Goal: Transaction & Acquisition: Purchase product/service

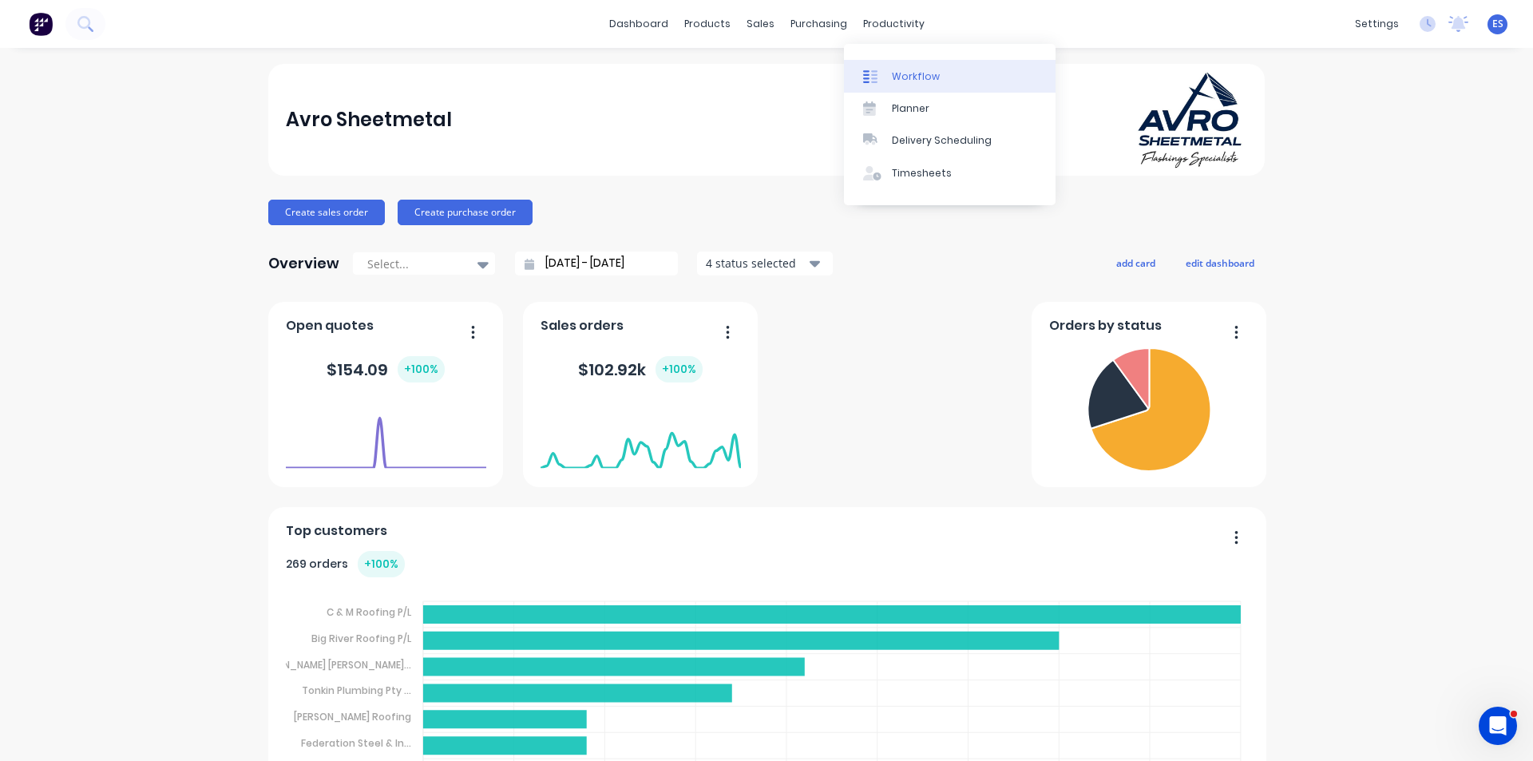
click at [899, 68] on link "Workflow" at bounding box center [950, 76] width 212 height 32
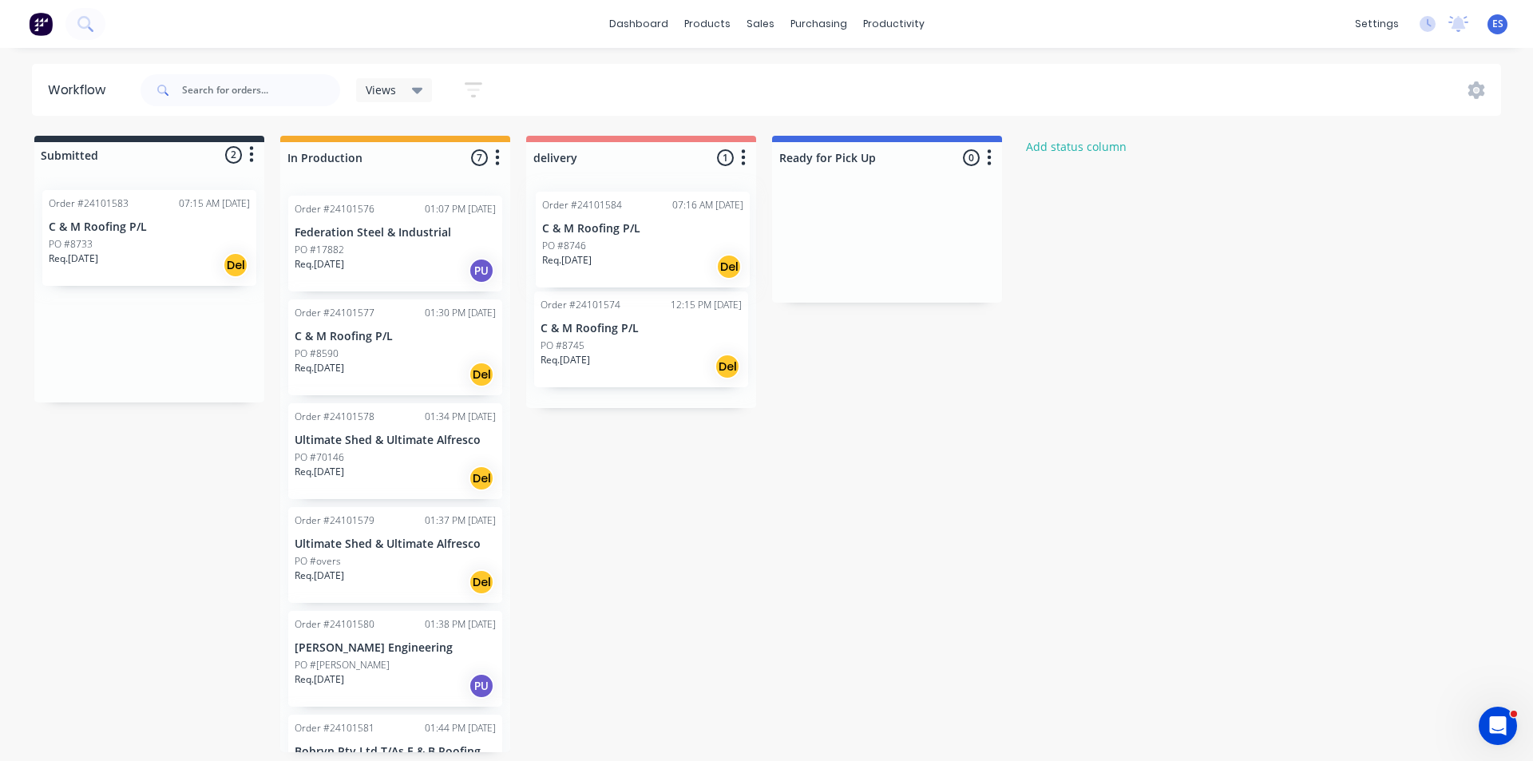
drag, startPoint x: 121, startPoint y: 351, endPoint x: 633, endPoint y: 249, distance: 522.6
click at [633, 249] on div "Submitted 2 Status colour #273444 hex #273444 Save Cancel Summaries Total order…" at bounding box center [740, 444] width 1505 height 617
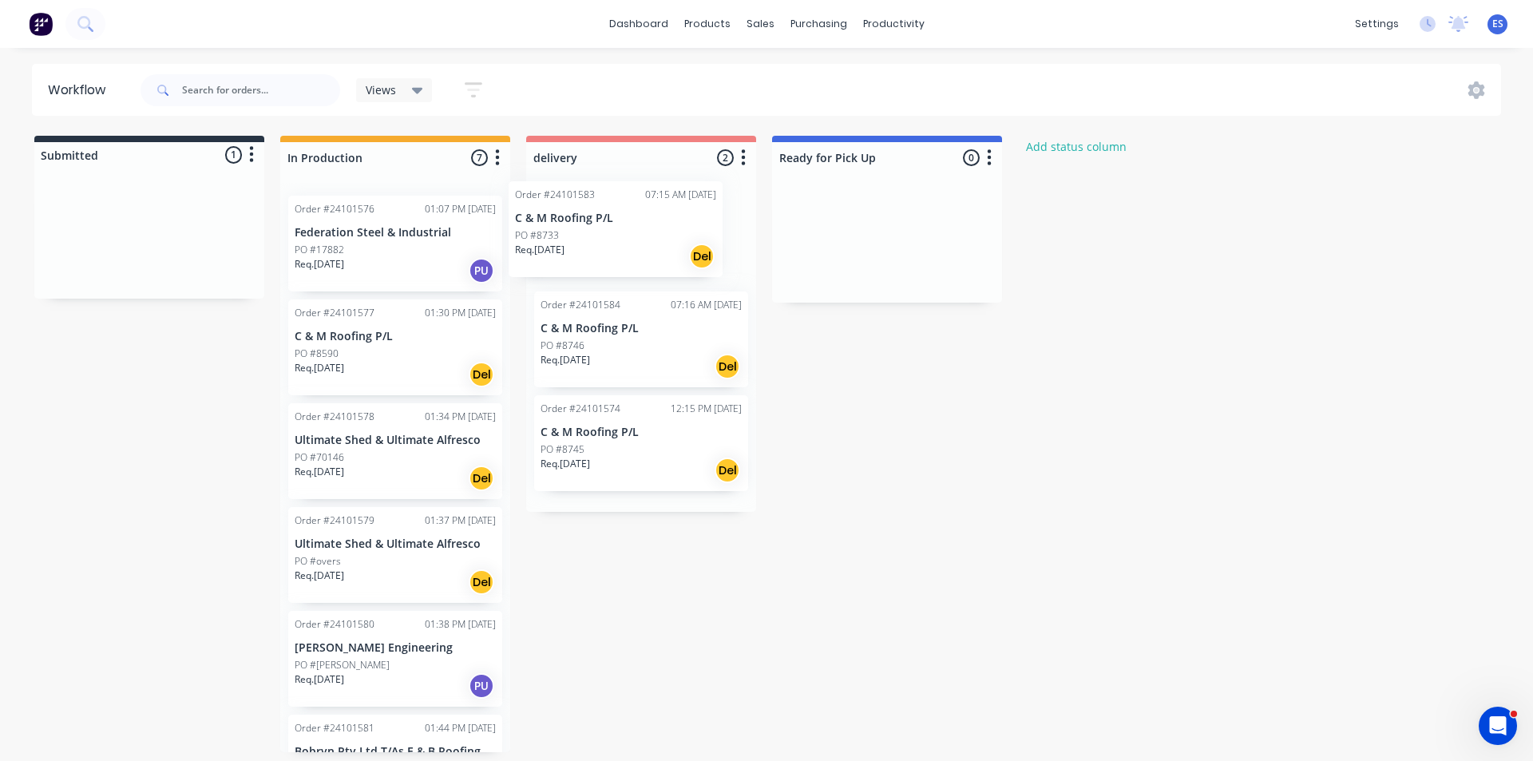
drag, startPoint x: 291, startPoint y: 275, endPoint x: 643, endPoint y: 263, distance: 352.4
click at [628, 254] on div "Submitted 1 Status colour #273444 hex #273444 Save Cancel Summaries Total order…" at bounding box center [740, 444] width 1505 height 617
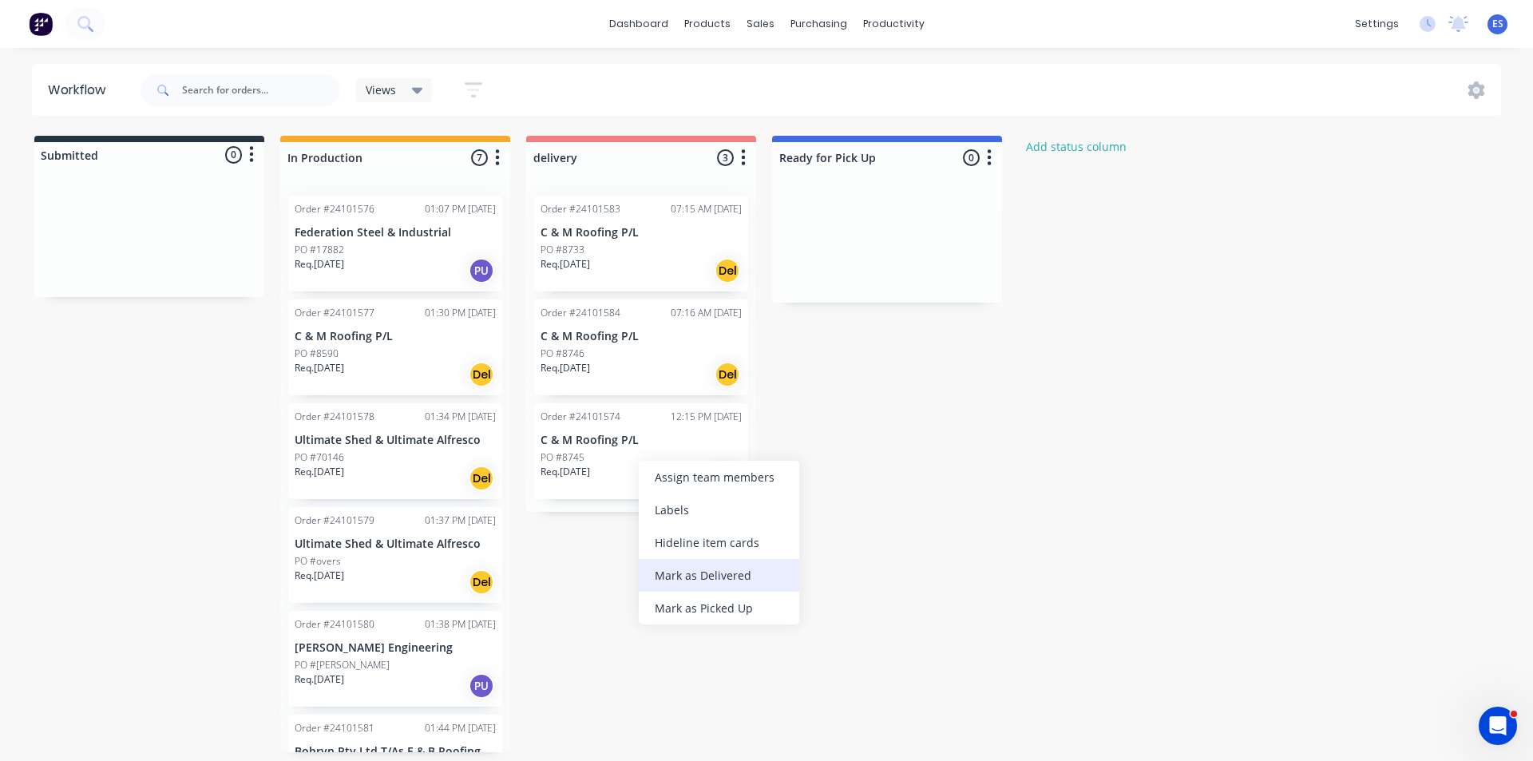
click at [748, 583] on div "Mark as Delivered" at bounding box center [719, 575] width 161 height 33
click at [25, 26] on button at bounding box center [41, 24] width 34 height 32
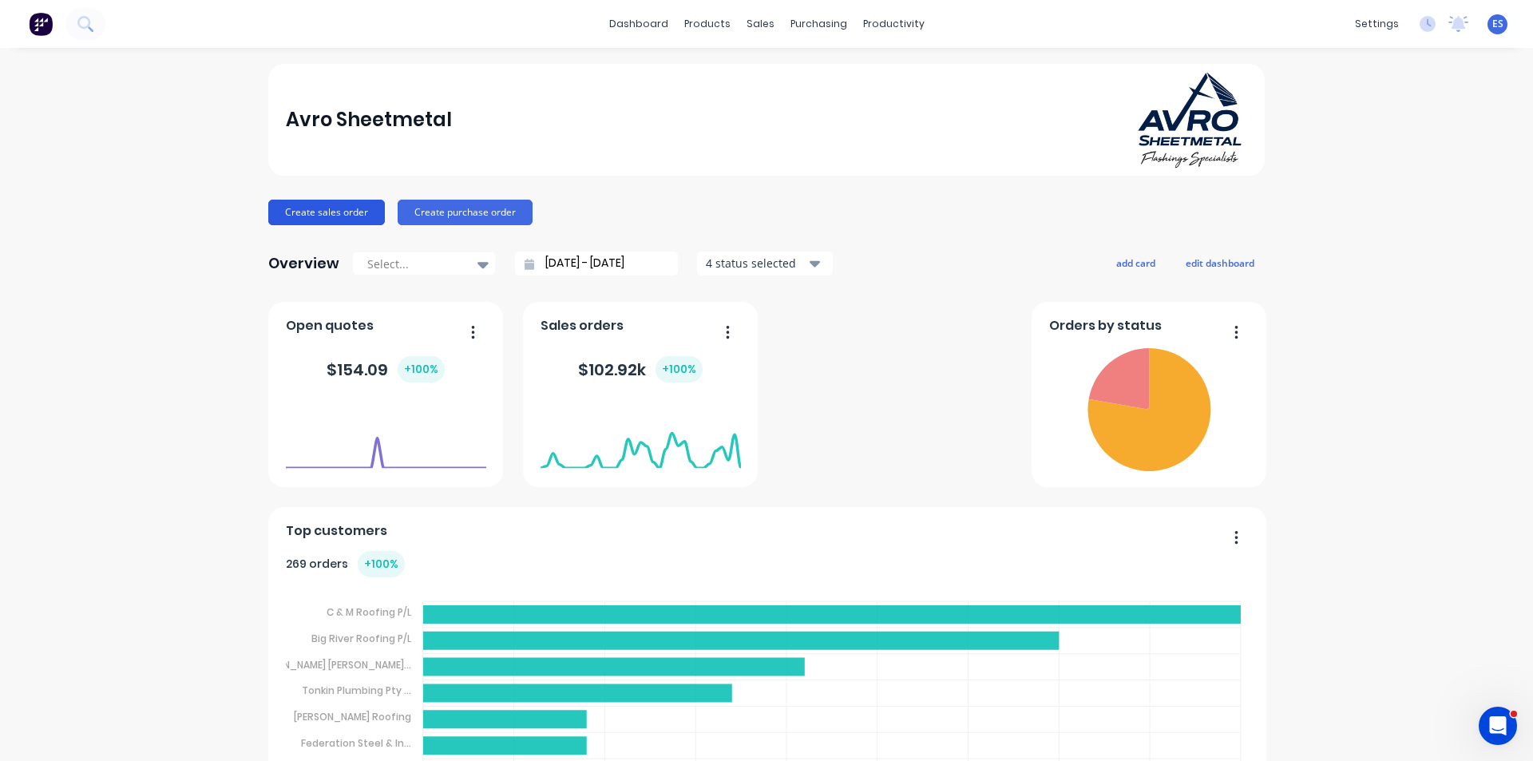
click at [316, 215] on button "Create sales order" at bounding box center [326, 213] width 117 height 26
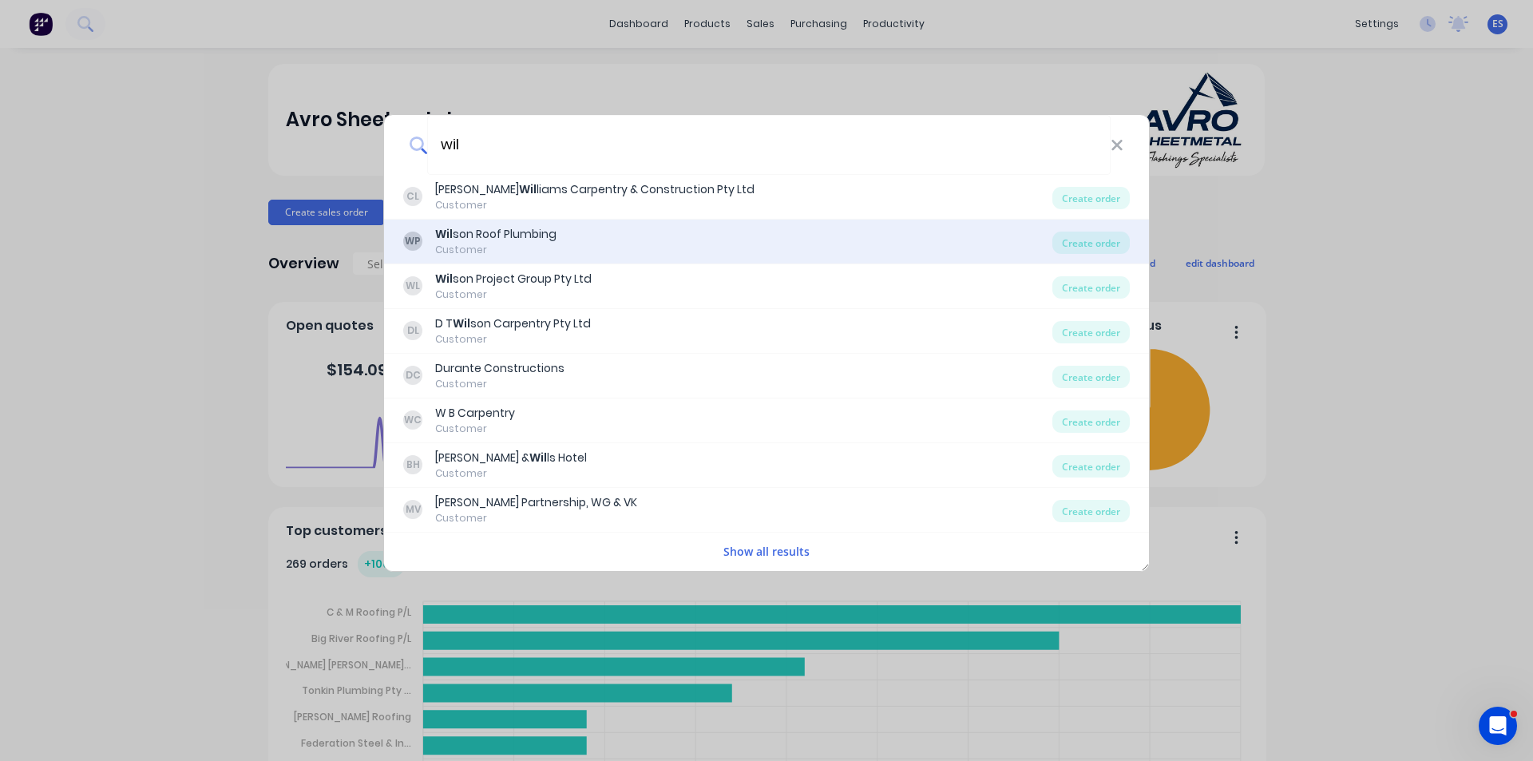
type input "wil"
click at [562, 234] on div "WP Wil son Roof Plumbing Customer" at bounding box center [727, 241] width 649 height 31
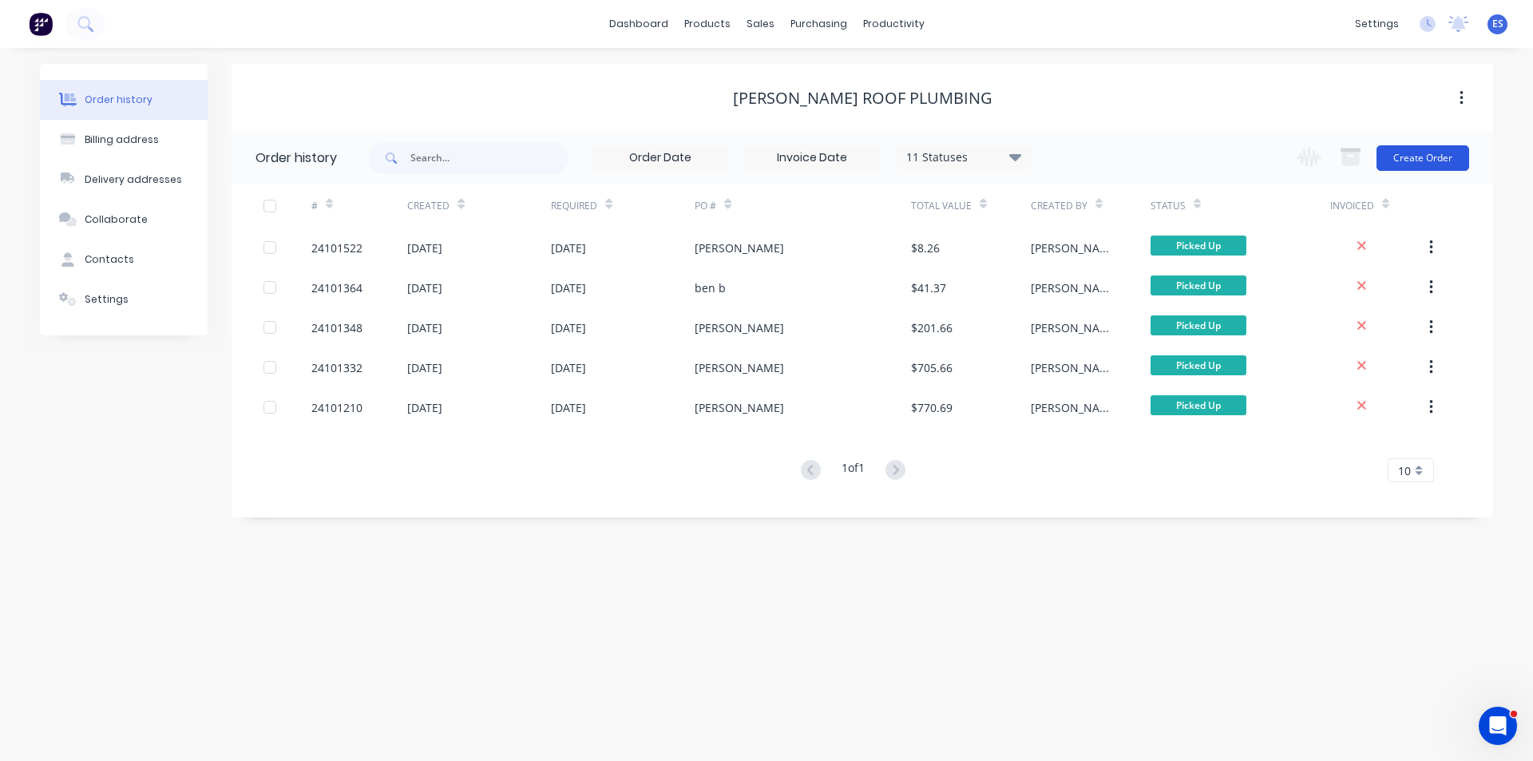
click at [1442, 161] on button "Create Order" at bounding box center [1423, 158] width 93 height 26
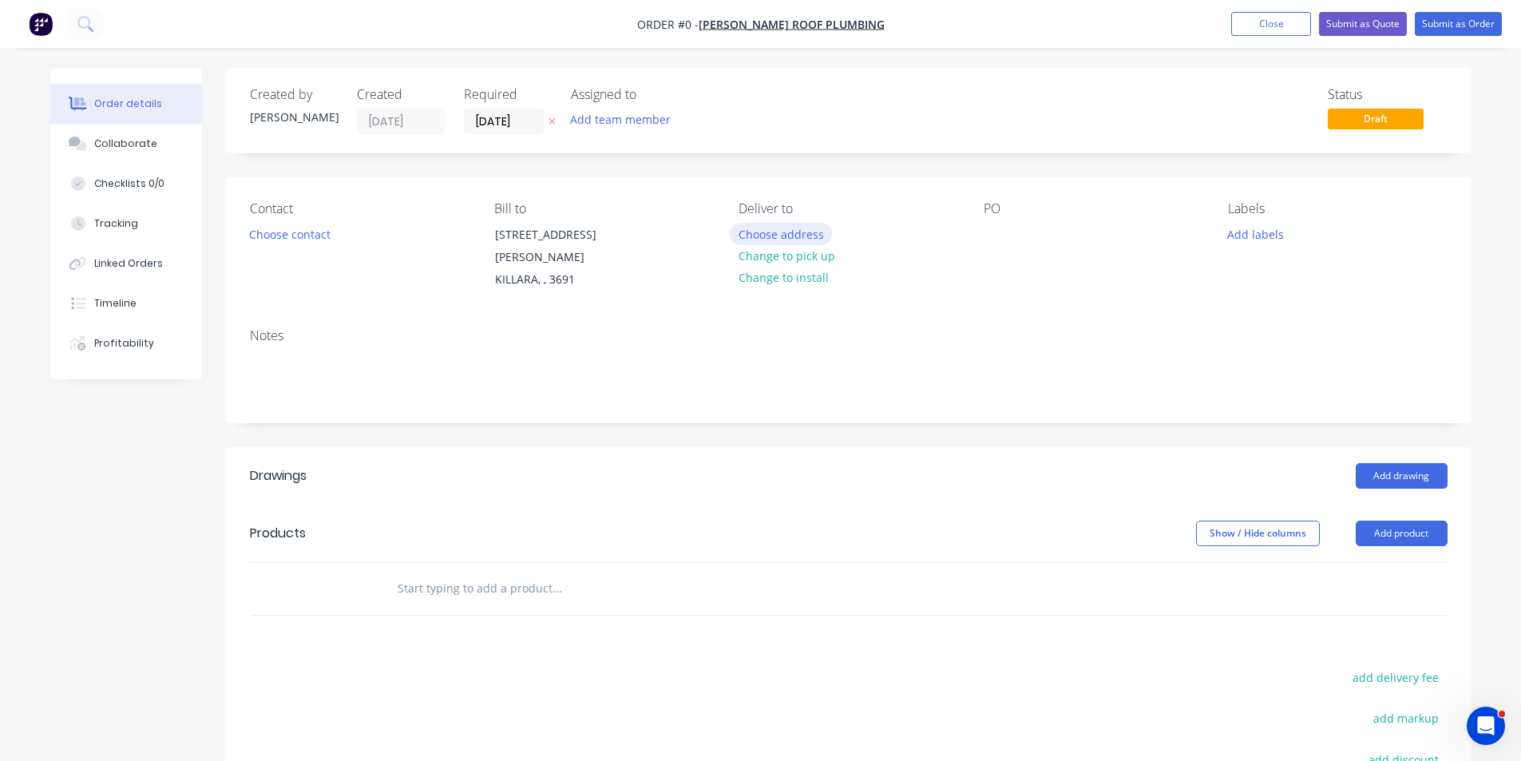
click at [795, 231] on button "Choose address" at bounding box center [781, 234] width 102 height 22
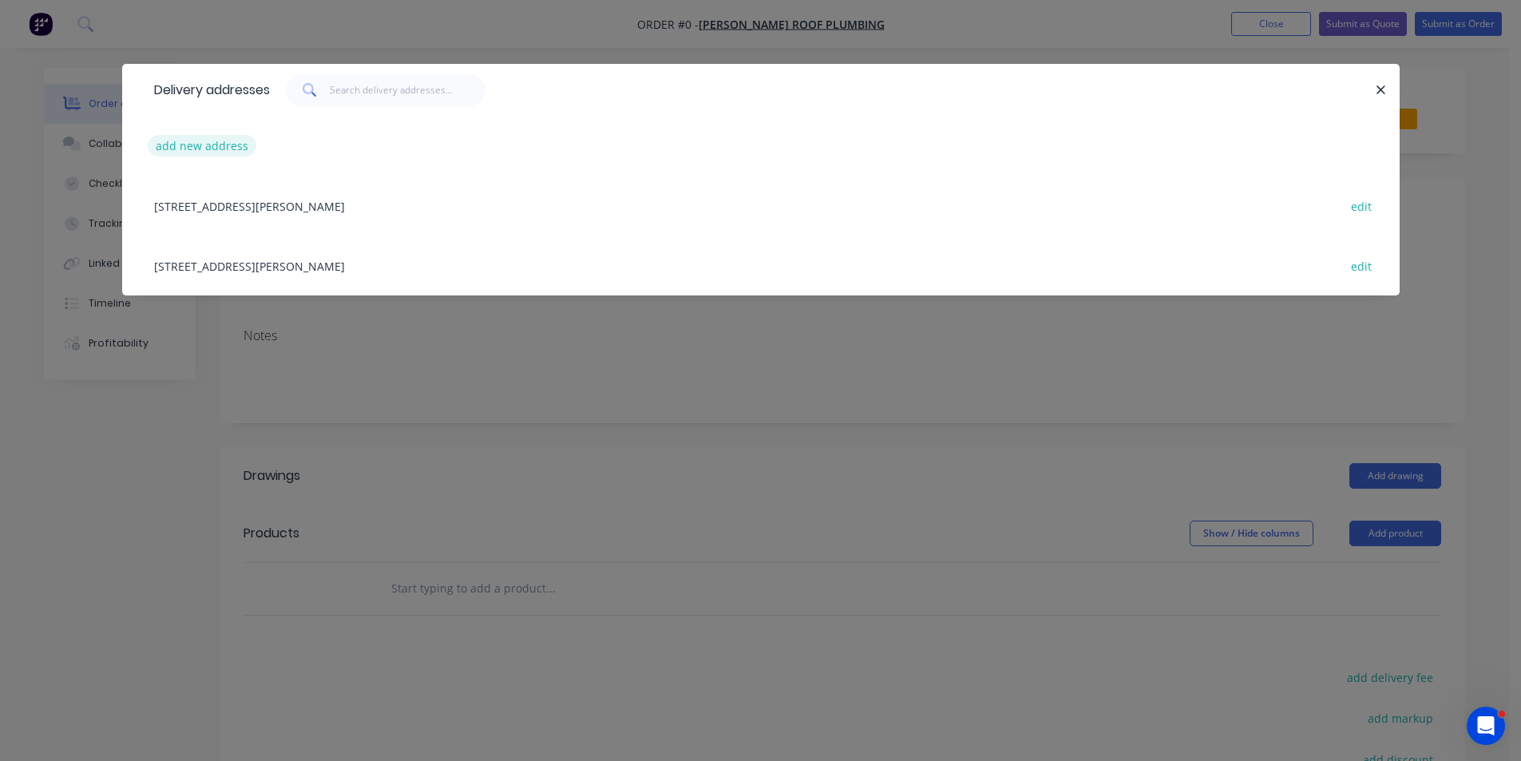
click at [205, 142] on button "add new address" at bounding box center [202, 146] width 109 height 22
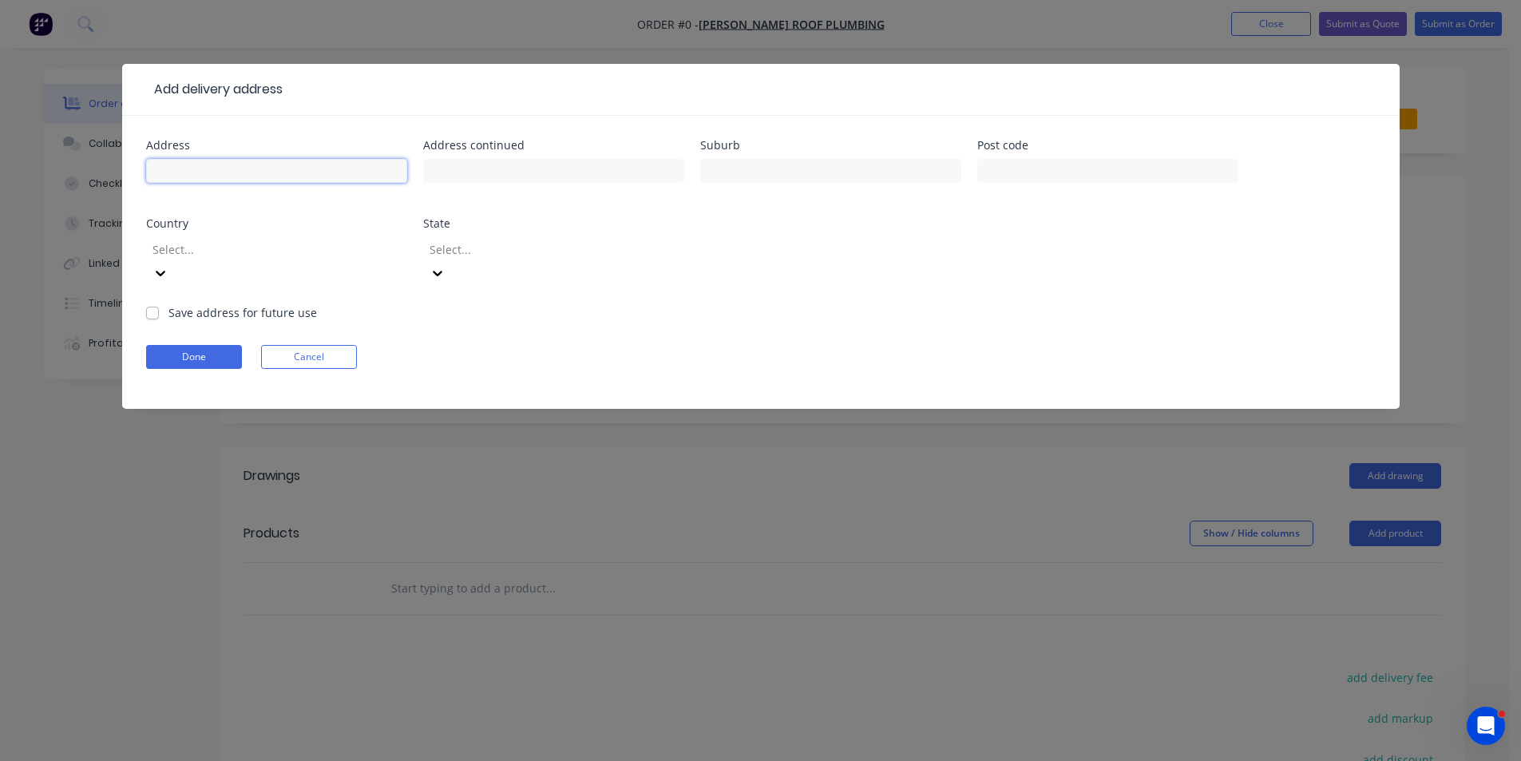
click at [211, 181] on input "text" at bounding box center [276, 171] width 261 height 24
type input "770 castle ck"
click at [169, 304] on label "Save address for future use" at bounding box center [243, 312] width 149 height 17
click at [155, 304] on input "Save address for future use" at bounding box center [152, 311] width 13 height 15
checkbox input "true"
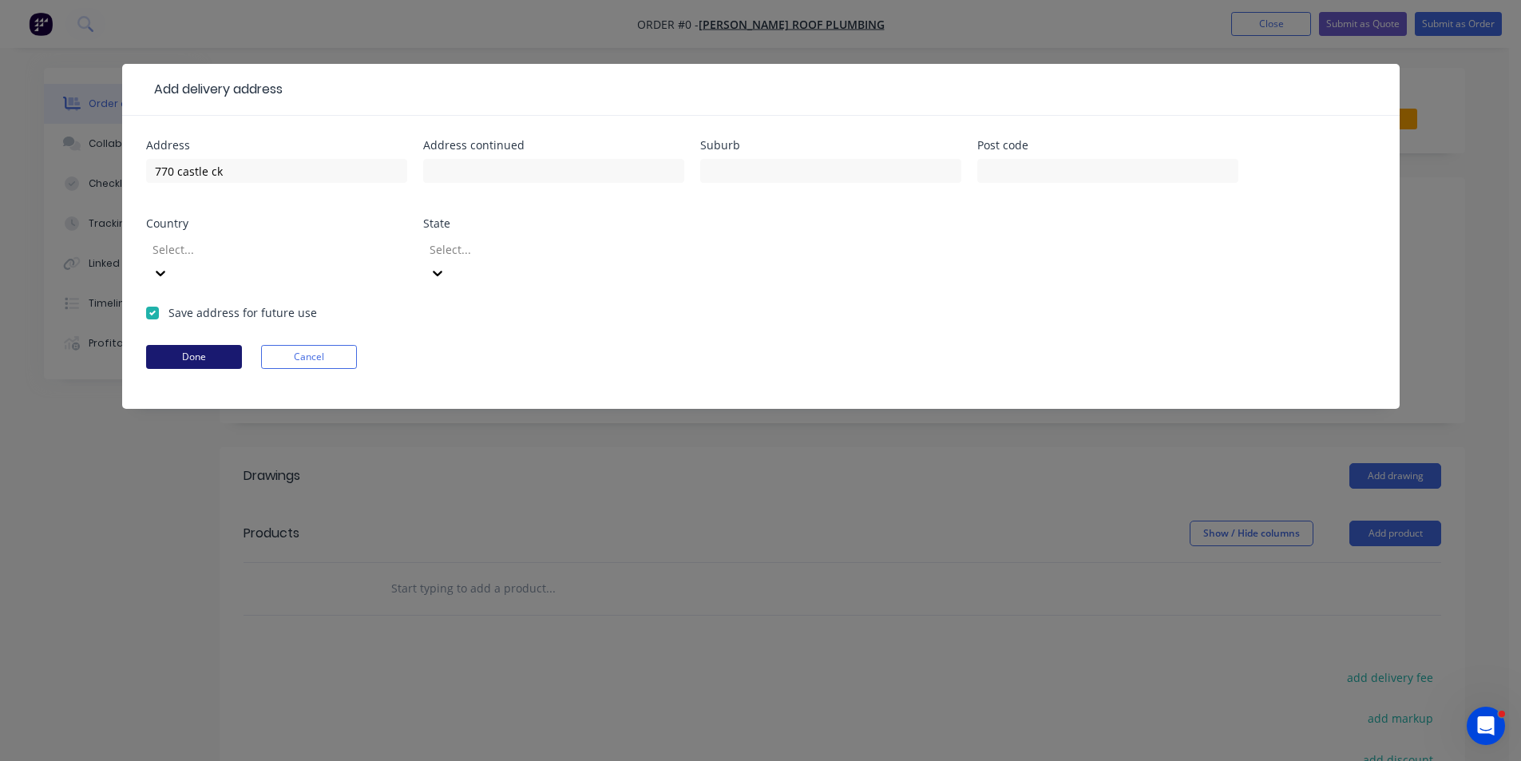
click at [215, 345] on button "Done" at bounding box center [194, 357] width 96 height 24
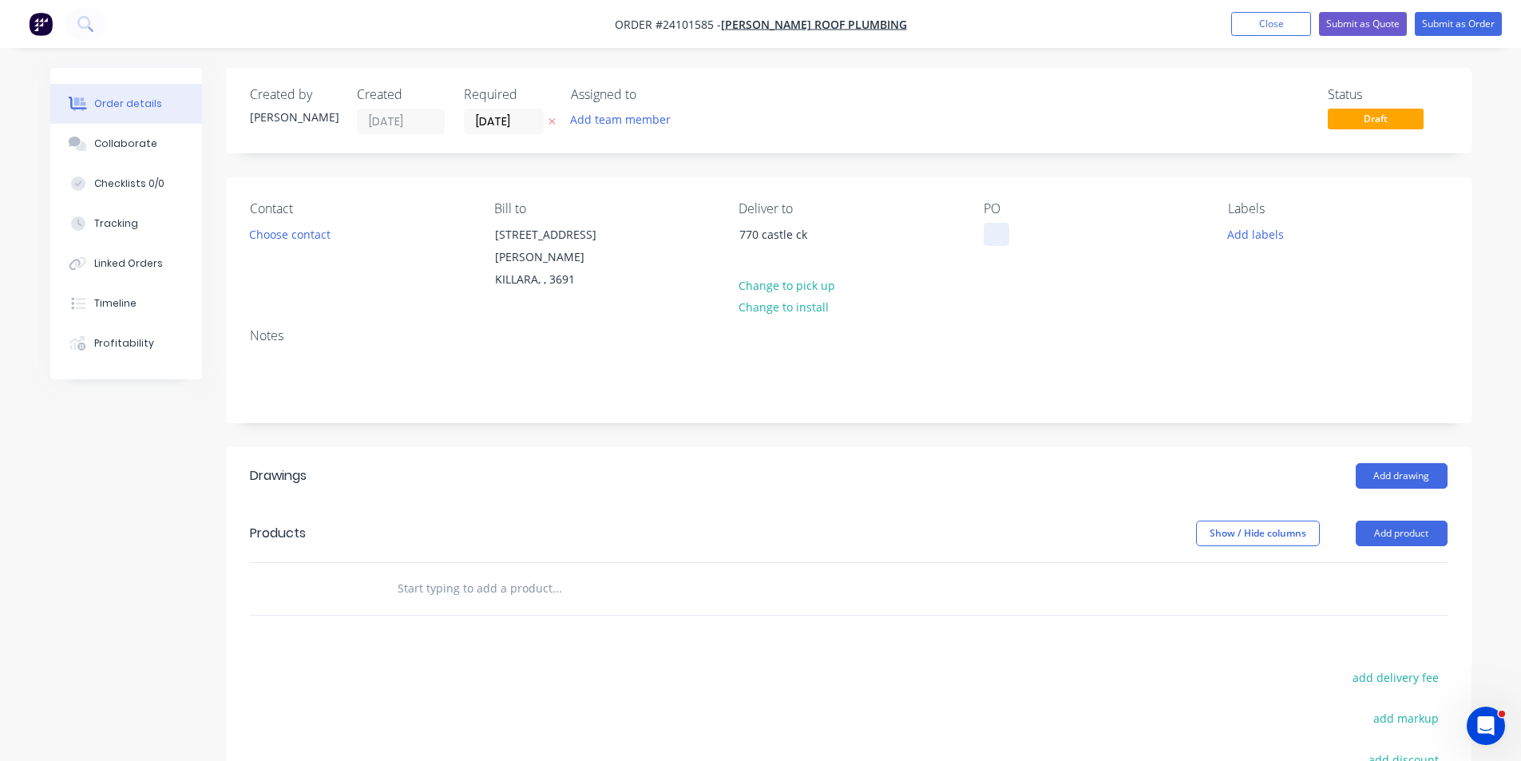
click at [1005, 240] on div at bounding box center [997, 234] width 26 height 23
click at [1386, 463] on button "Add drawing" at bounding box center [1402, 476] width 92 height 26
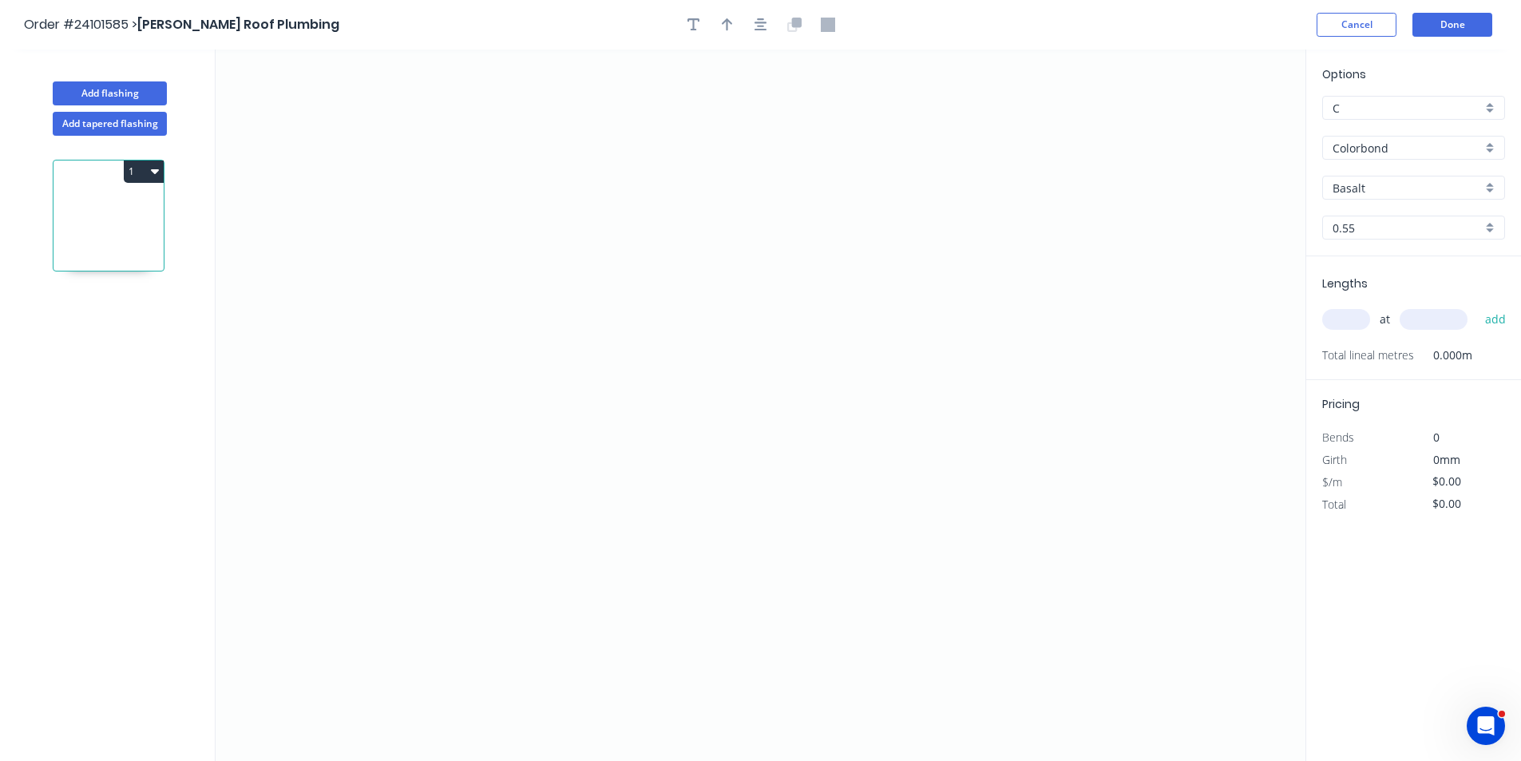
click at [1371, 192] on input "Basalt" at bounding box center [1407, 188] width 149 height 17
click at [1387, 292] on div "Manor Red" at bounding box center [1413, 302] width 181 height 28
type input "Manor Red"
click at [928, 306] on icon "0" at bounding box center [761, 406] width 1090 height 712
click at [877, 248] on icon "0" at bounding box center [761, 406] width 1090 height 712
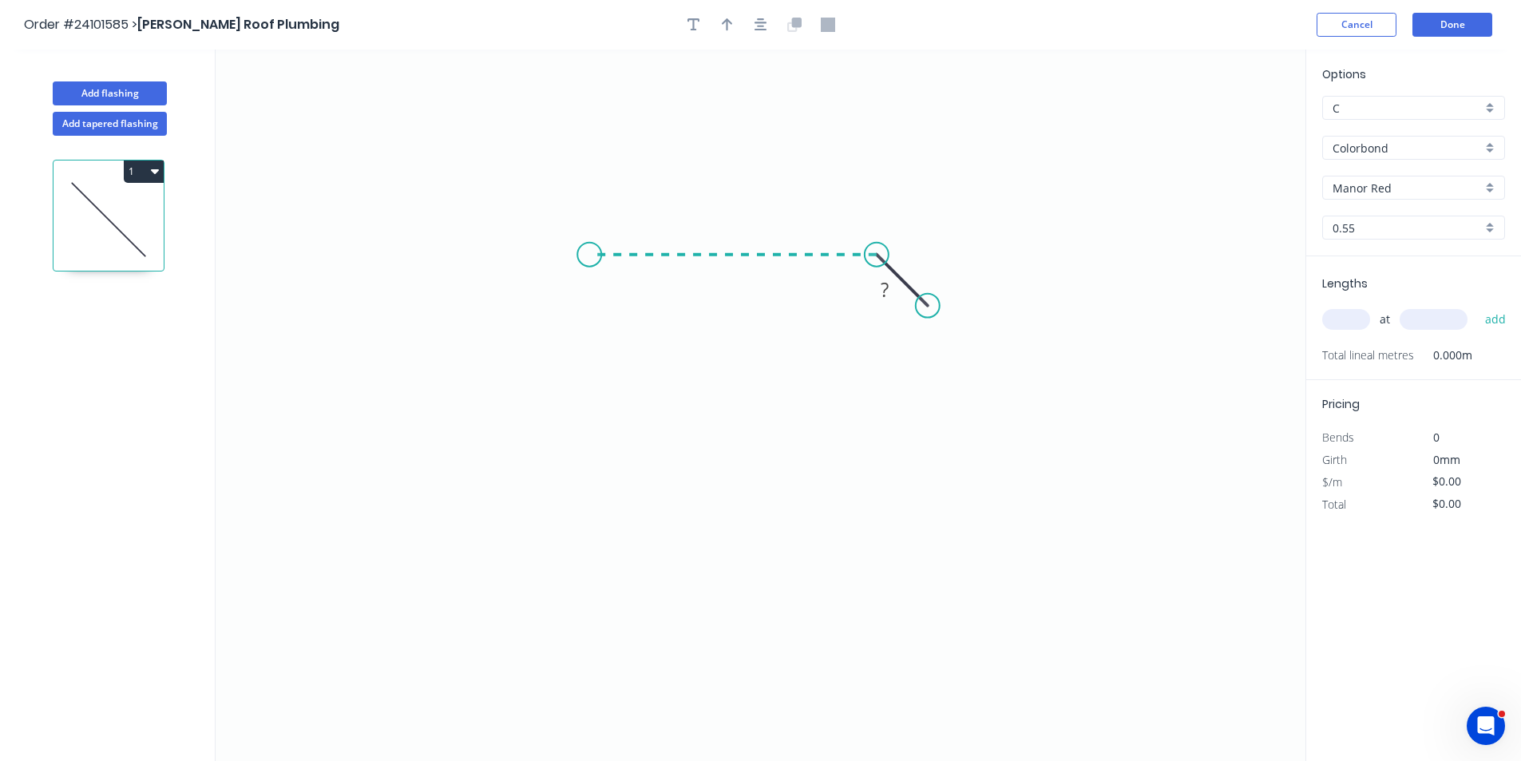
click at [589, 248] on icon "0 ?" at bounding box center [761, 406] width 1090 height 712
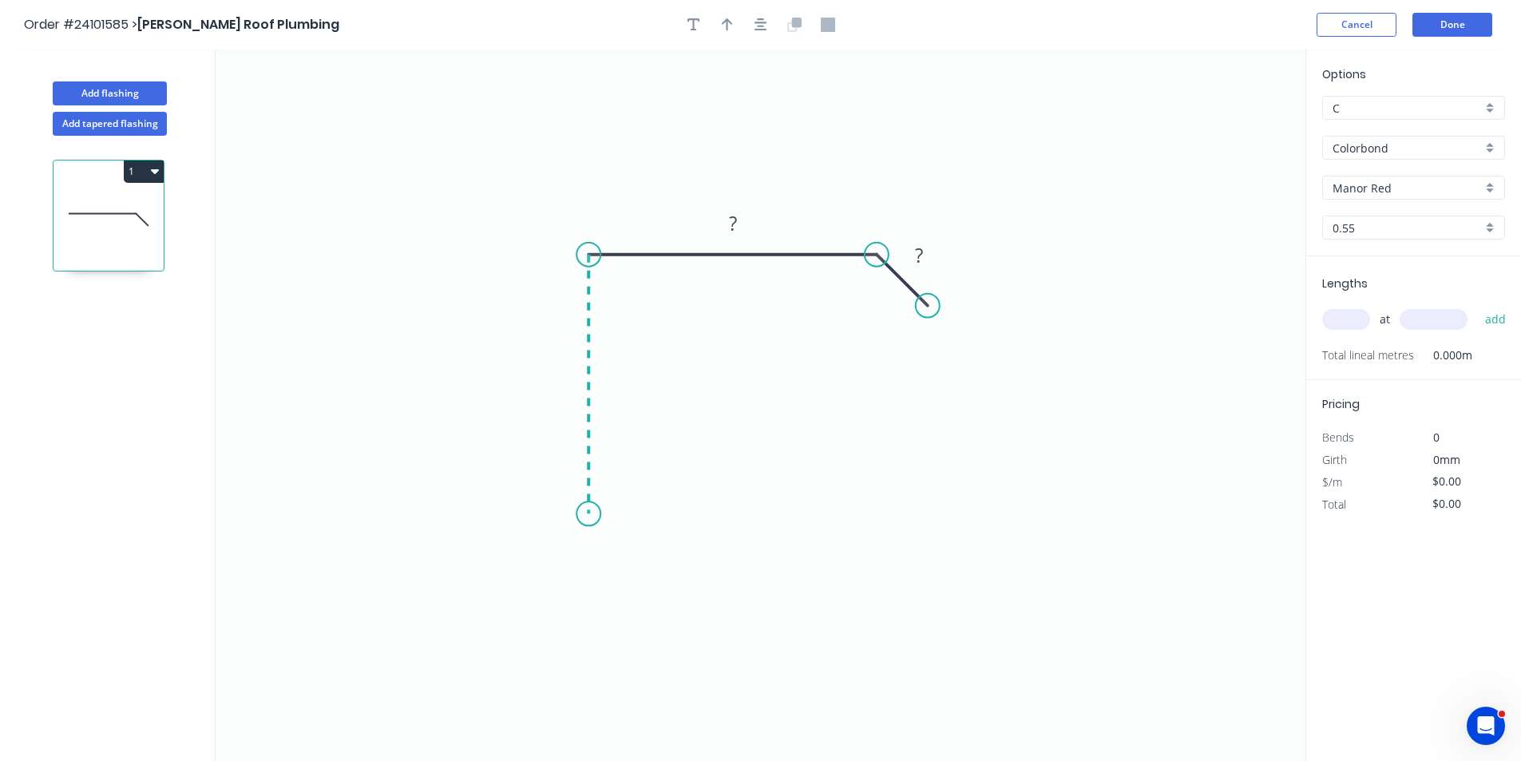
click at [582, 502] on icon "0 ? ?" at bounding box center [761, 406] width 1090 height 712
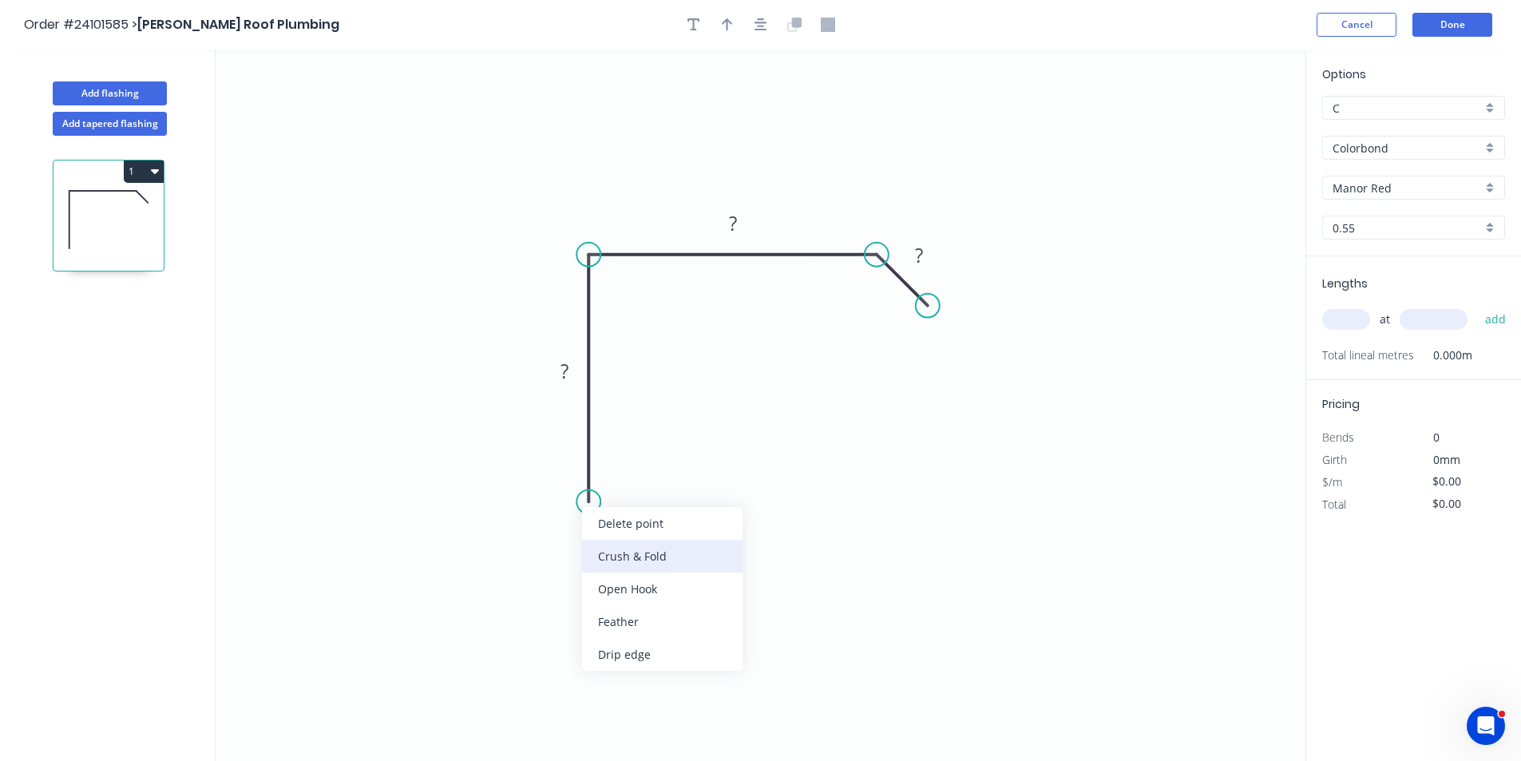
click at [613, 555] on div "Crush & Fold" at bounding box center [662, 556] width 161 height 33
click at [566, 375] on tspan "?" at bounding box center [565, 371] width 8 height 26
click at [724, 222] on rect at bounding box center [733, 224] width 32 height 22
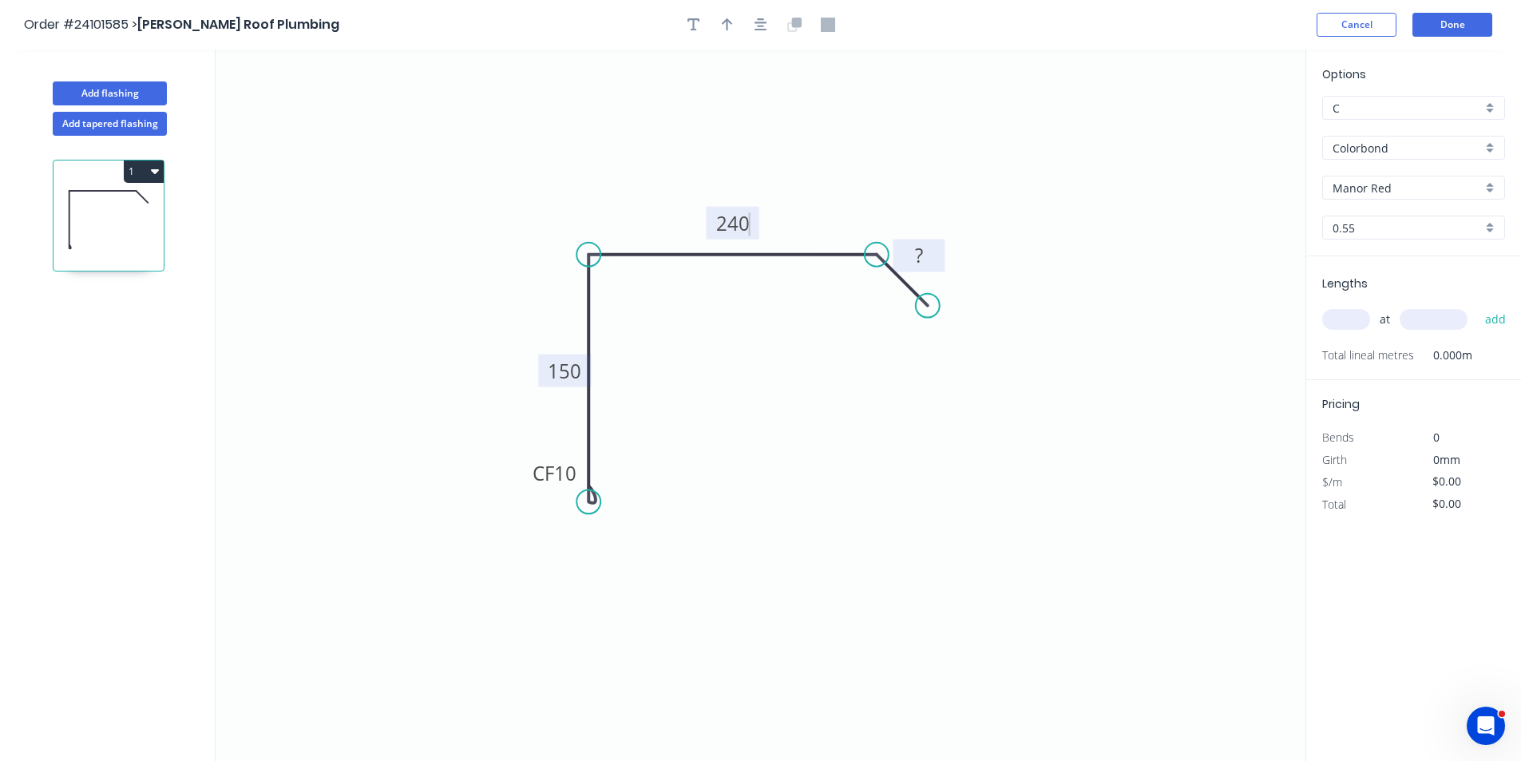
click at [922, 245] on tspan "?" at bounding box center [919, 255] width 8 height 26
click at [1342, 322] on input "text" at bounding box center [1346, 319] width 48 height 21
type input "$18.39"
type input "2"
click at [1436, 321] on input "text" at bounding box center [1434, 319] width 68 height 21
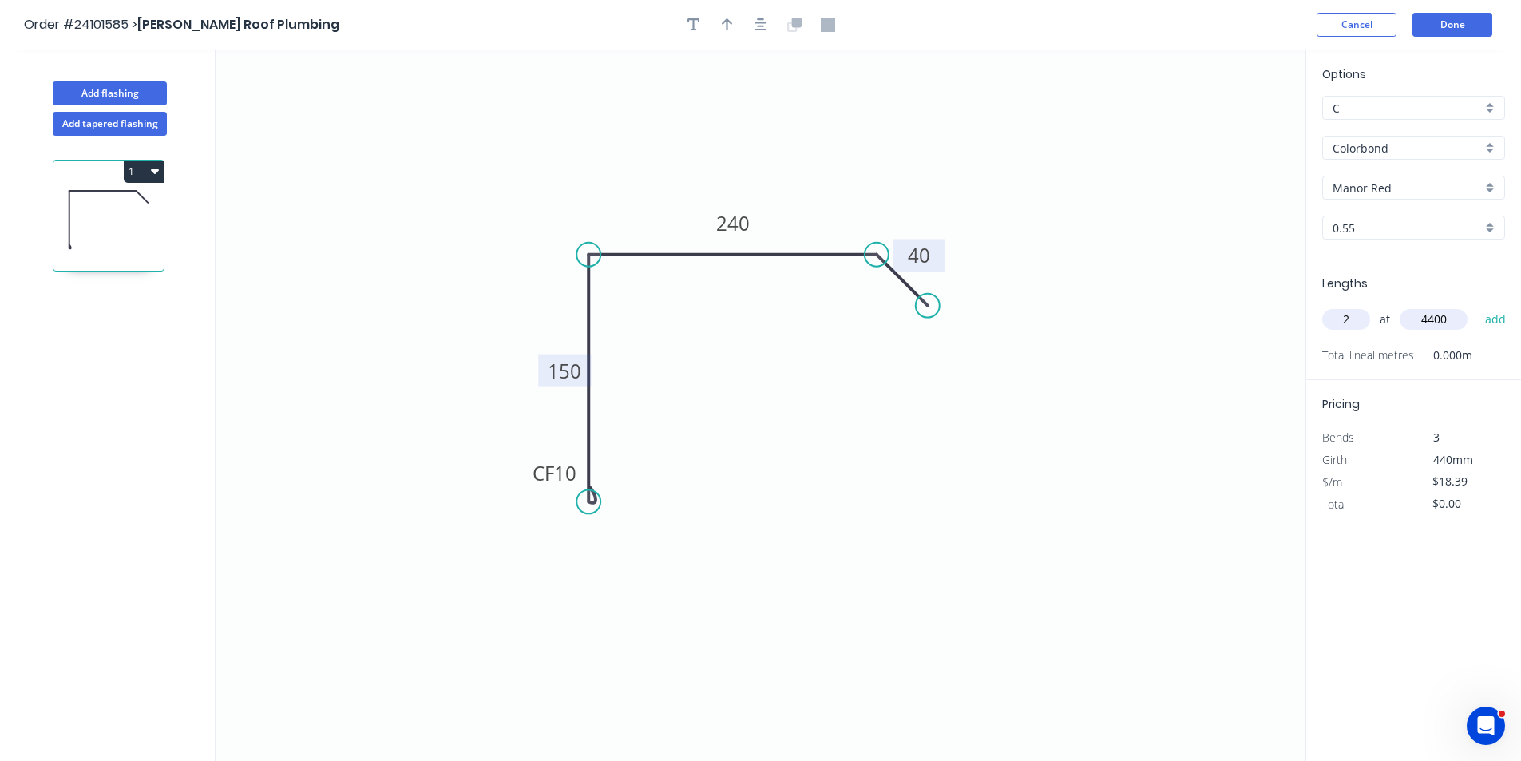
type input "4400"
click at [1477, 306] on button "add" at bounding box center [1496, 319] width 38 height 27
type input "$161.83"
type input "2"
click at [1436, 321] on input "text" at bounding box center [1434, 319] width 68 height 21
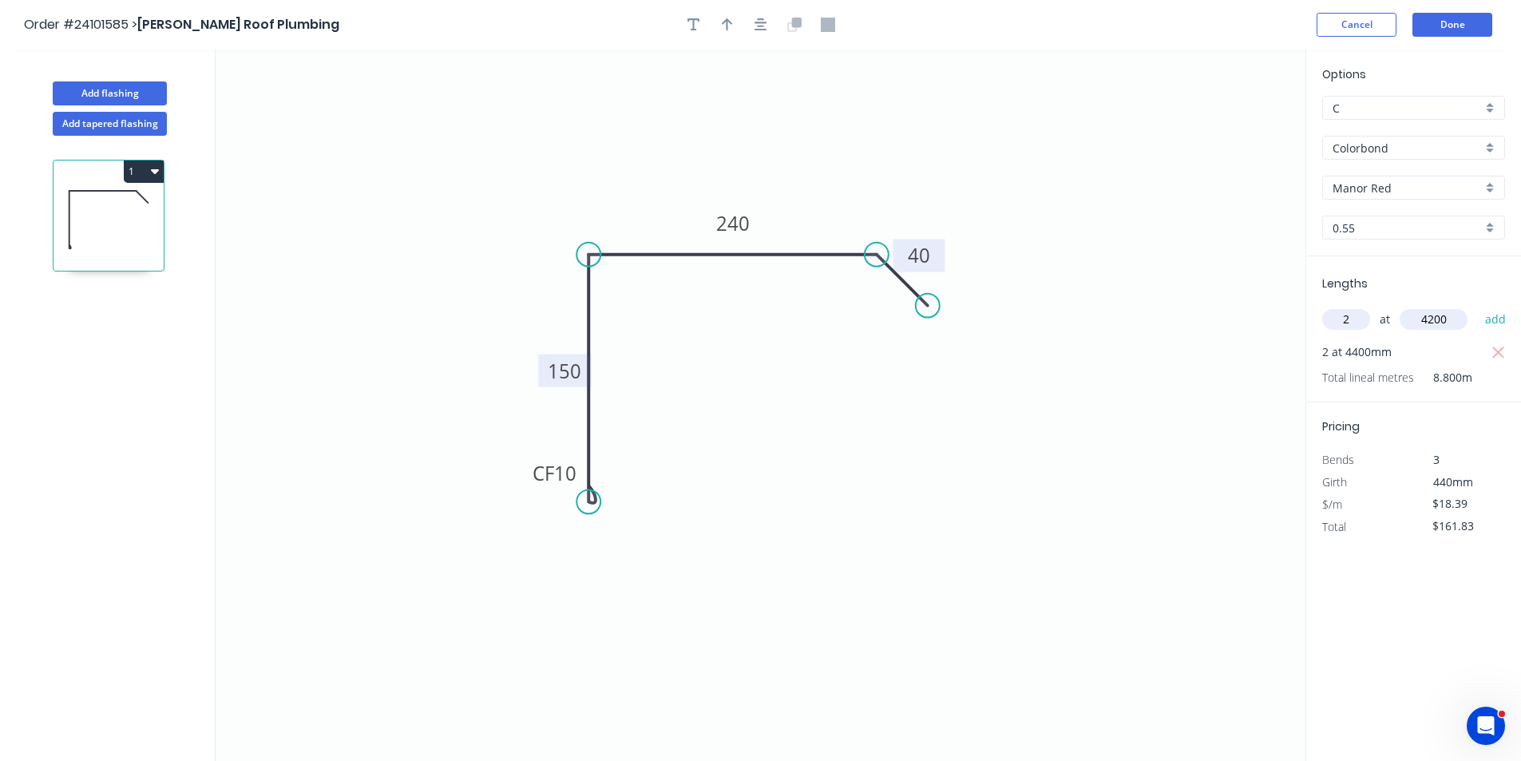
type input "4200"
click at [1477, 306] on button "add" at bounding box center [1496, 319] width 38 height 27
click at [154, 174] on icon "button" at bounding box center [155, 171] width 8 height 13
click at [113, 215] on div "Duplicate" at bounding box center [87, 211] width 123 height 23
type input "$0.00"
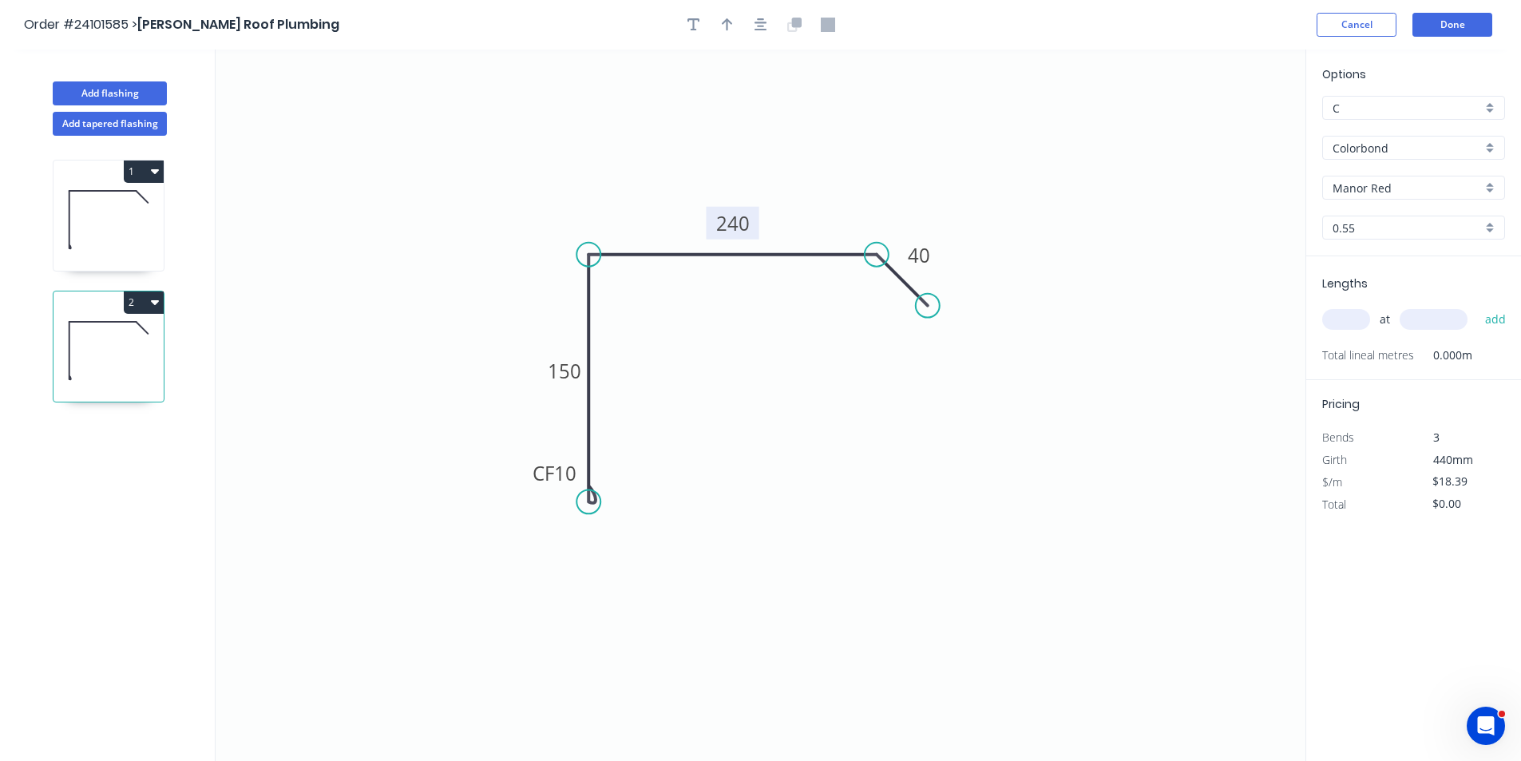
click at [742, 217] on tspan "240" at bounding box center [733, 223] width 34 height 26
click at [1338, 313] on input "text" at bounding box center [1346, 319] width 48 height 21
type input "$14.01"
type input "1"
click at [1455, 320] on input "text" at bounding box center [1434, 319] width 68 height 21
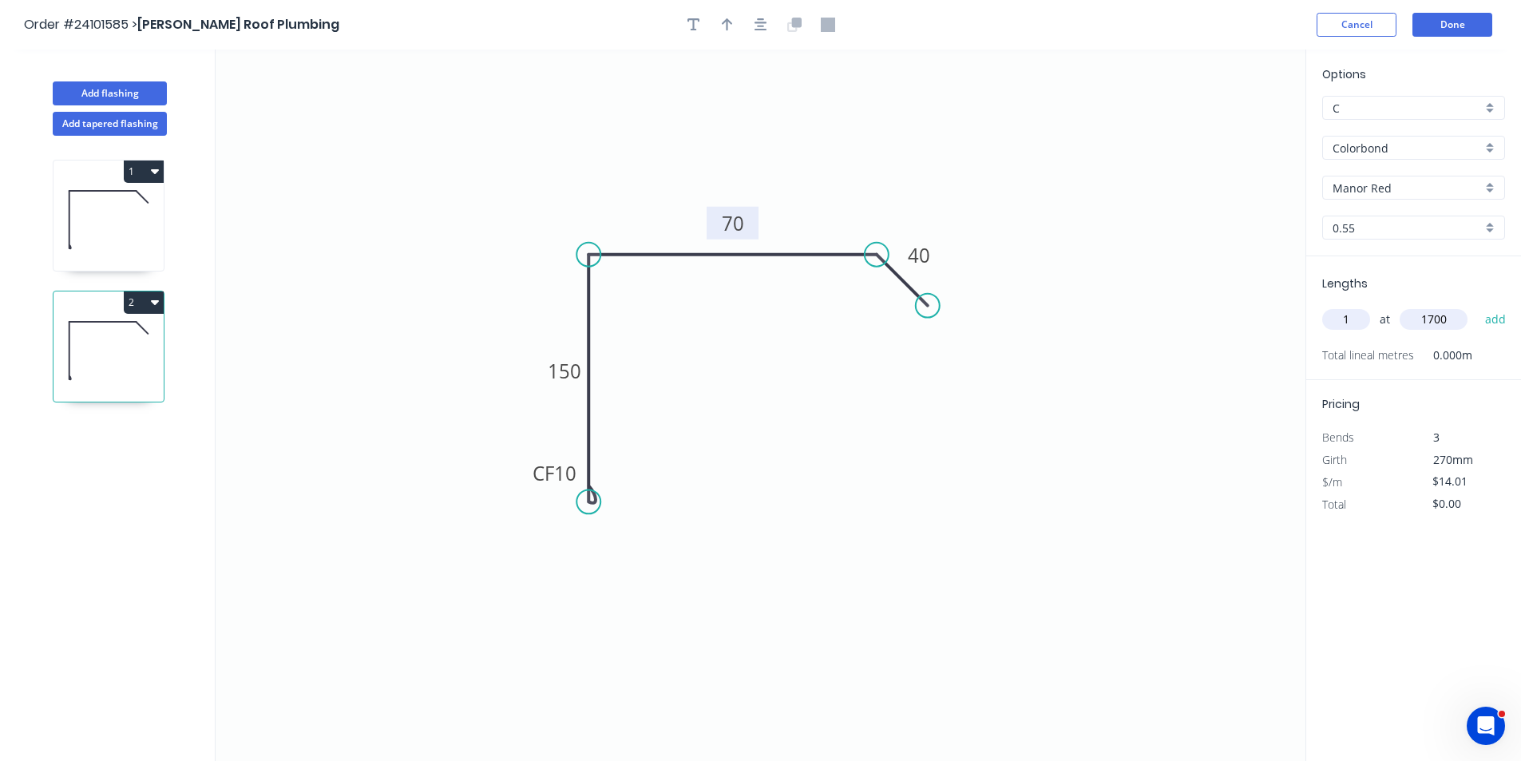
type input "1700"
click at [1477, 306] on button "add" at bounding box center [1496, 319] width 38 height 27
click at [141, 300] on button "2" at bounding box center [144, 302] width 40 height 22
click at [115, 343] on div "Duplicate" at bounding box center [87, 342] width 123 height 23
type input "$0.00"
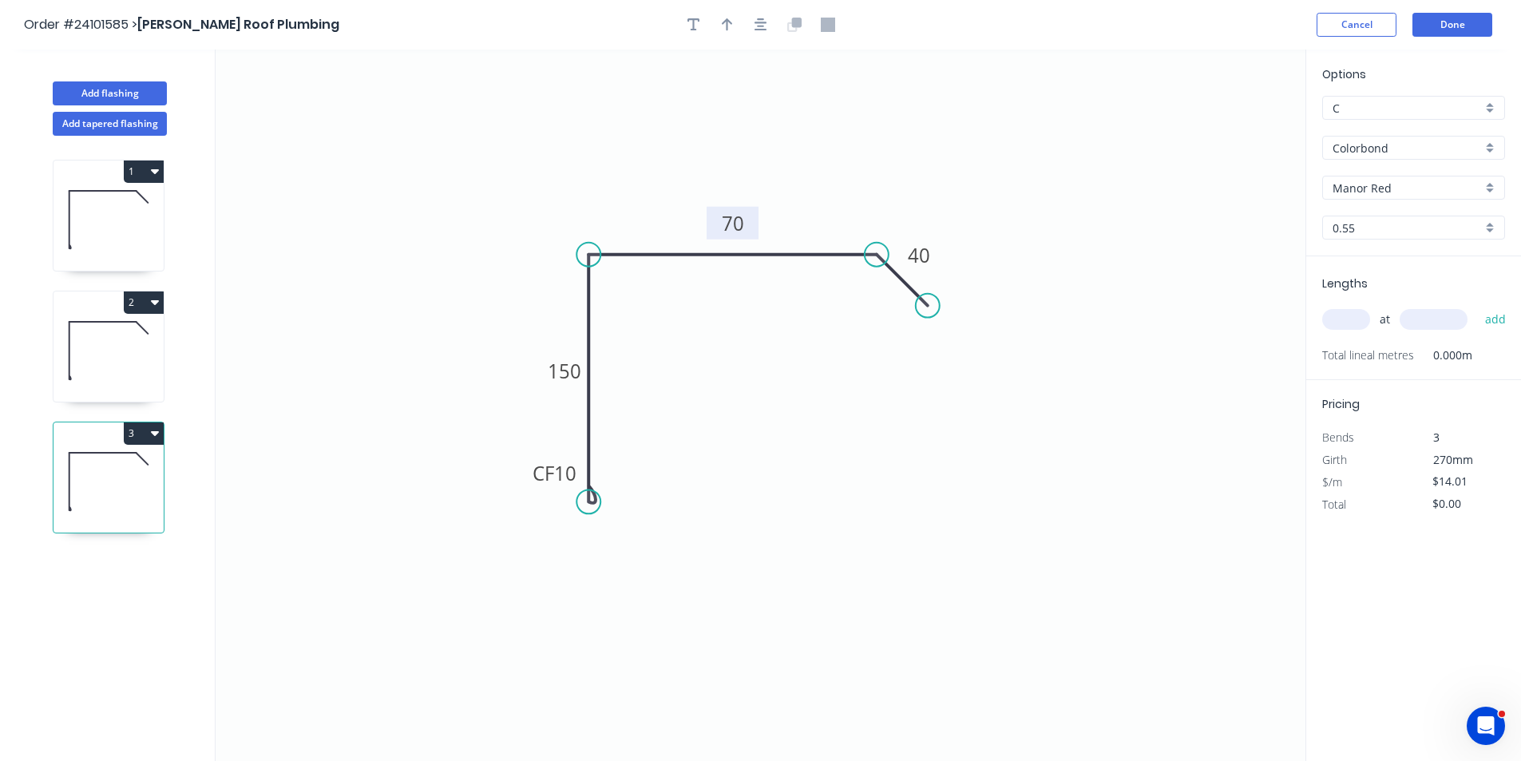
click at [731, 221] on tspan "70" at bounding box center [733, 223] width 22 height 26
click at [1348, 313] on input "text" at bounding box center [1346, 319] width 48 height 21
type input "$15.47"
type input "1"
click at [1409, 315] on input "text" at bounding box center [1434, 319] width 68 height 21
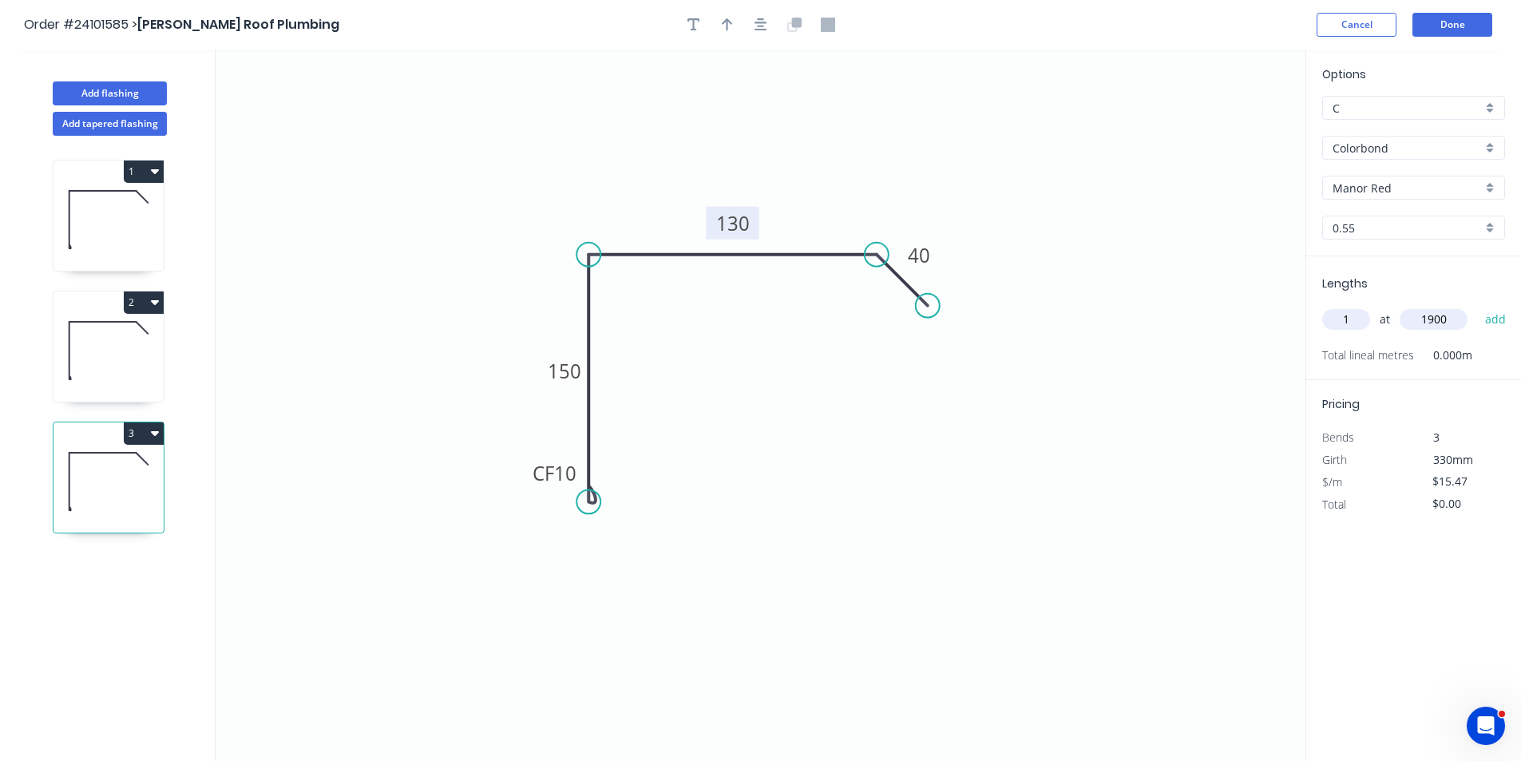
type input "1900"
click at [1477, 306] on button "add" at bounding box center [1496, 319] width 38 height 27
type input "$29.39"
type input "3"
click at [1409, 315] on input "text" at bounding box center [1434, 319] width 68 height 21
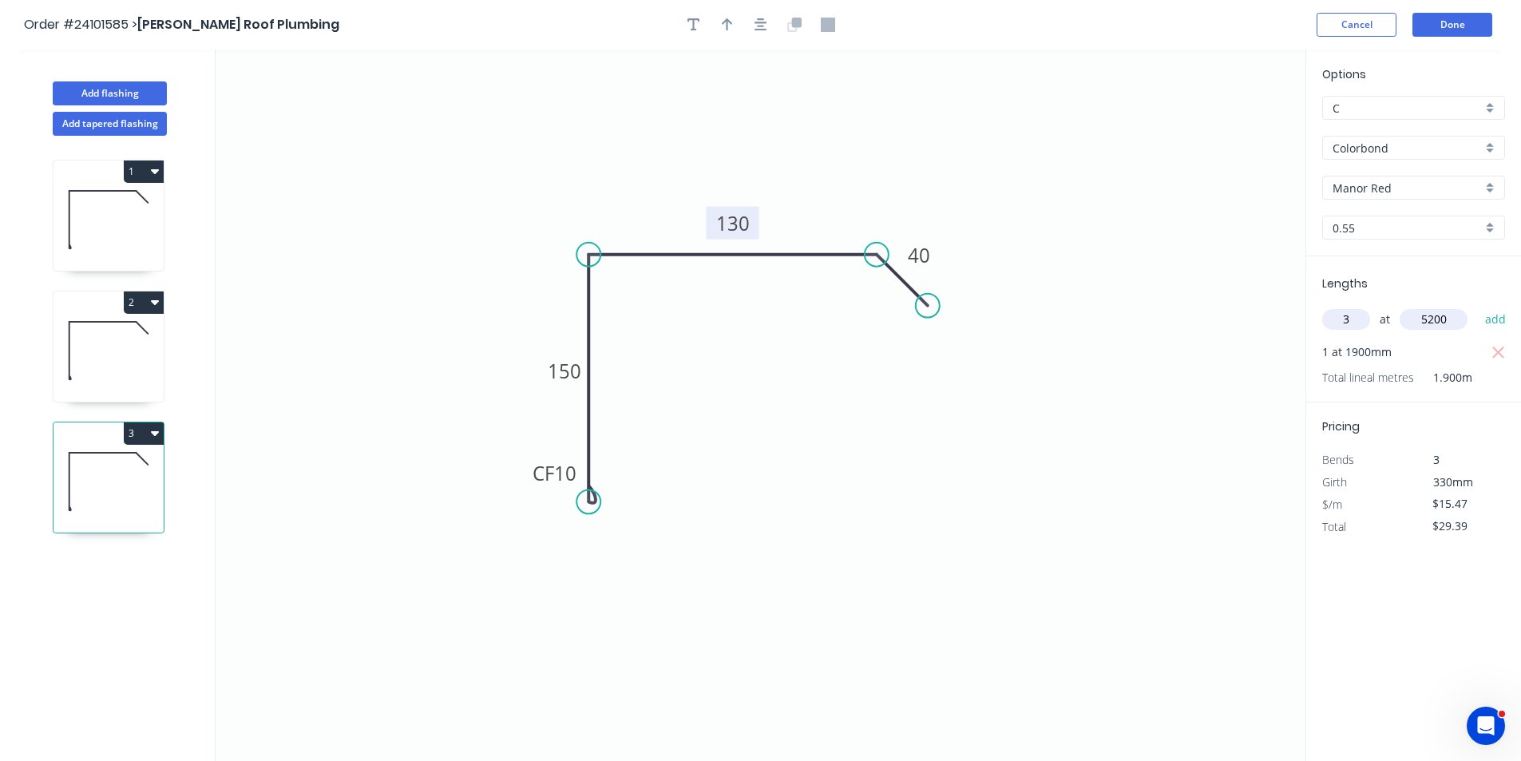
type input "5200"
click at [1477, 306] on button "add" at bounding box center [1496, 319] width 38 height 27
click at [153, 429] on icon "button" at bounding box center [155, 432] width 8 height 13
click at [129, 462] on div "Duplicate" at bounding box center [87, 473] width 123 height 23
type input "$0.00"
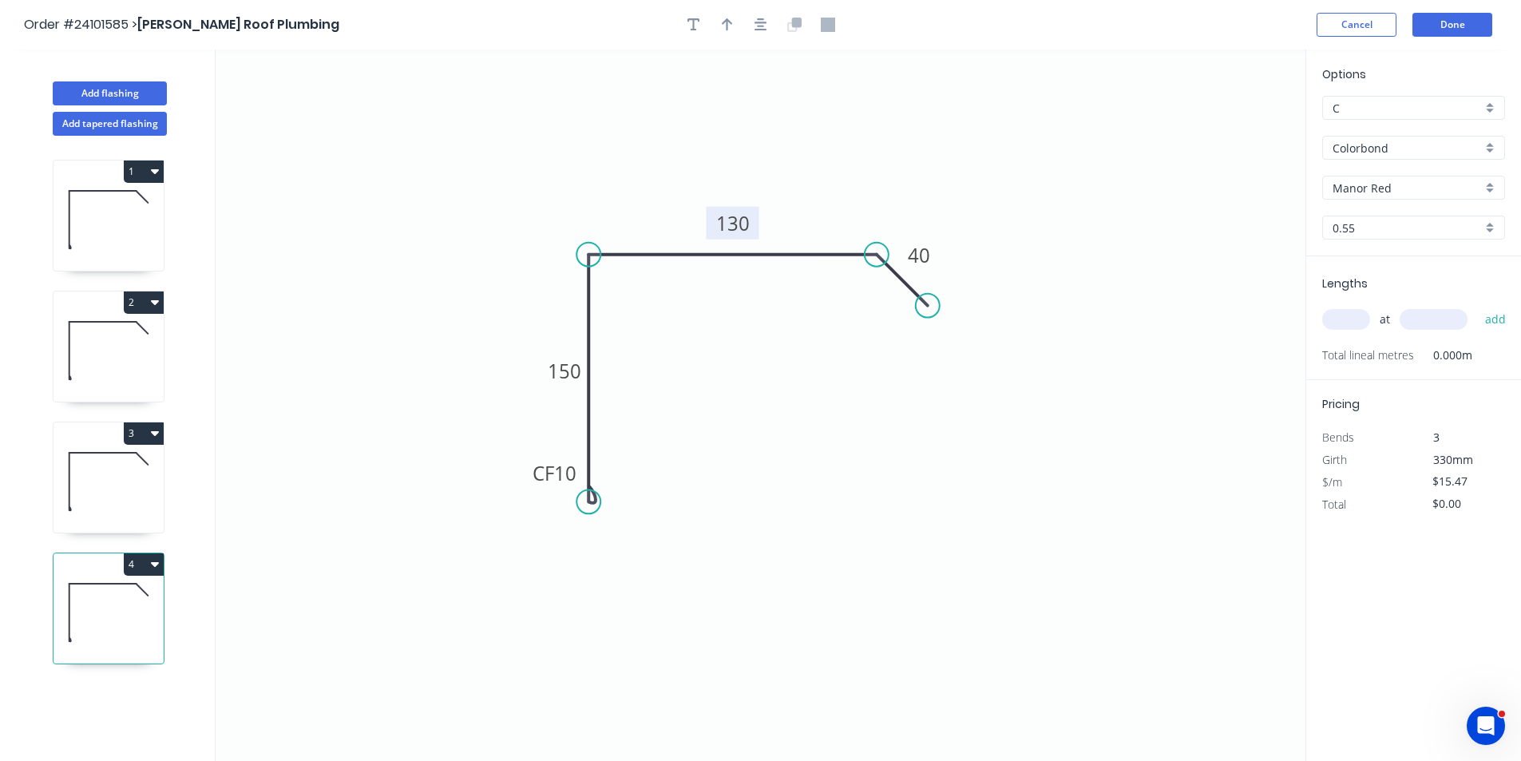
click at [730, 220] on tspan "130" at bounding box center [733, 223] width 34 height 26
click at [1369, 319] on input "text" at bounding box center [1346, 319] width 48 height 21
type input "$14.01"
type input "1"
click at [1429, 317] on input "text" at bounding box center [1434, 319] width 68 height 21
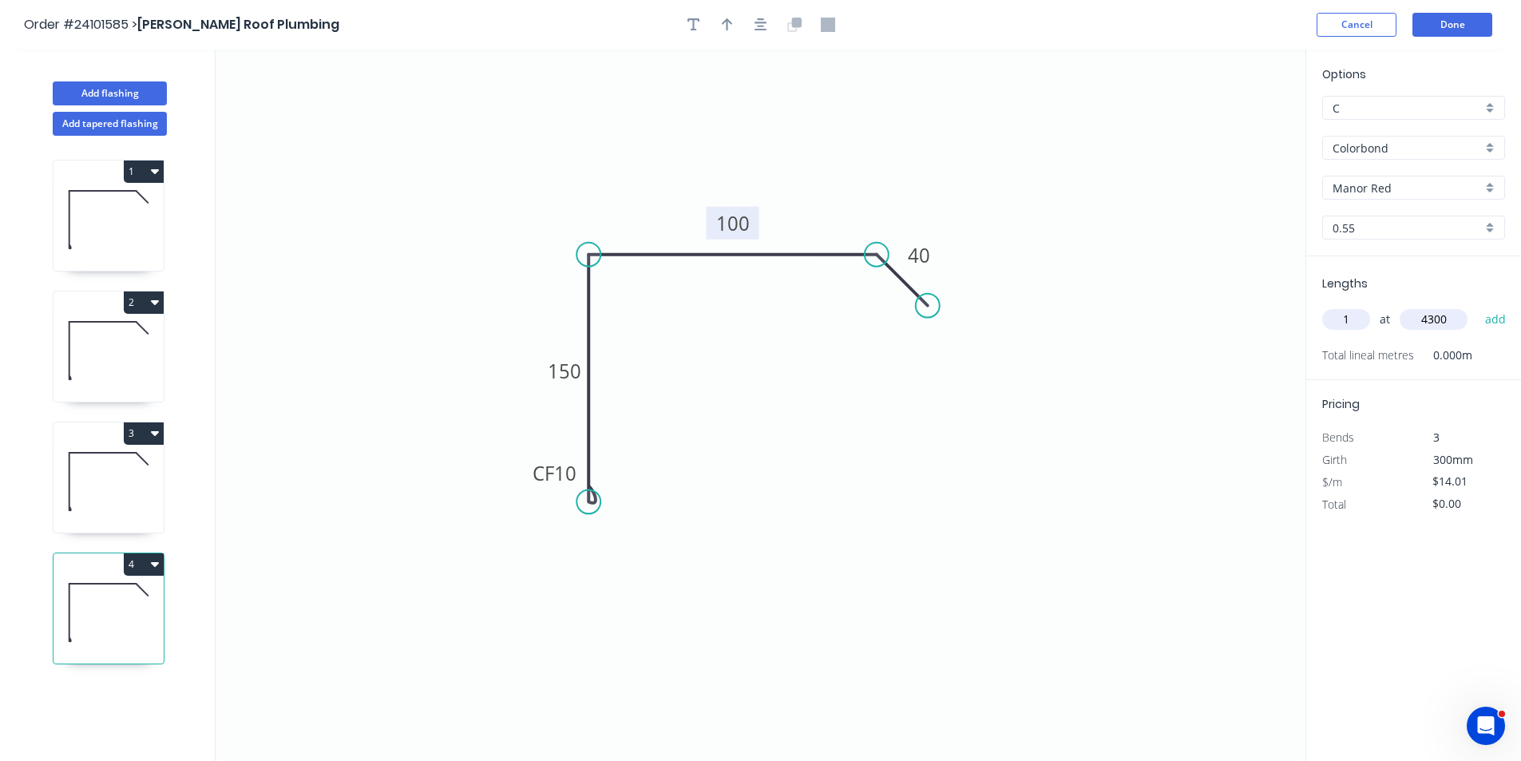
type input "4300"
click at [1477, 306] on button "add" at bounding box center [1496, 319] width 38 height 27
click at [144, 570] on button "4" at bounding box center [144, 564] width 40 height 22
click at [129, 603] on div "Duplicate" at bounding box center [87, 604] width 123 height 23
type input "$0.00"
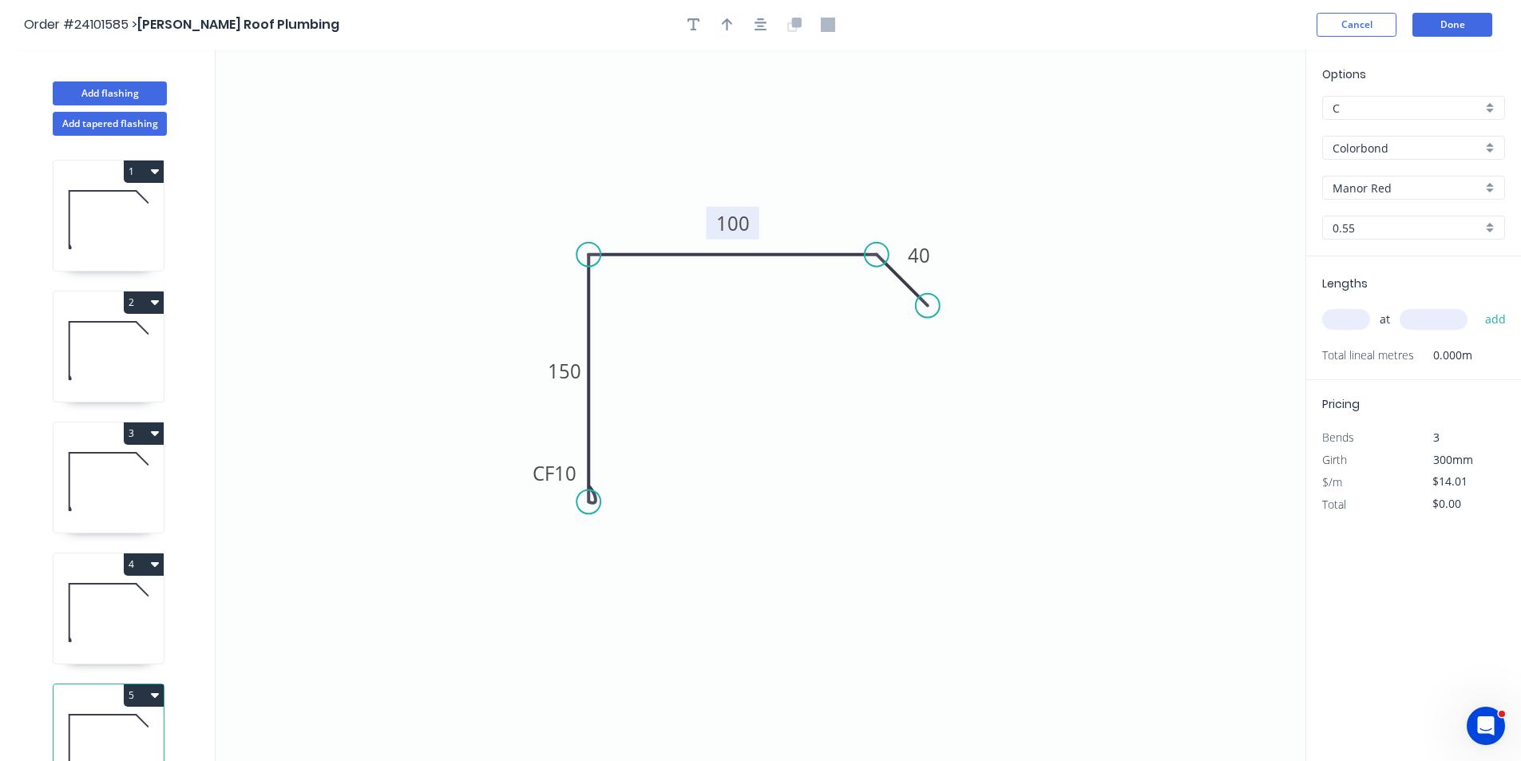
click at [726, 228] on tspan "100" at bounding box center [733, 223] width 34 height 26
click at [1336, 325] on input "text" at bounding box center [1346, 319] width 48 height 21
type input "$18.39"
type input "2"
click at [1409, 324] on input "text" at bounding box center [1434, 319] width 68 height 21
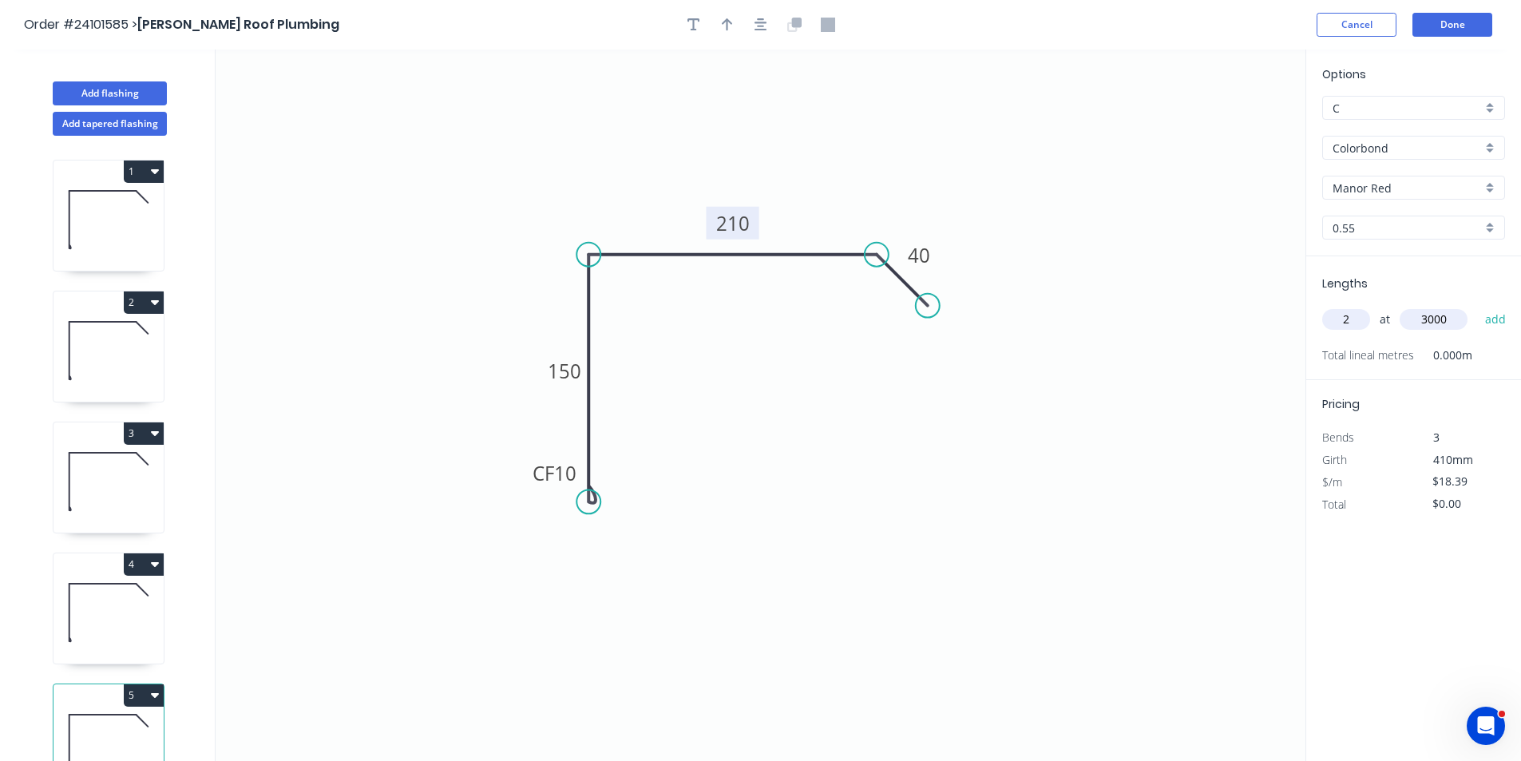
type input "3000"
click at [1477, 306] on button "add" at bounding box center [1496, 319] width 38 height 27
click at [152, 694] on icon "button" at bounding box center [155, 695] width 8 height 5
click at [125, 728] on div "Duplicate" at bounding box center [87, 735] width 123 height 23
type input "$0.00"
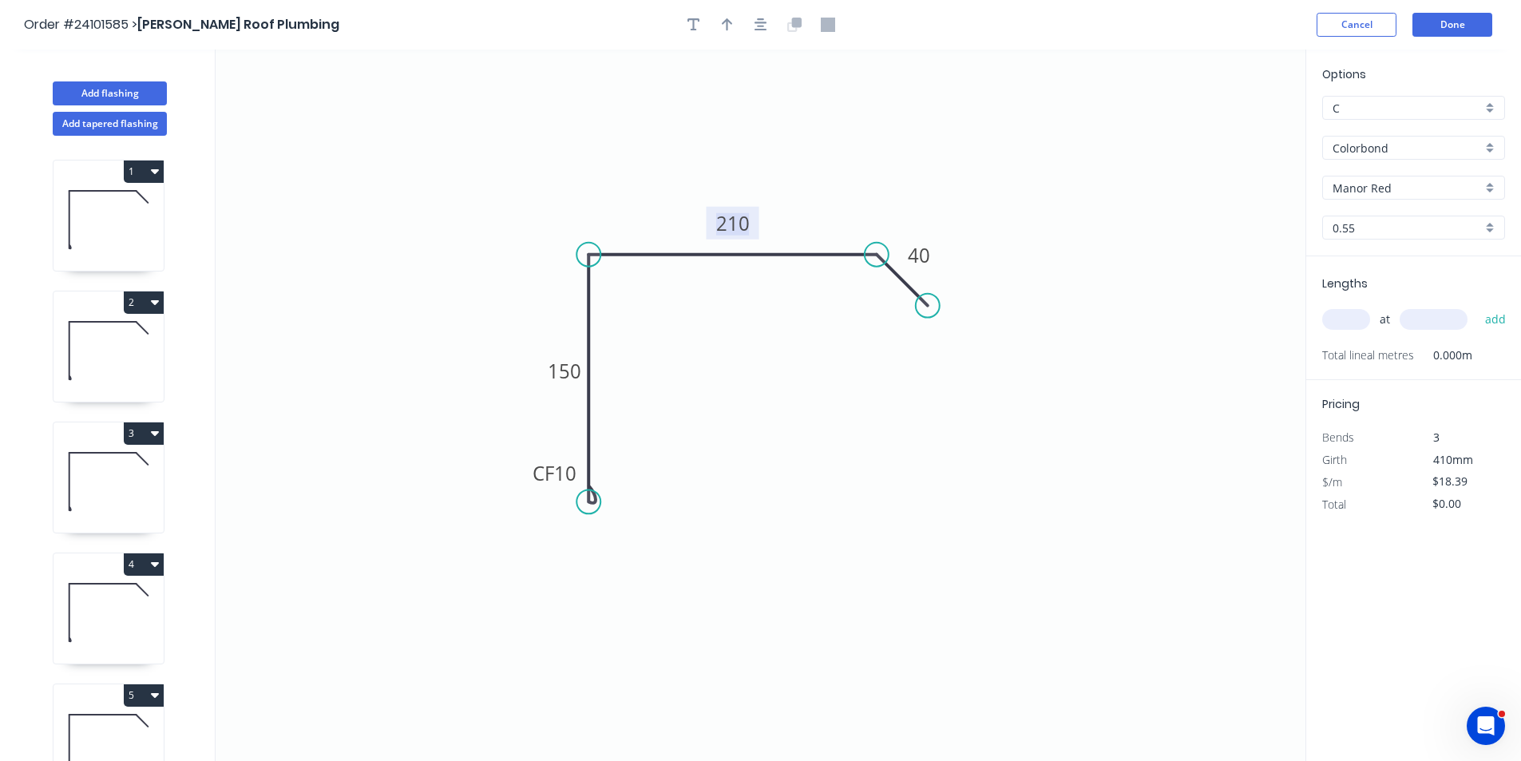
click at [724, 227] on tspan "210" at bounding box center [733, 223] width 34 height 26
click at [1353, 323] on input "text" at bounding box center [1346, 319] width 48 height 21
type input "$16.94"
type input "1"
click at [1405, 314] on input "text" at bounding box center [1434, 319] width 68 height 21
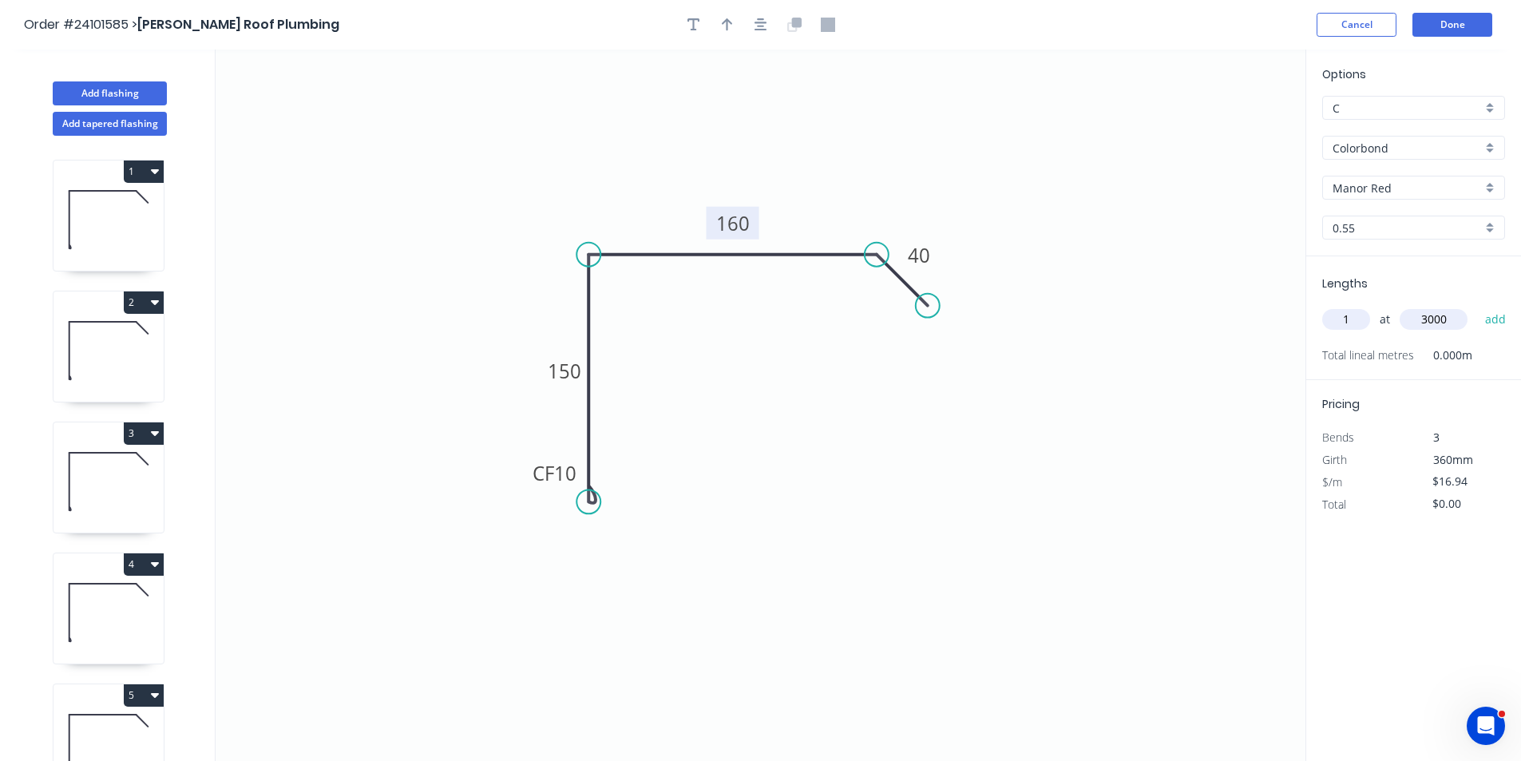
type input "3000"
click at [1477, 306] on button "add" at bounding box center [1496, 319] width 38 height 27
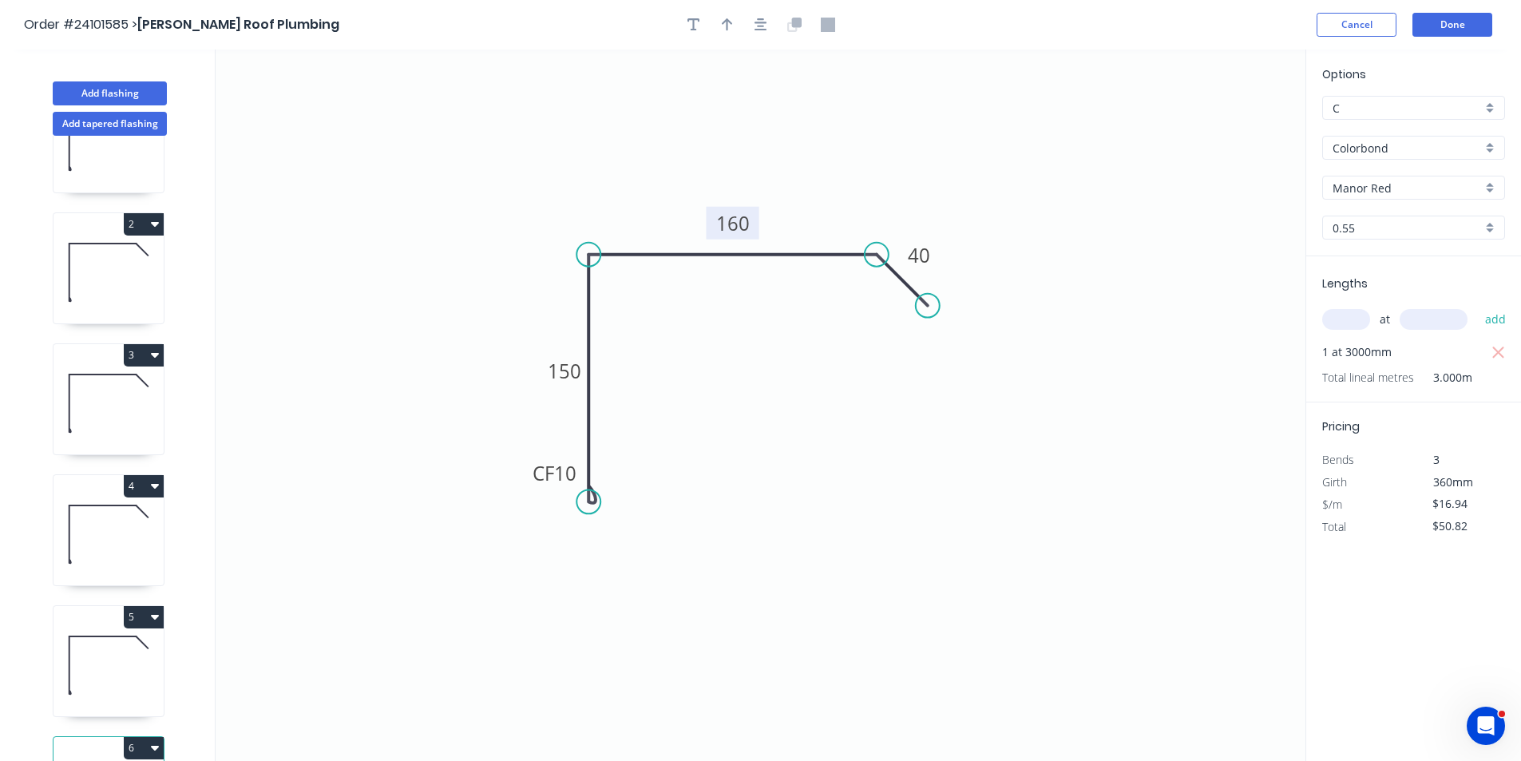
scroll to position [167, 0]
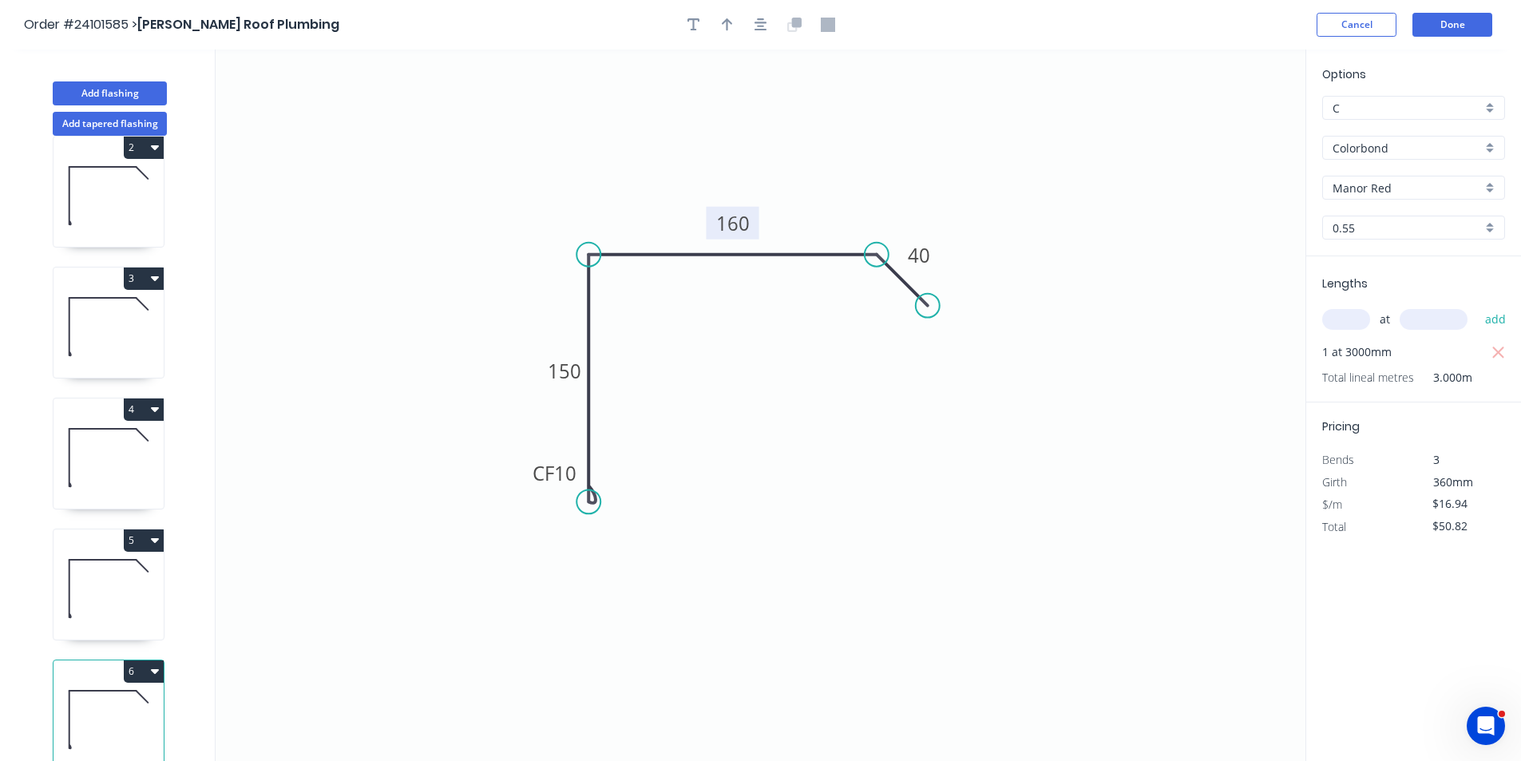
click at [148, 662] on button "6" at bounding box center [144, 671] width 40 height 22
click at [102, 700] on div "Duplicate" at bounding box center [87, 711] width 123 height 23
type input "$0.00"
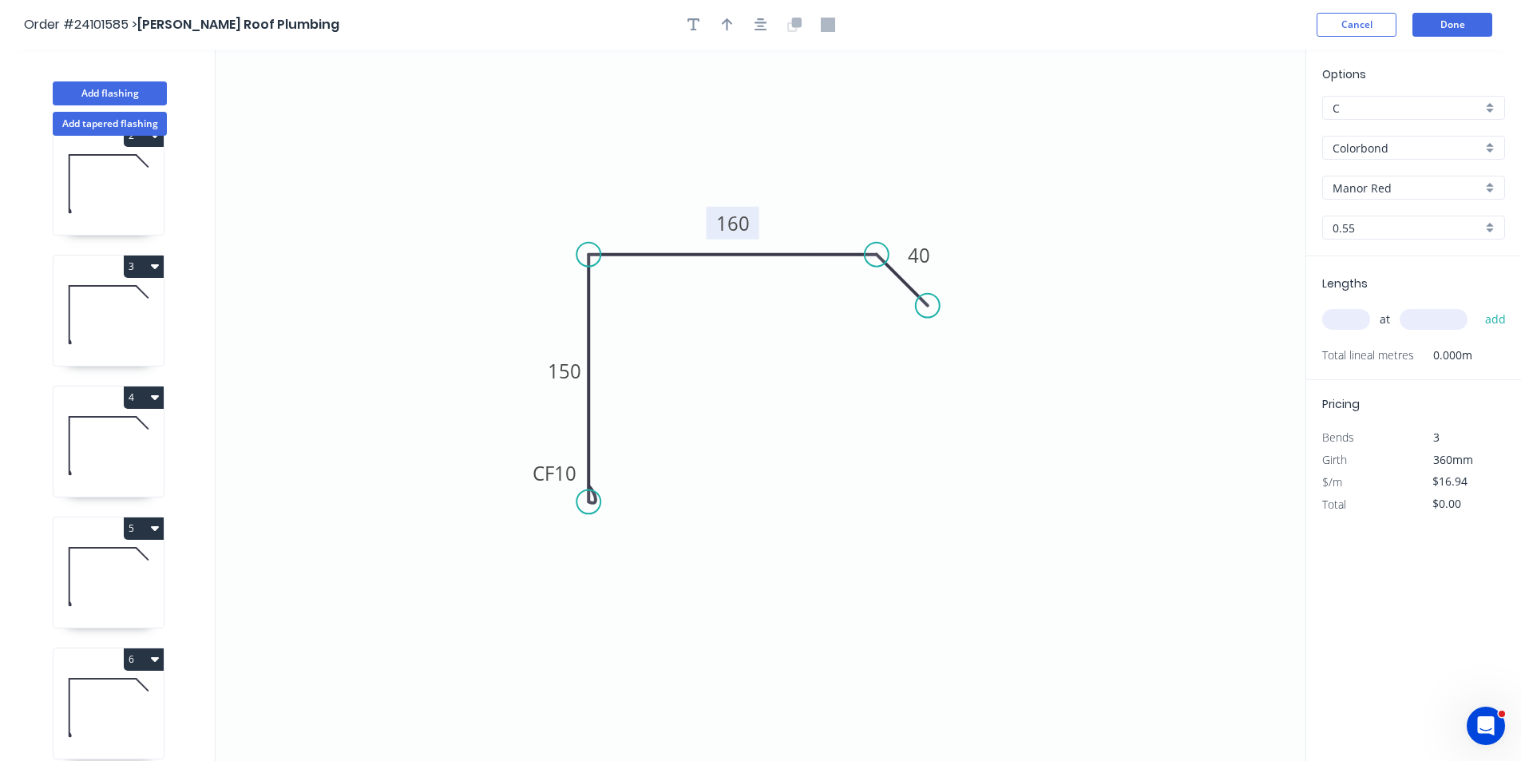
click at [720, 230] on tspan "160" at bounding box center [733, 223] width 34 height 26
click at [1337, 322] on input "text" at bounding box center [1346, 319] width 48 height 21
type input "$15.47"
type input "1"
click at [1440, 326] on input "text" at bounding box center [1434, 319] width 68 height 21
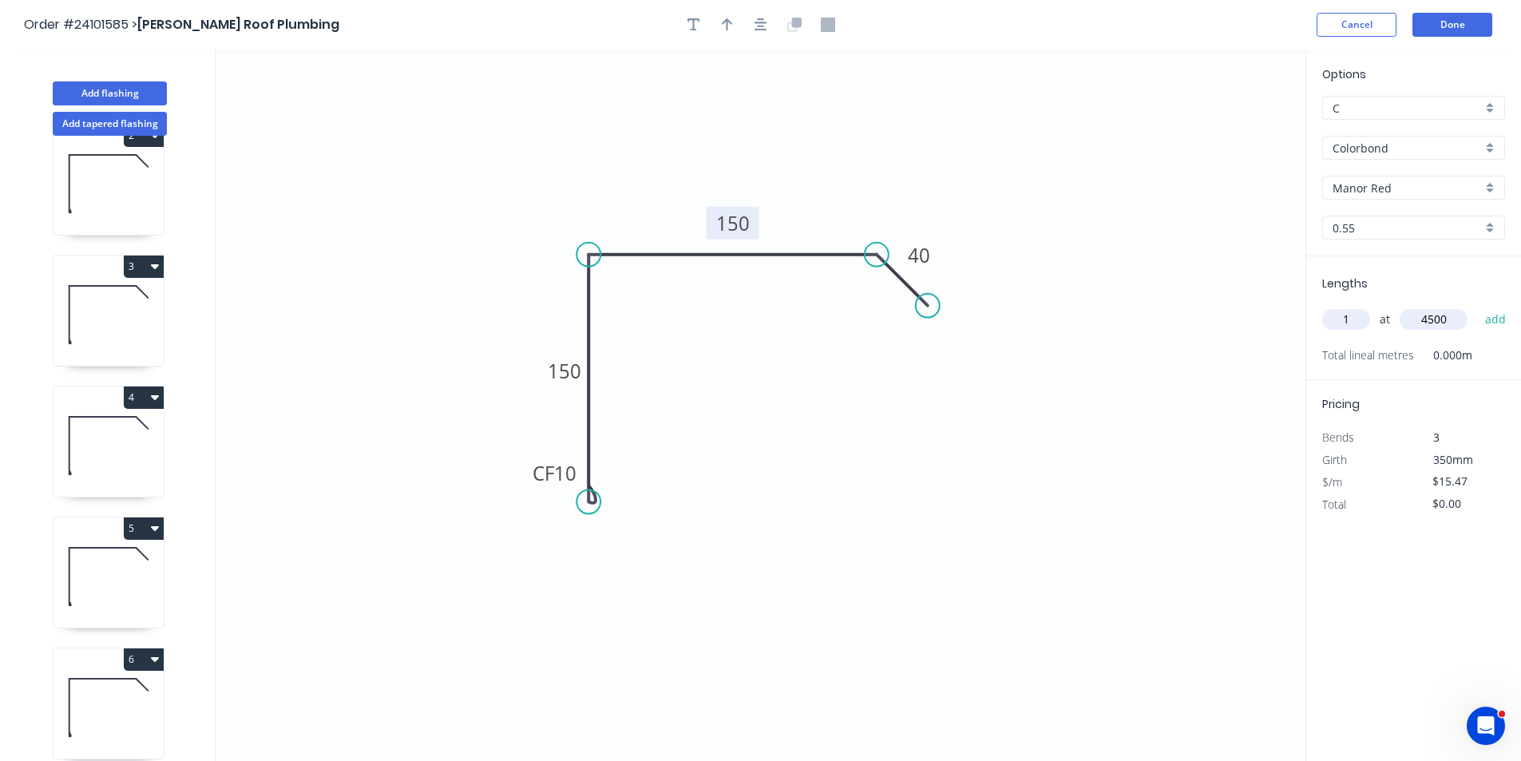
type input "4500"
click at [1477, 306] on button "add" at bounding box center [1496, 319] width 38 height 27
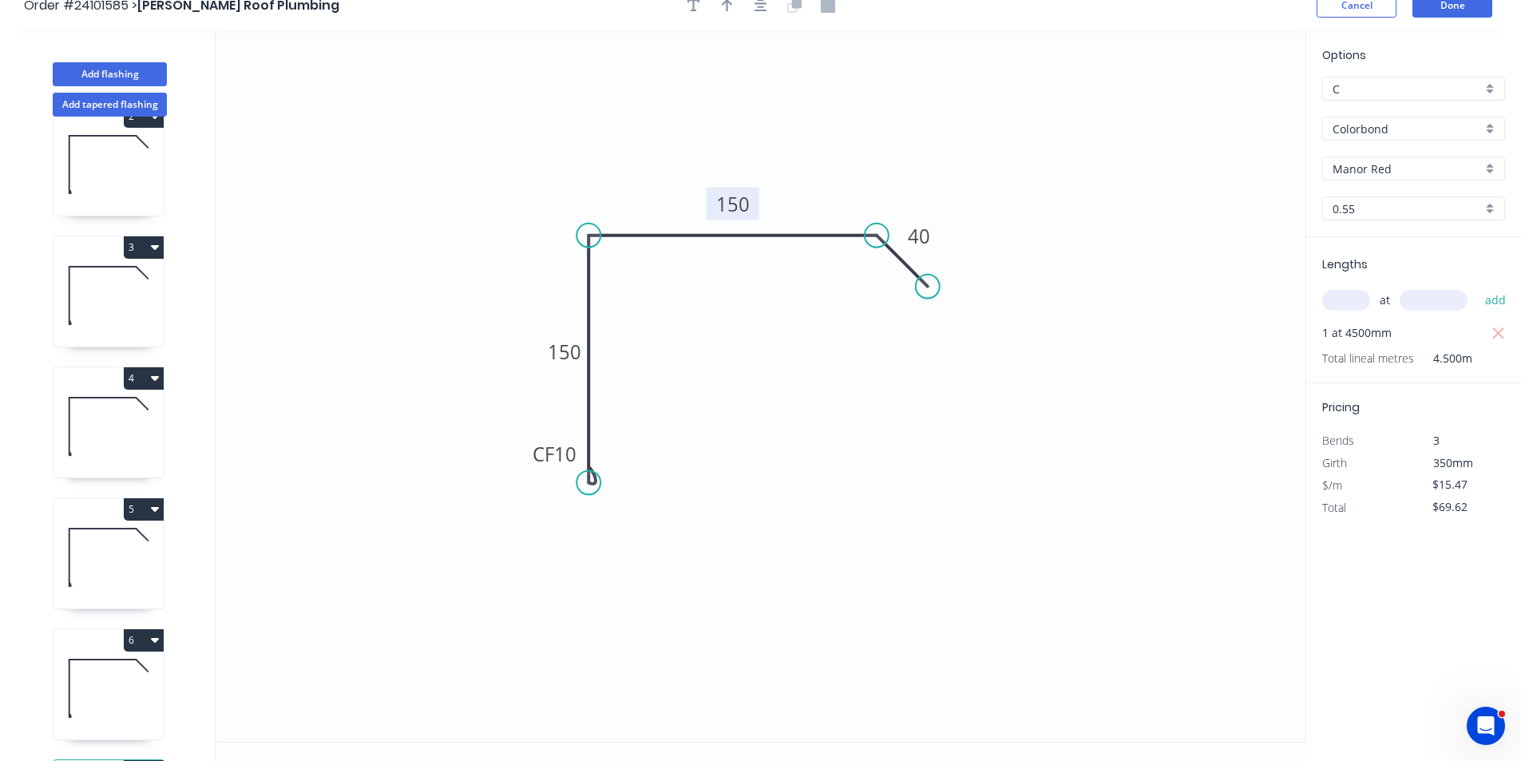
scroll to position [30, 0]
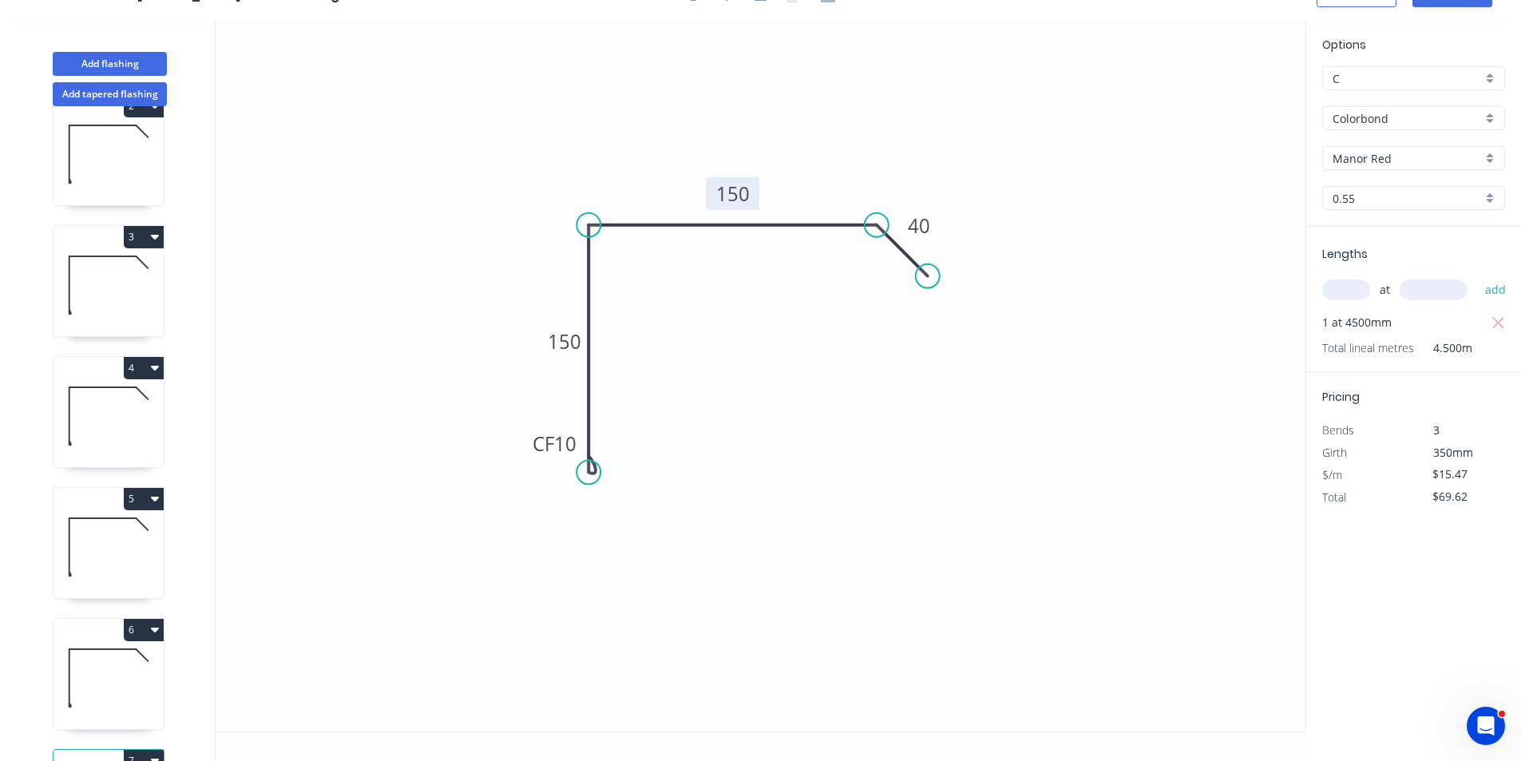
click at [159, 241] on button "3" at bounding box center [144, 237] width 40 height 22
click at [132, 281] on div "Duplicate" at bounding box center [87, 276] width 123 height 23
type input "$0.00"
click at [738, 199] on tspan "130" at bounding box center [733, 193] width 34 height 26
click at [1336, 290] on input "text" at bounding box center [1346, 290] width 48 height 21
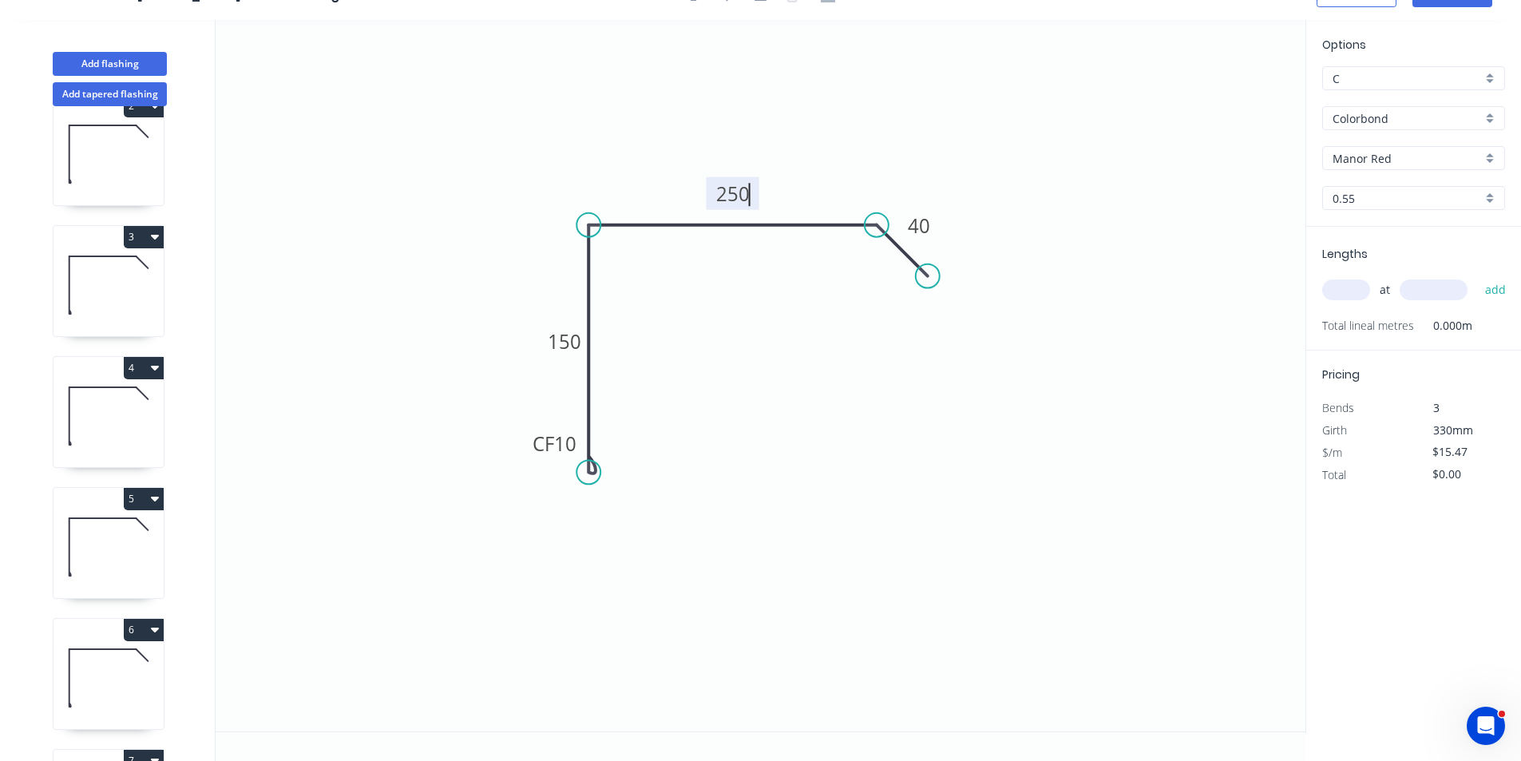
type input "$18.39"
type input "2"
click at [1417, 295] on input "text" at bounding box center [1434, 290] width 68 height 21
type input "6200"
click at [1477, 276] on button "add" at bounding box center [1496, 289] width 38 height 27
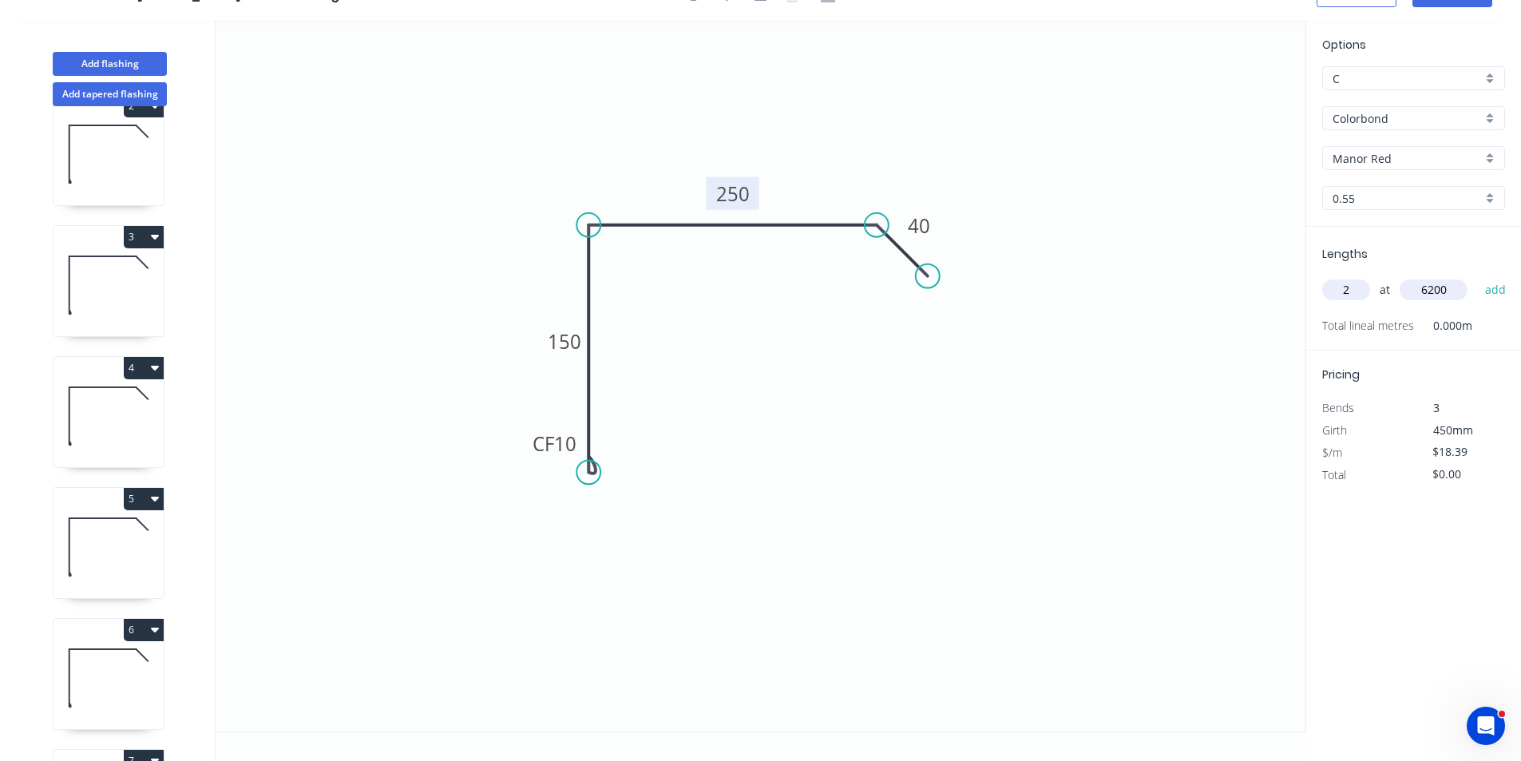
type input "$228.04"
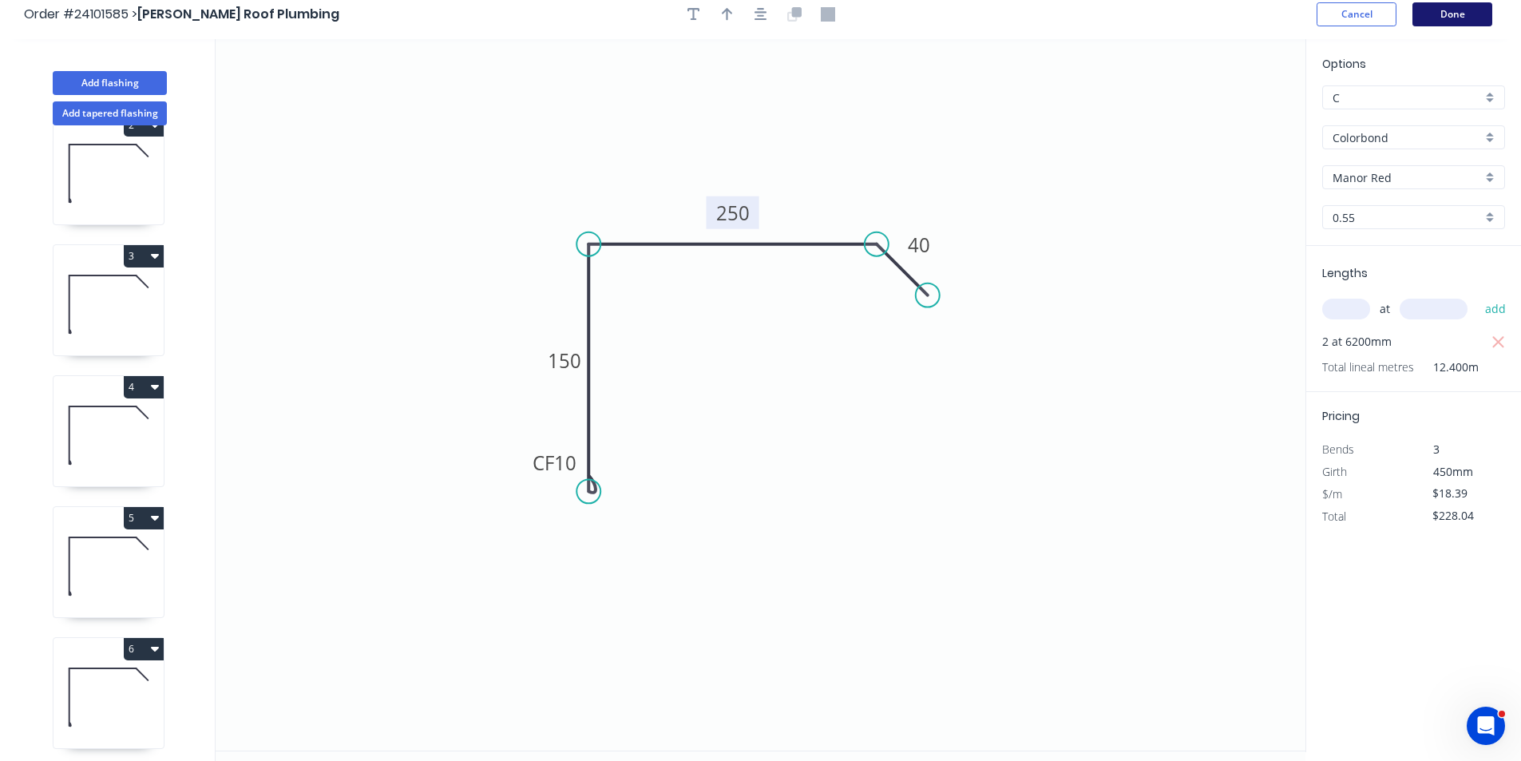
scroll to position [0, 0]
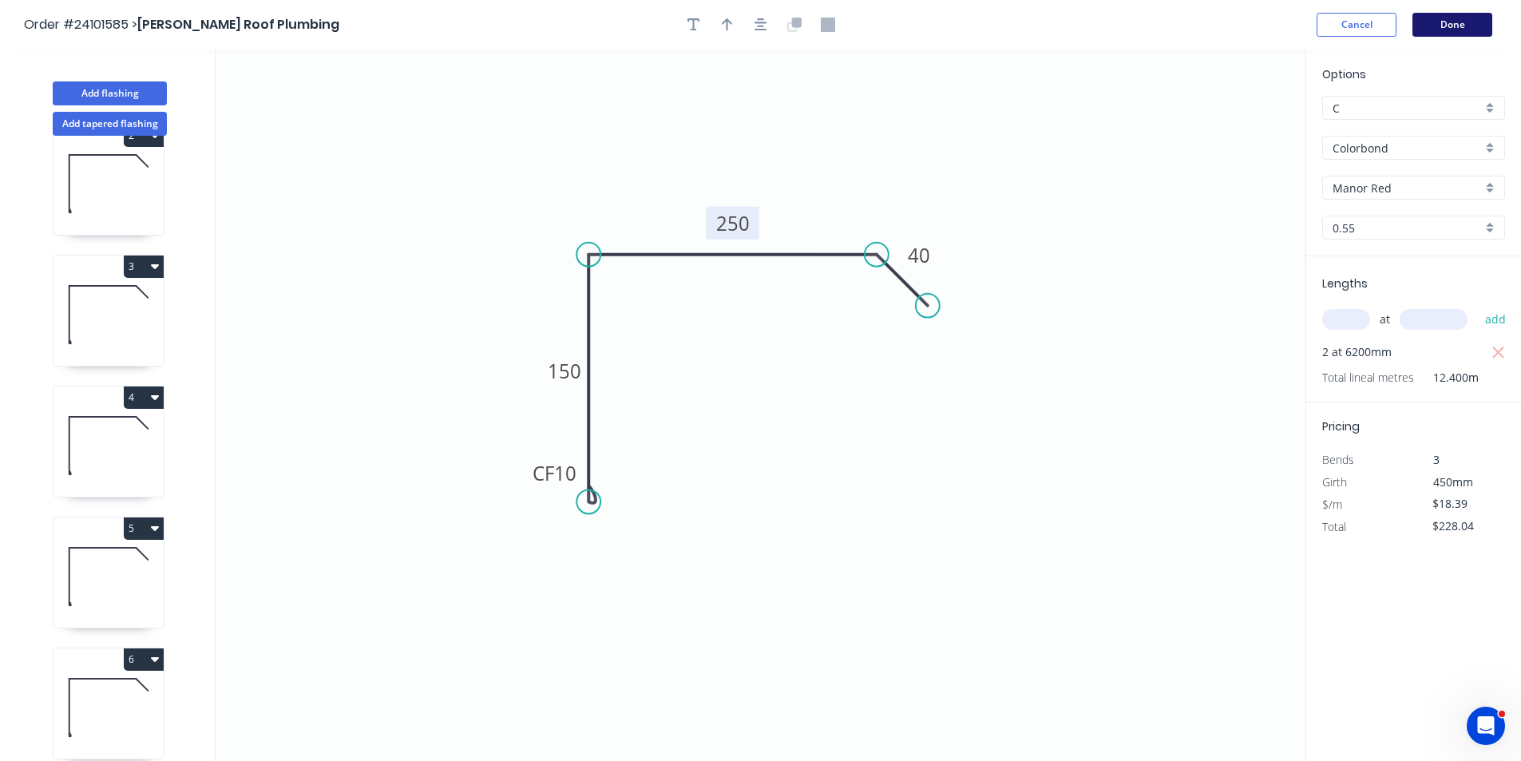
click at [1464, 30] on button "Done" at bounding box center [1453, 25] width 80 height 24
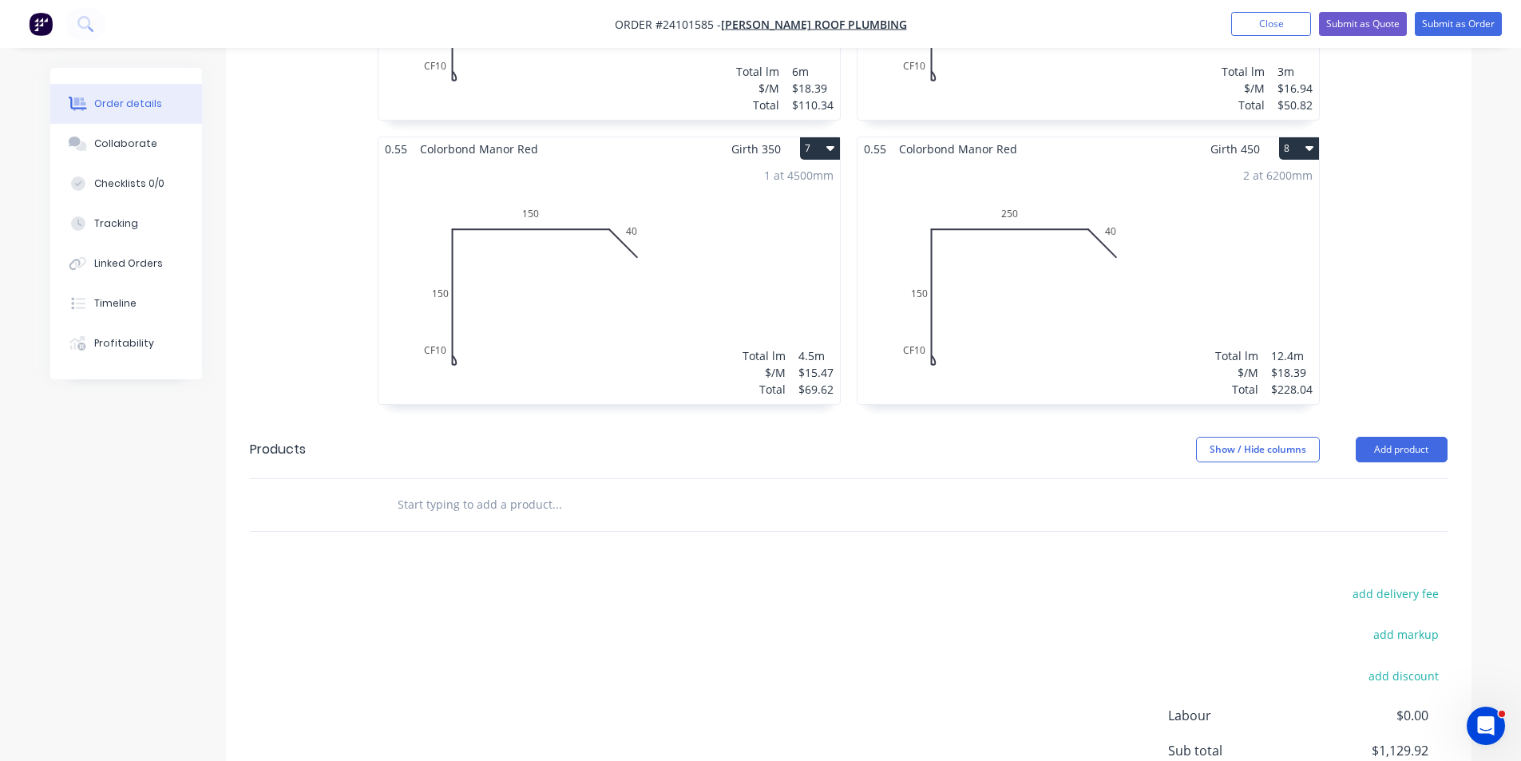
scroll to position [1382, 0]
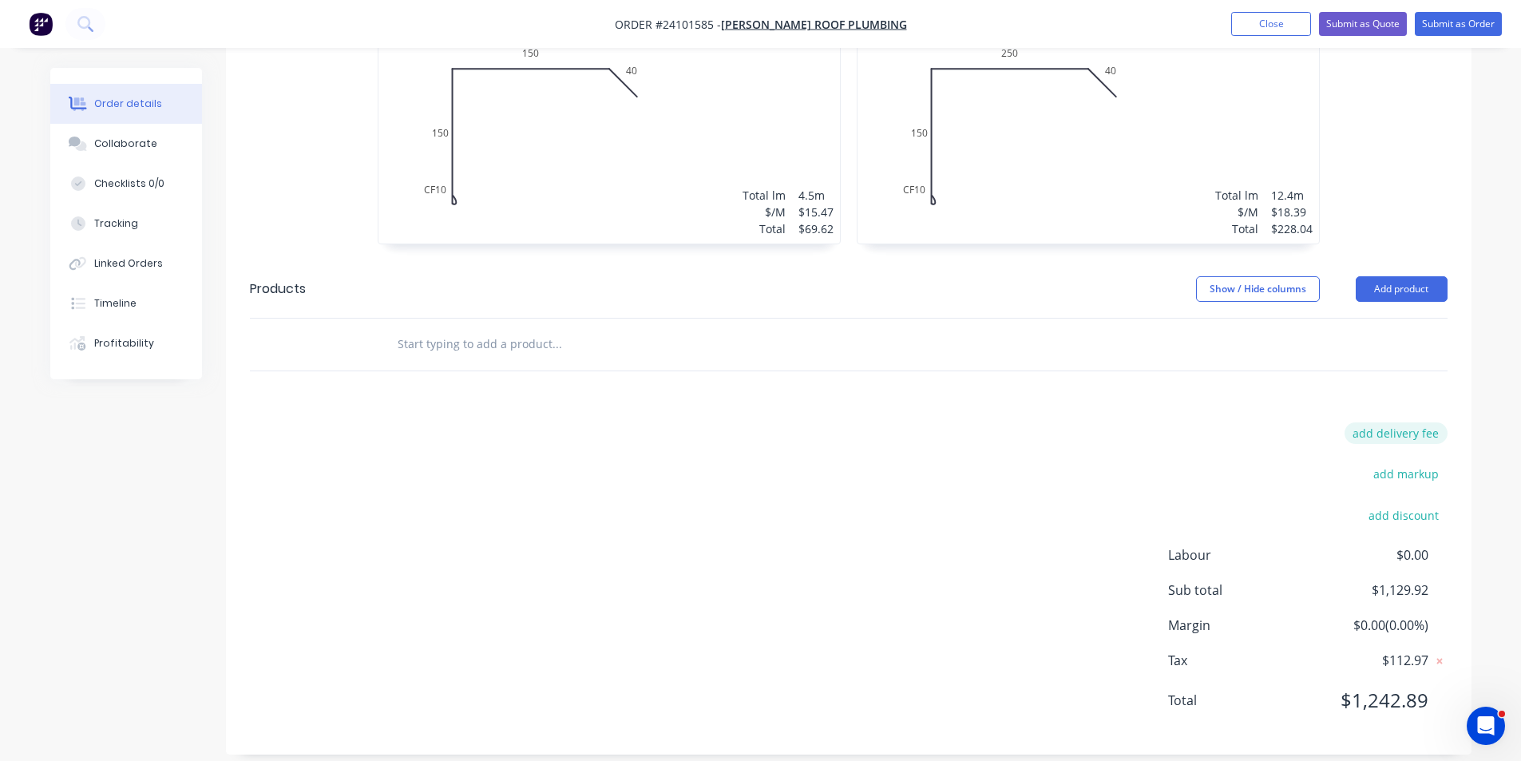
click at [1381, 422] on button "add delivery fee" at bounding box center [1396, 433] width 103 height 22
type input "50"
click input "submit" at bounding box center [0, 0] width 0 height 0
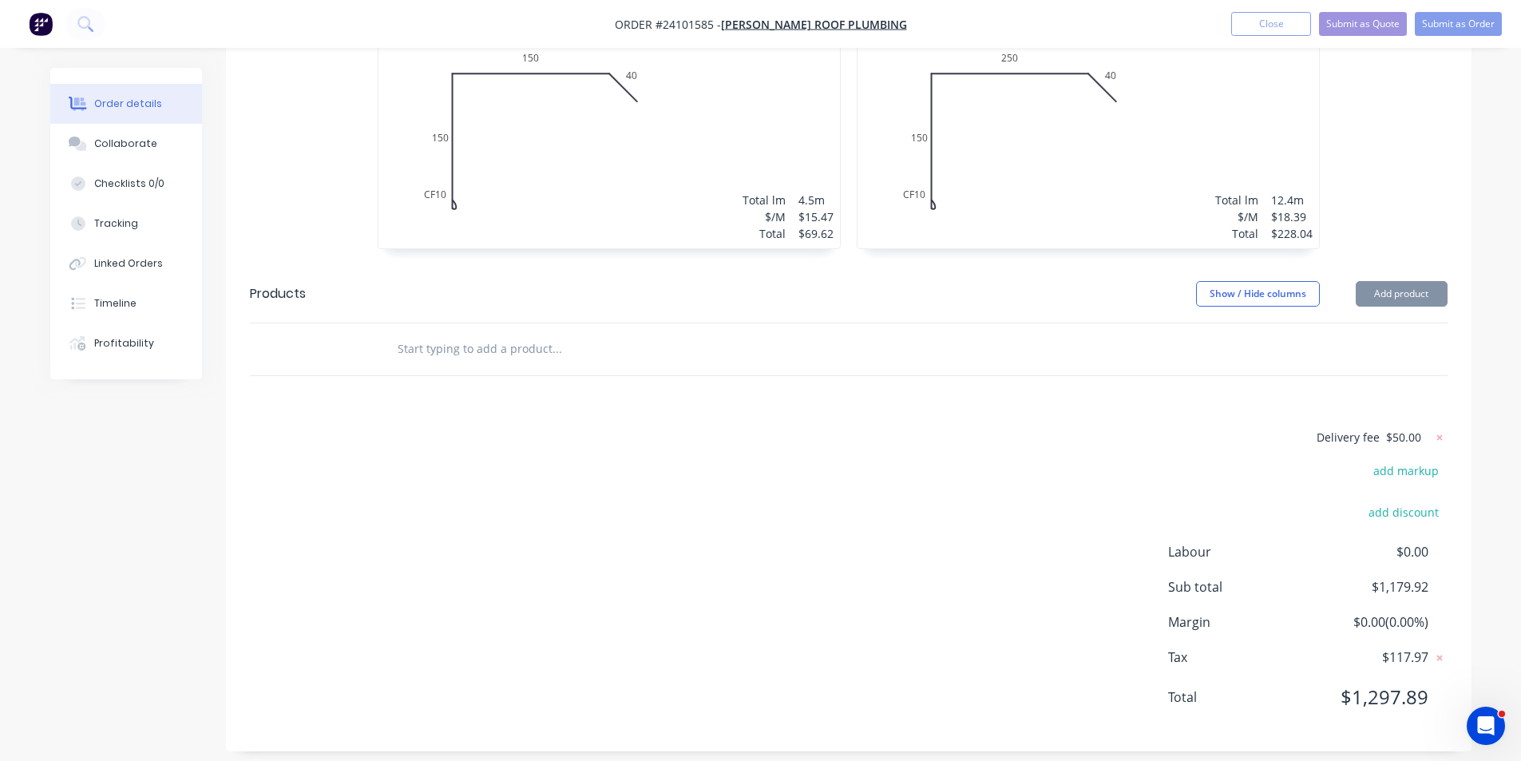
scroll to position [1374, 0]
click at [1444, 19] on button "Submit as Order" at bounding box center [1458, 24] width 87 height 24
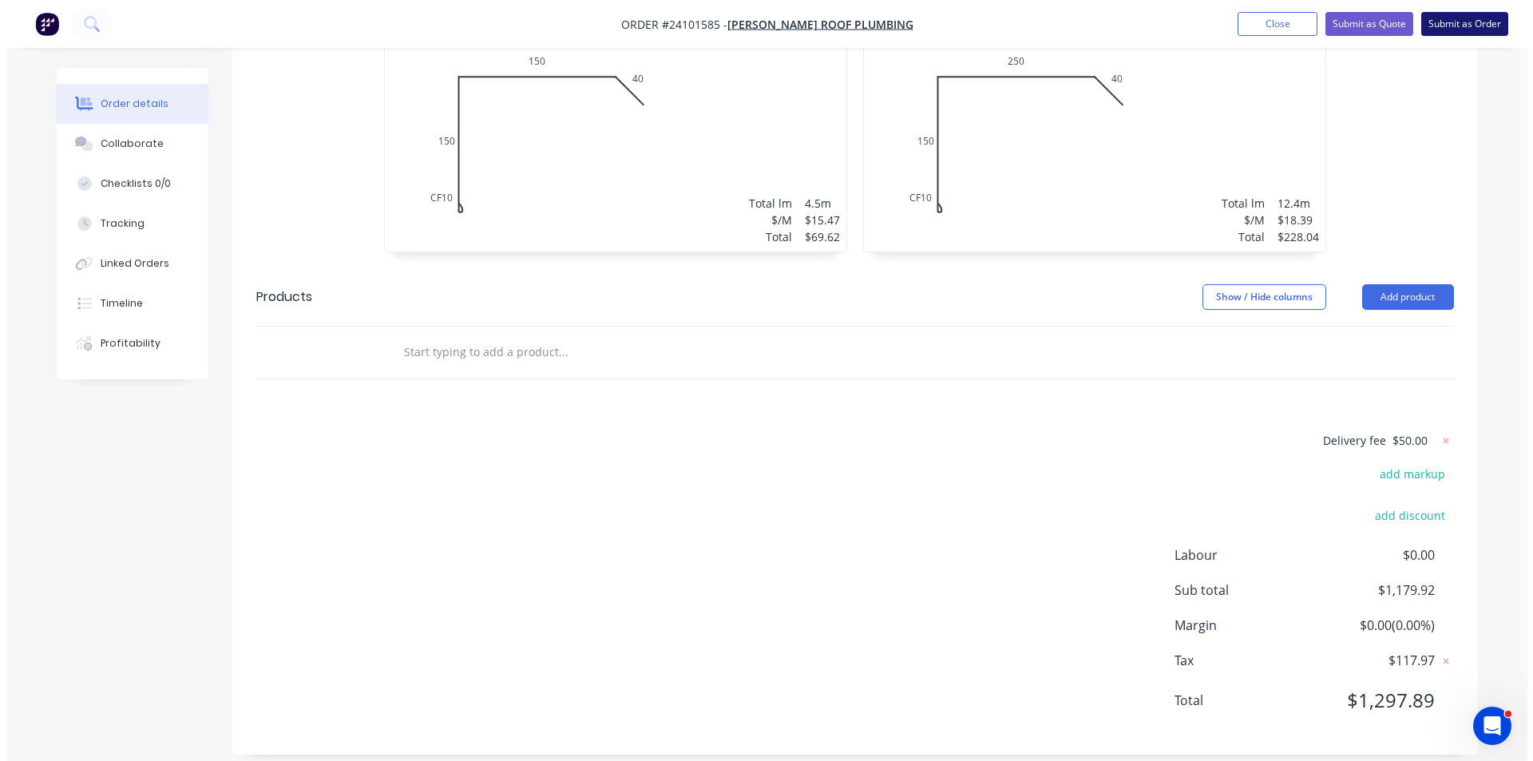
scroll to position [0, 0]
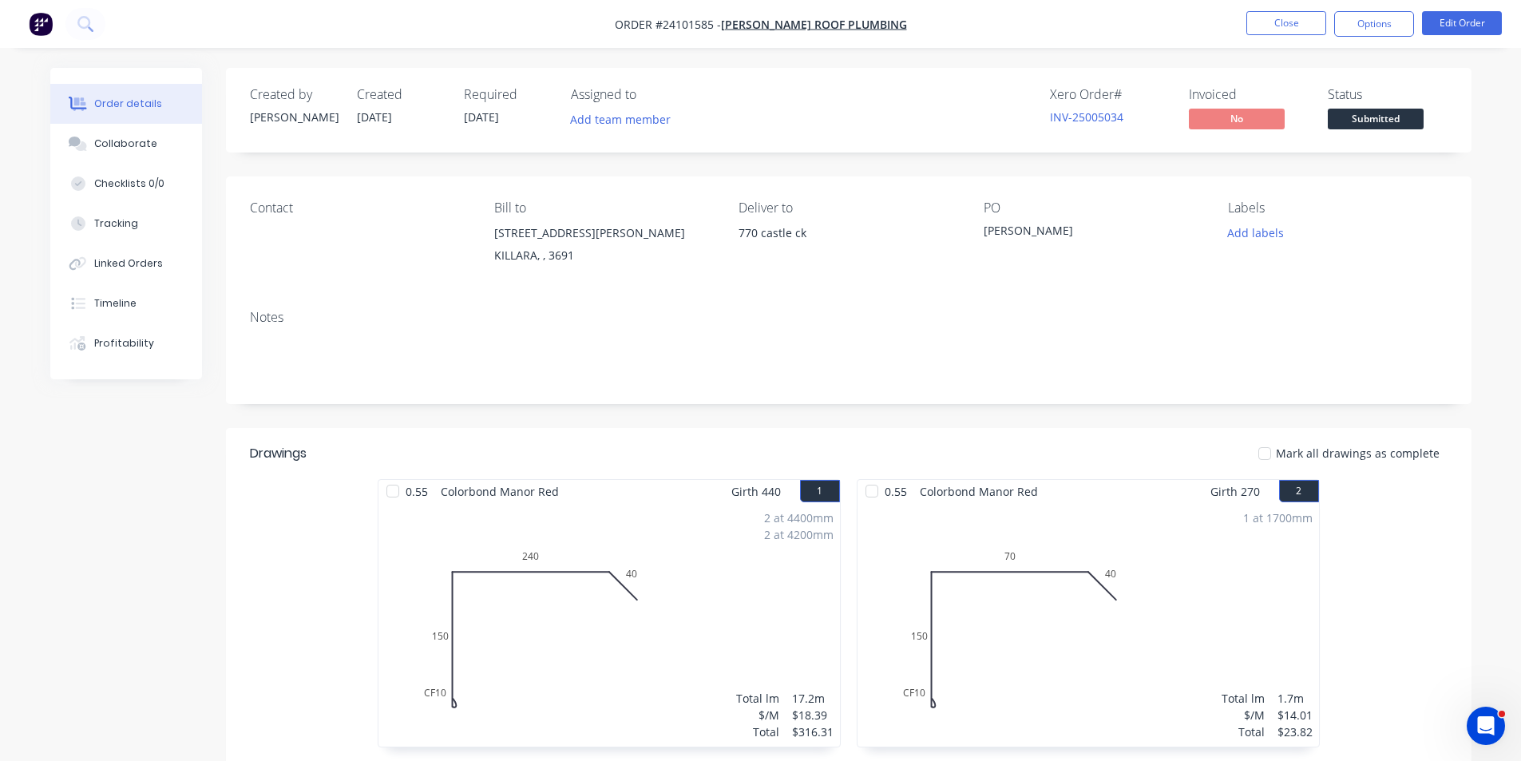
click at [37, 21] on img "button" at bounding box center [41, 24] width 24 height 24
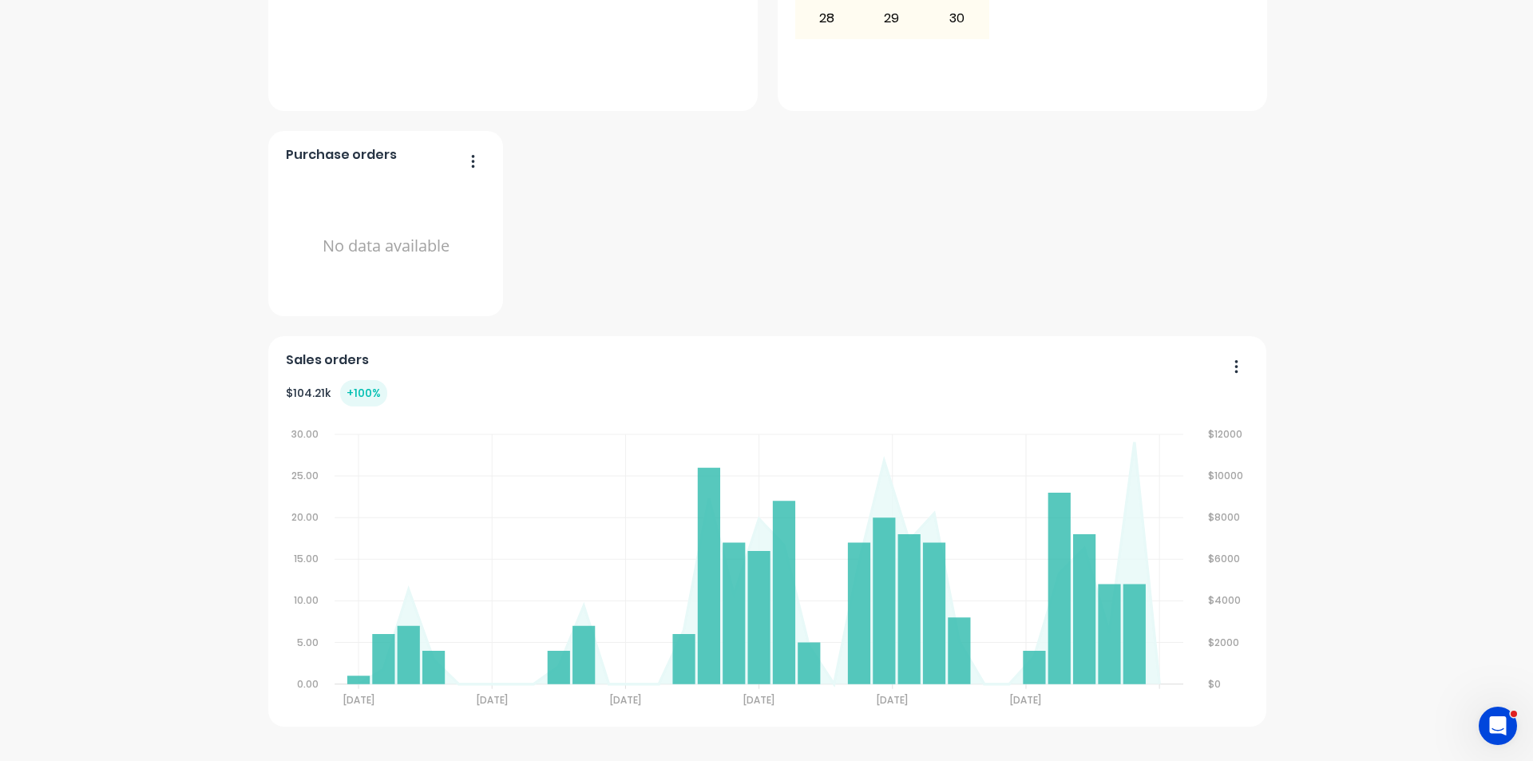
scroll to position [1199, 0]
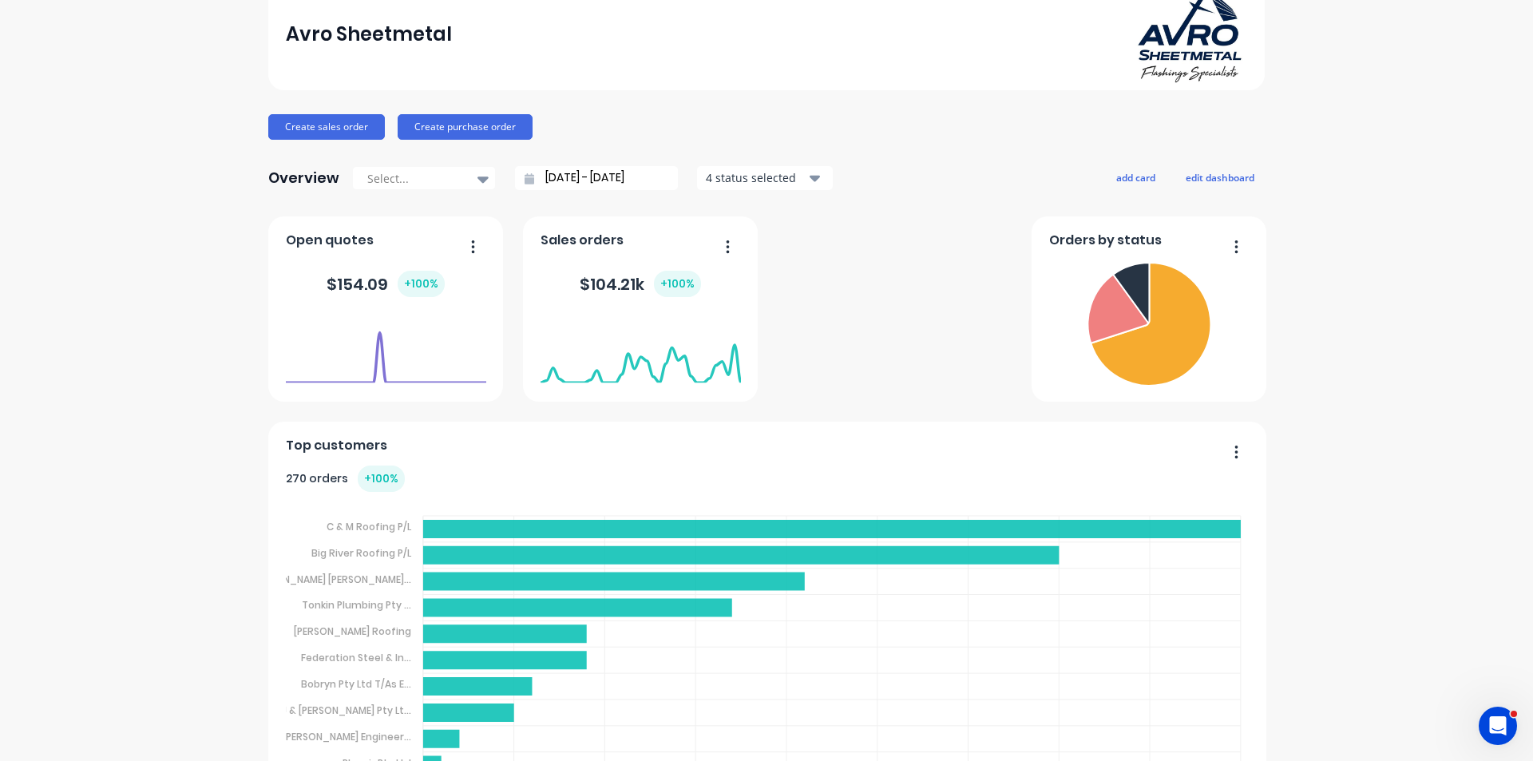
scroll to position [1, 0]
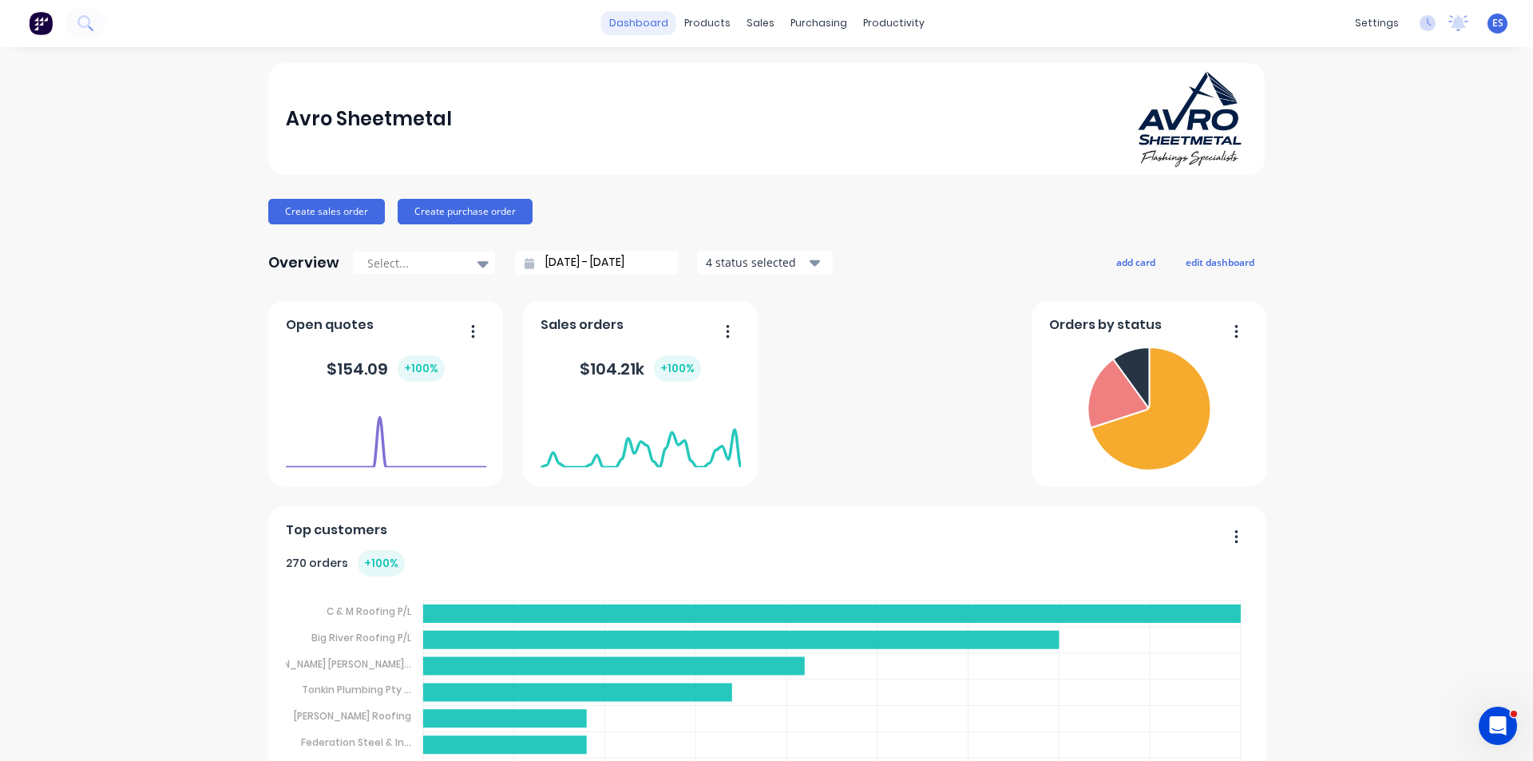
click at [620, 22] on link "dashboard" at bounding box center [638, 23] width 75 height 24
click at [329, 204] on button "Create sales order" at bounding box center [326, 212] width 117 height 26
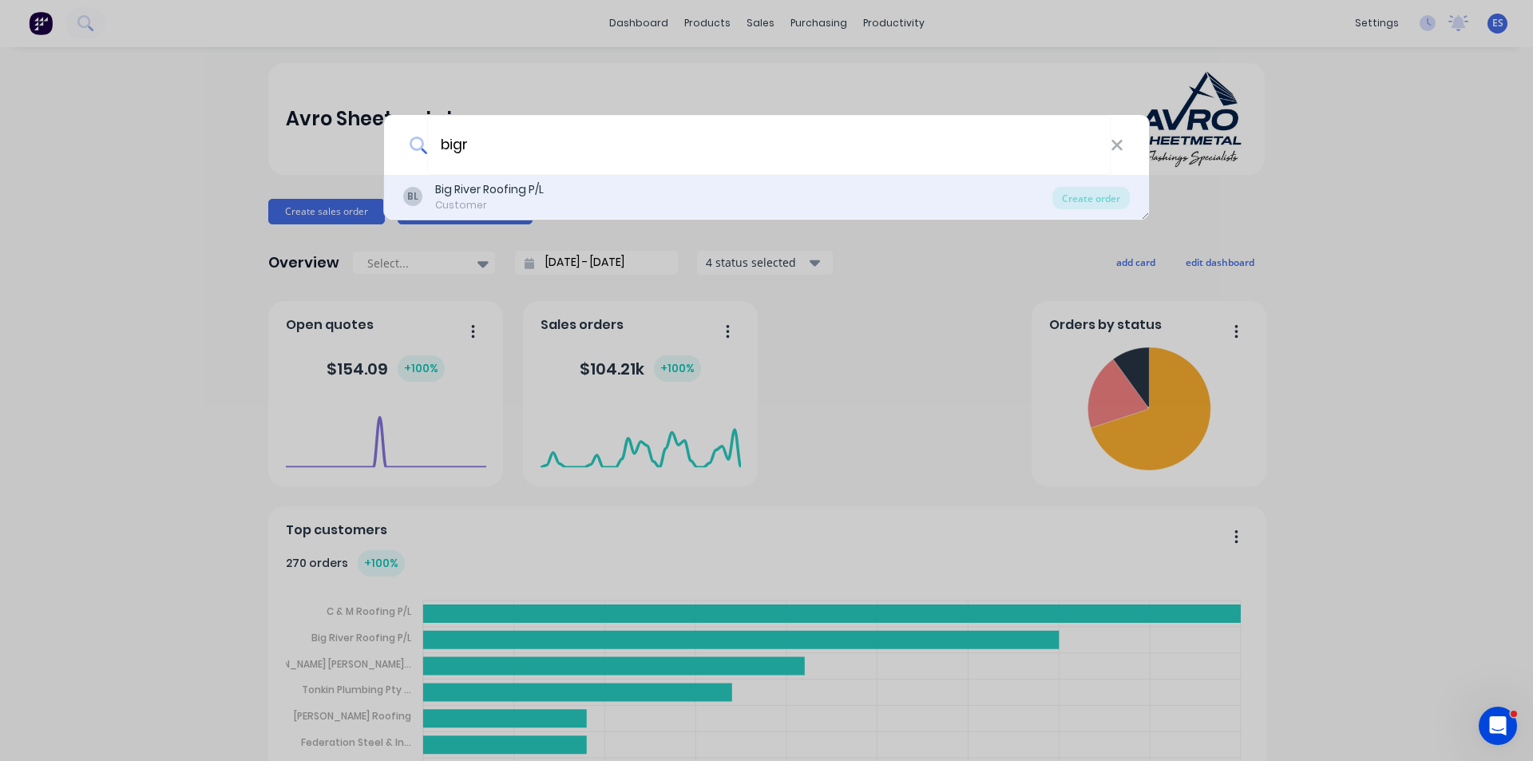
type input "bigr"
click at [520, 194] on div "Big River Roofing P/L" at bounding box center [489, 189] width 109 height 17
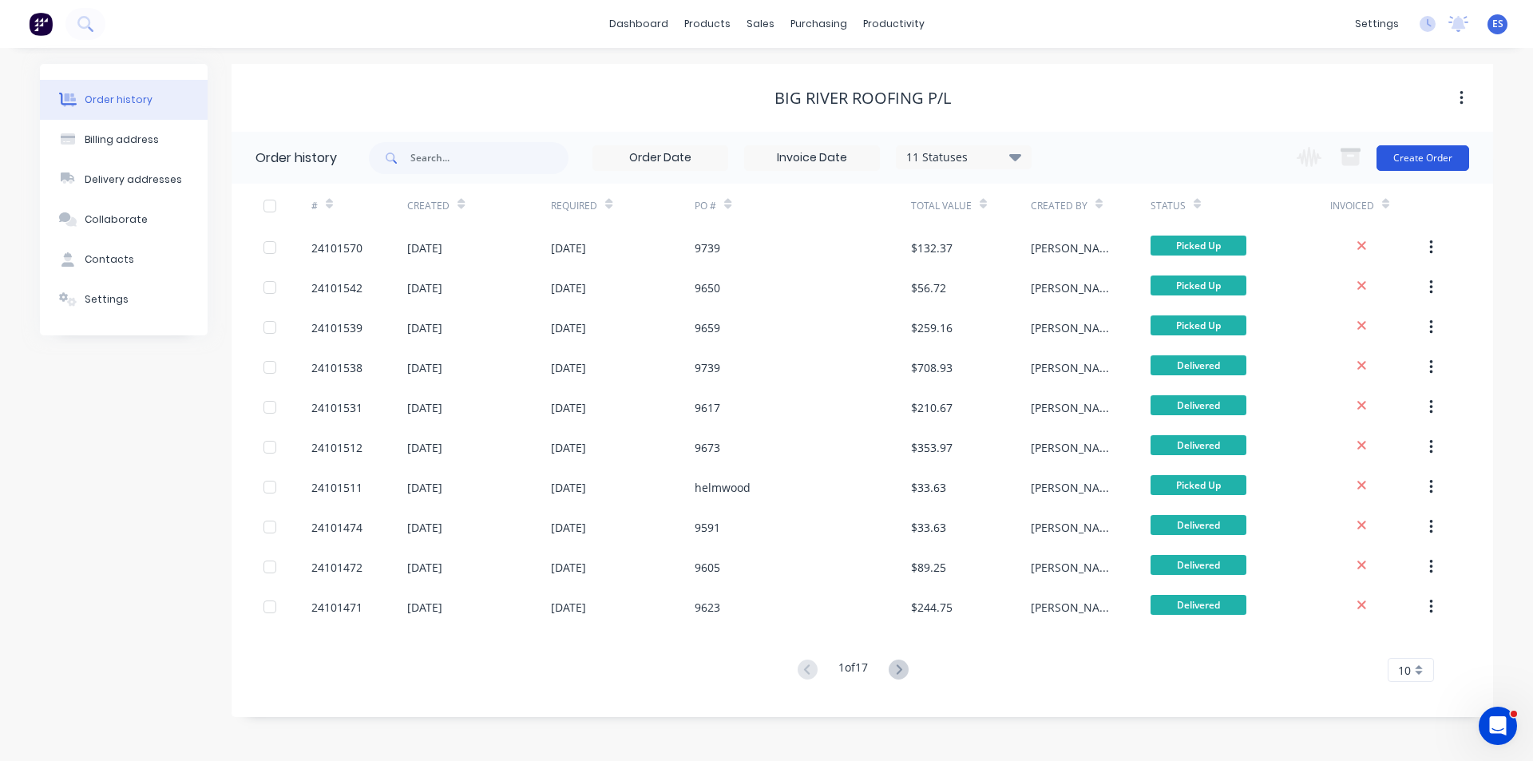
click at [1453, 157] on button "Create Order" at bounding box center [1423, 158] width 93 height 26
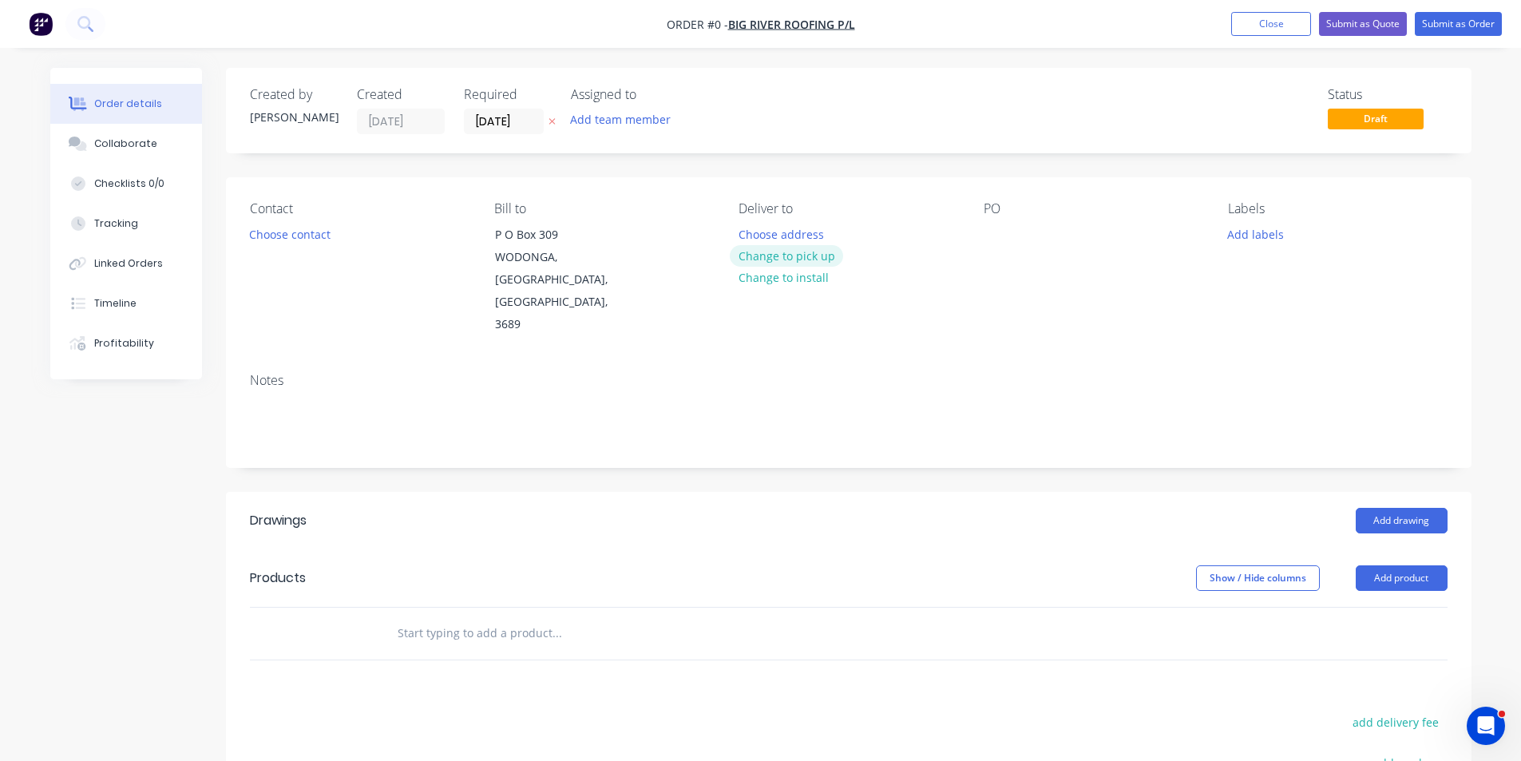
click at [791, 251] on button "Change to pick up" at bounding box center [786, 256] width 113 height 22
click at [295, 240] on button "Choose contact" at bounding box center [289, 234] width 98 height 22
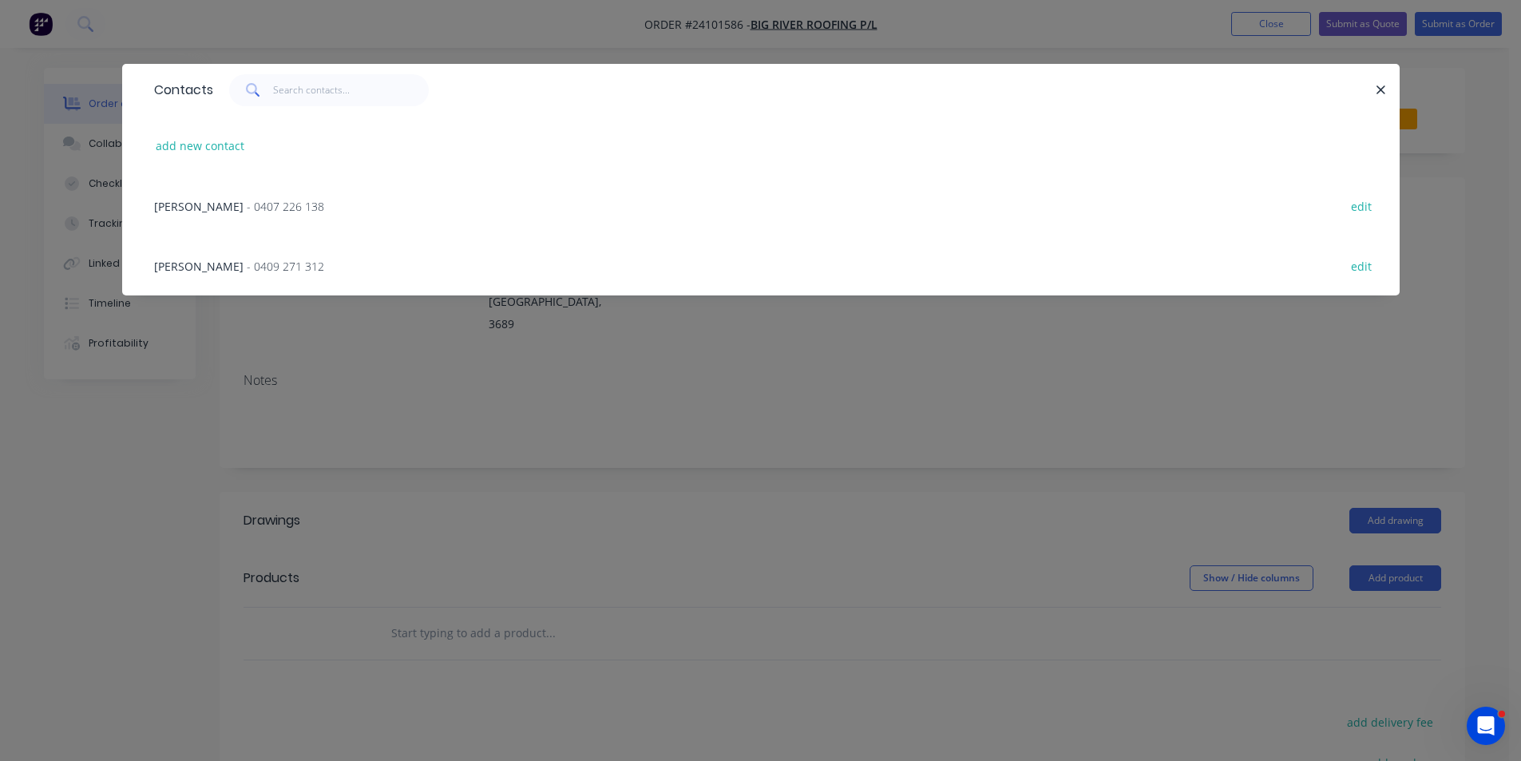
click at [247, 270] on span "- 0409 271 312" at bounding box center [285, 266] width 77 height 15
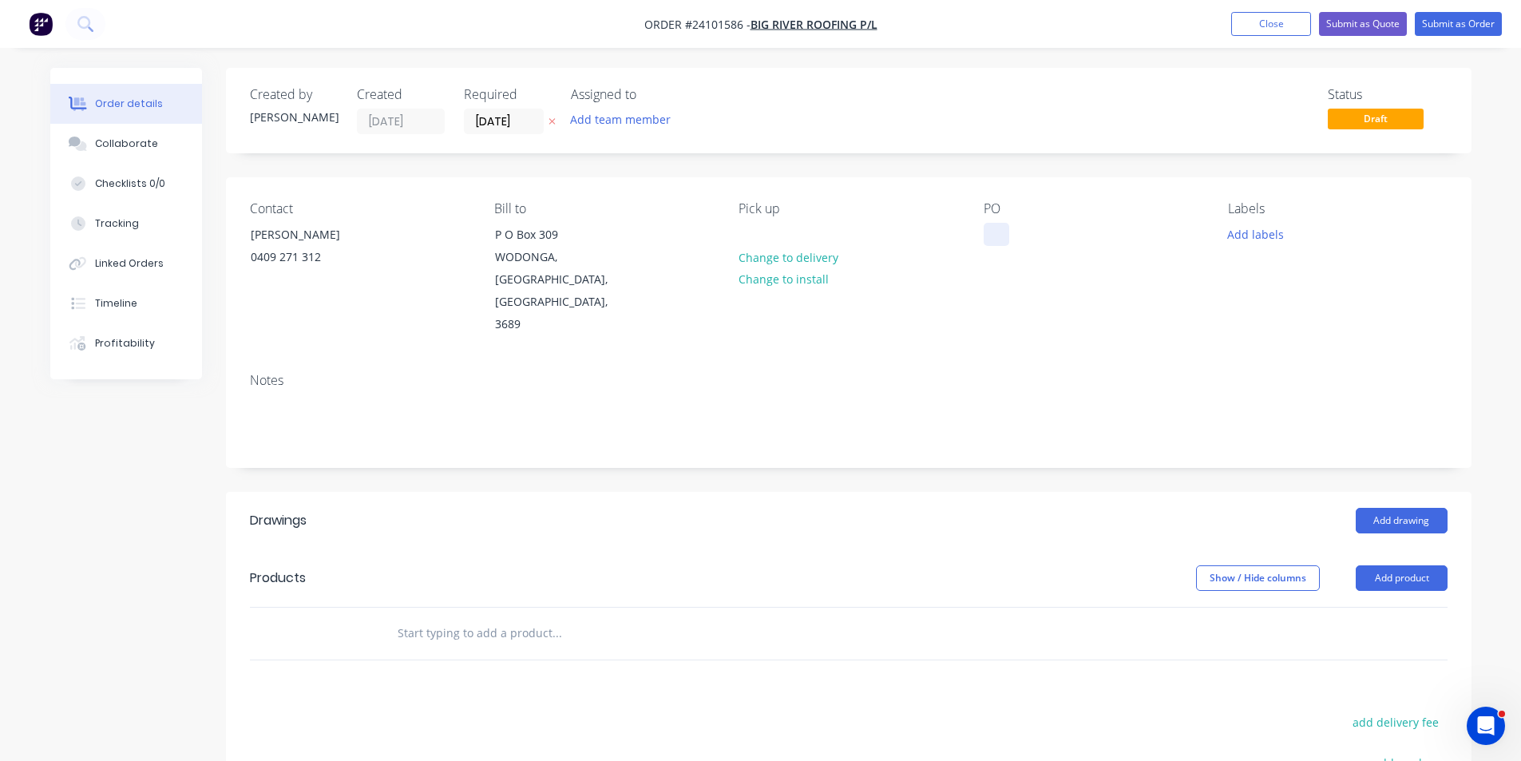
click at [1008, 235] on div at bounding box center [997, 234] width 26 height 23
click at [1411, 508] on button "Add drawing" at bounding box center [1402, 521] width 92 height 26
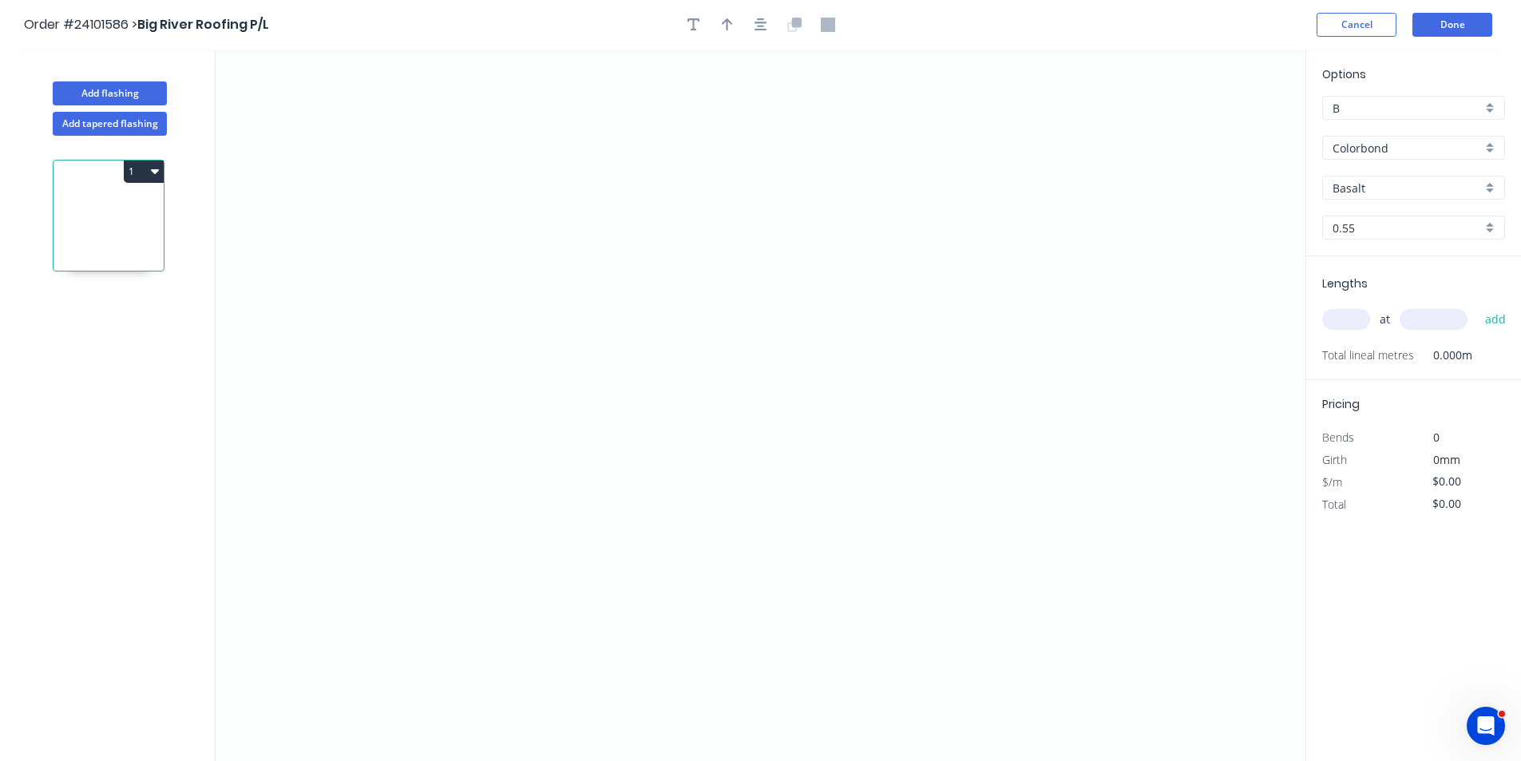
click at [1409, 190] on input "Basalt" at bounding box center [1407, 188] width 149 height 17
click at [1391, 236] on div "Manor Red" at bounding box center [1413, 246] width 181 height 28
type input "Manor Red"
click at [489, 252] on icon "0" at bounding box center [761, 406] width 1090 height 712
click at [542, 326] on icon "0" at bounding box center [761, 406] width 1090 height 712
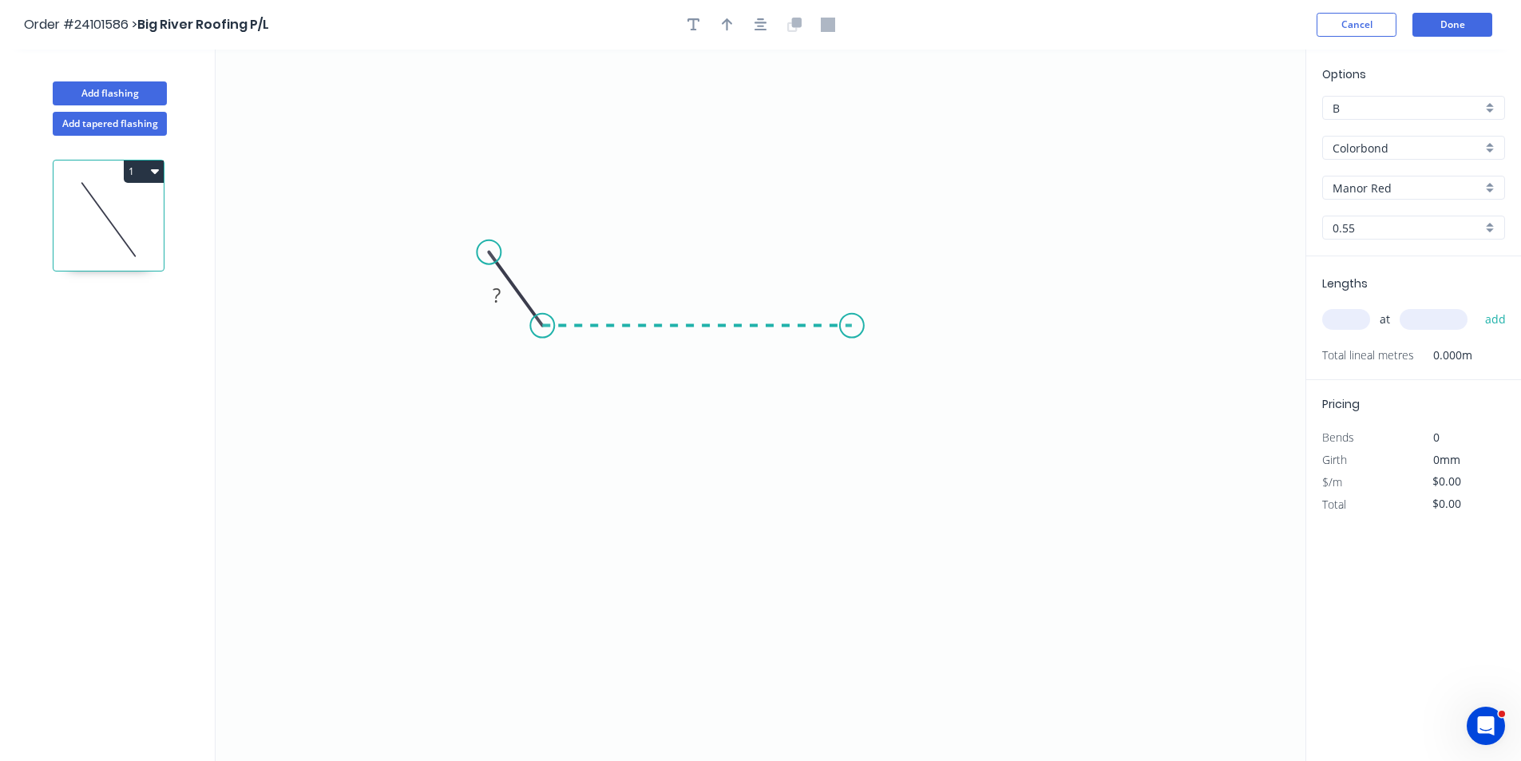
click at [852, 323] on icon "0 ?" at bounding box center [761, 406] width 1090 height 712
click at [854, 447] on icon "0 ? ? ? º" at bounding box center [761, 406] width 1090 height 712
click at [878, 377] on tspan "?" at bounding box center [876, 379] width 8 height 26
click at [693, 336] on tspan "?" at bounding box center [697, 342] width 8 height 26
click at [561, 297] on tspan "º" at bounding box center [564, 289] width 7 height 26
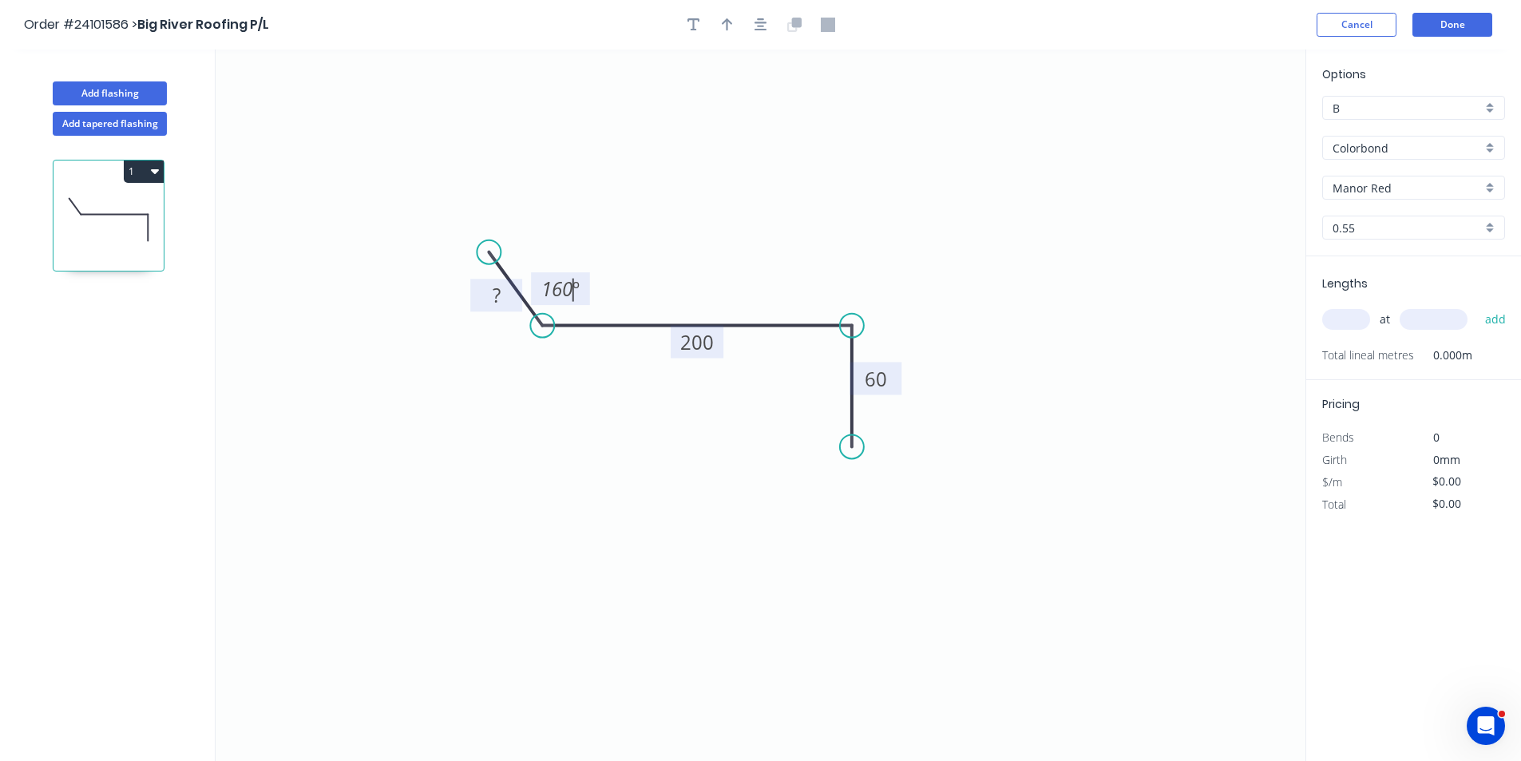
click at [488, 300] on rect at bounding box center [497, 296] width 32 height 22
click at [1355, 319] on input "text" at bounding box center [1346, 319] width 48 height 21
type input "$11.78"
type input "2"
click at [1423, 318] on input "text" at bounding box center [1434, 319] width 68 height 21
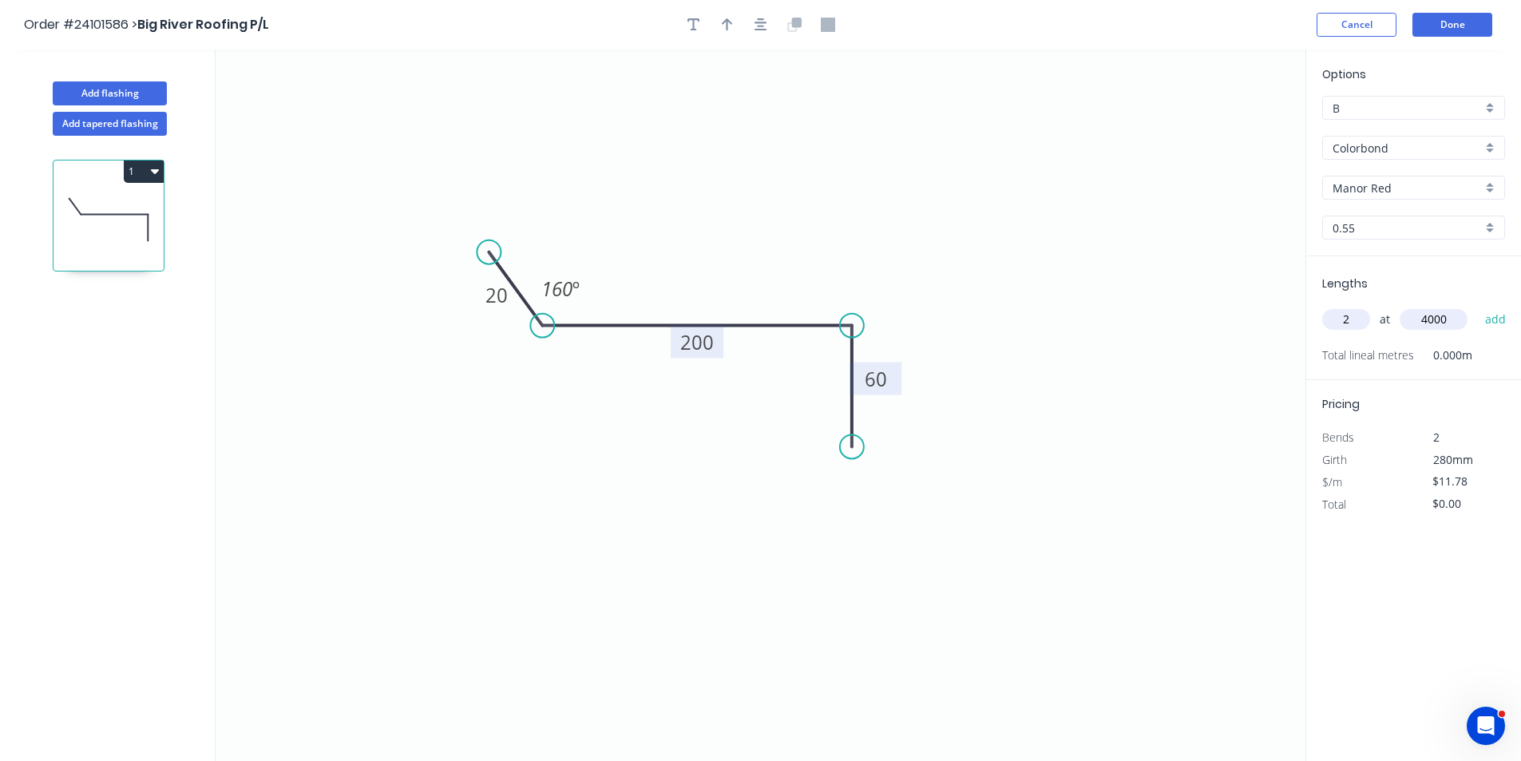
type input "4000"
click at [1477, 306] on button "add" at bounding box center [1496, 319] width 38 height 27
type input "$94.24"
click at [1452, 23] on button "Done" at bounding box center [1453, 25] width 80 height 24
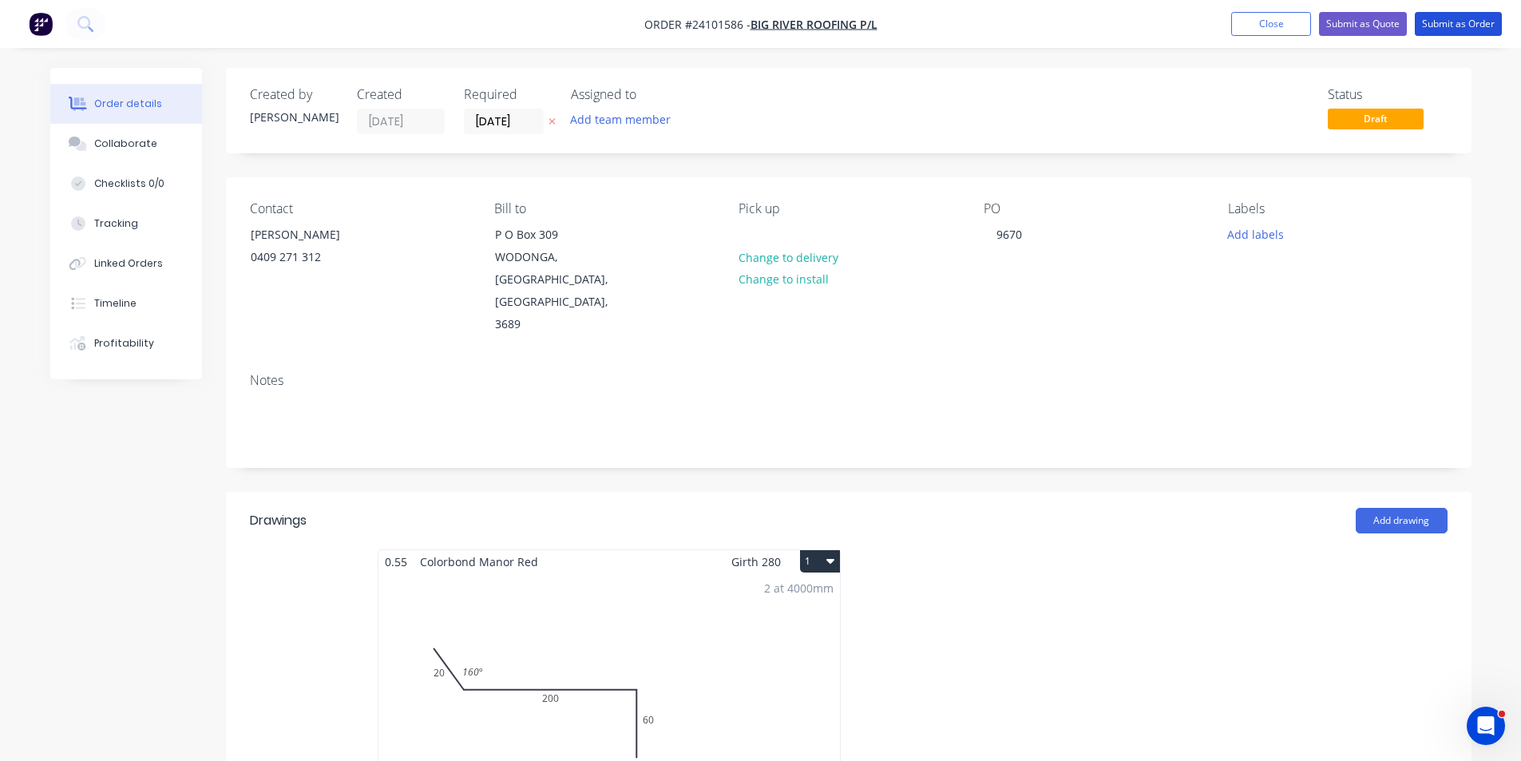
click at [1452, 23] on button "Submit as Order" at bounding box center [1458, 24] width 87 height 24
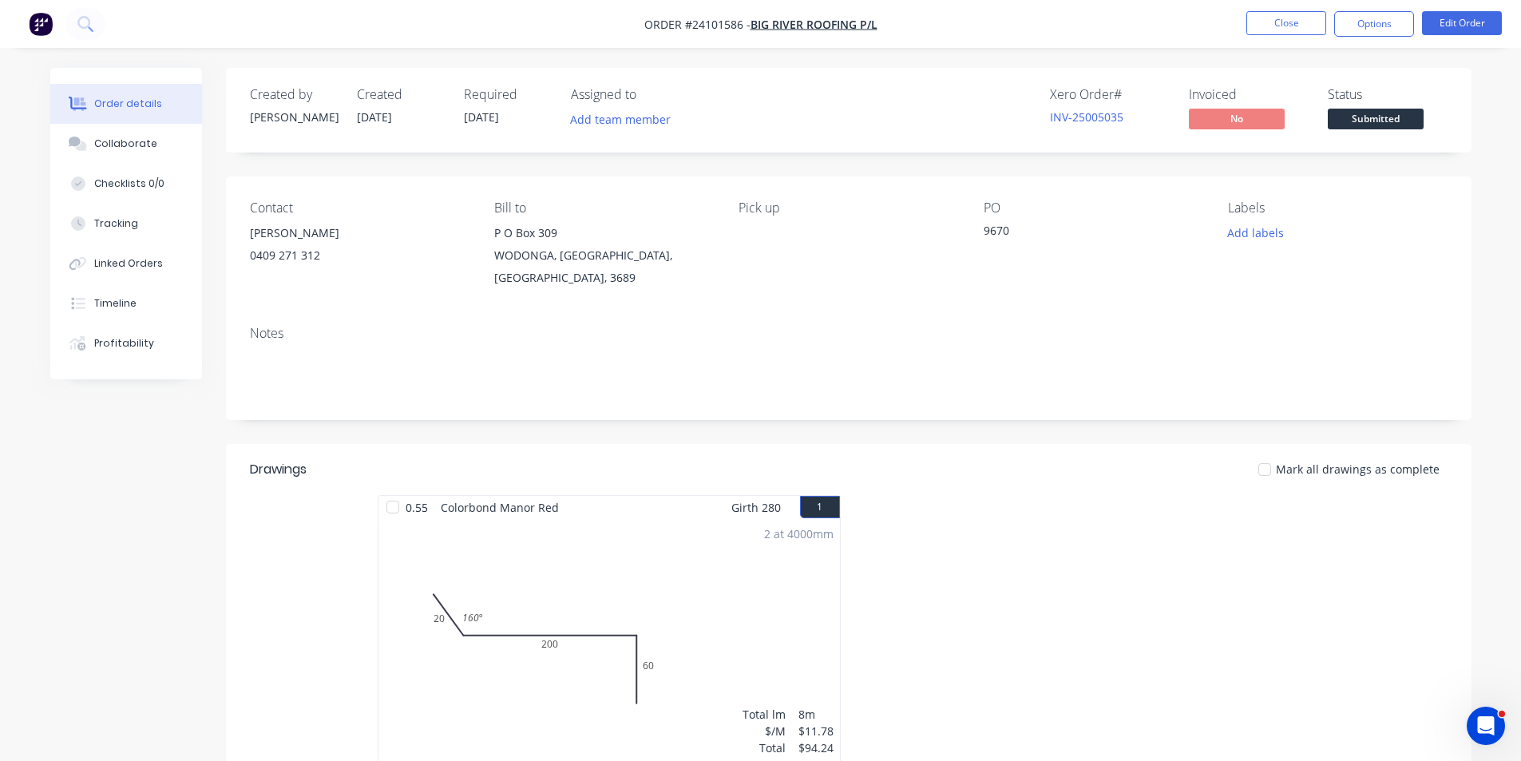
click at [46, 26] on img "button" at bounding box center [41, 24] width 24 height 24
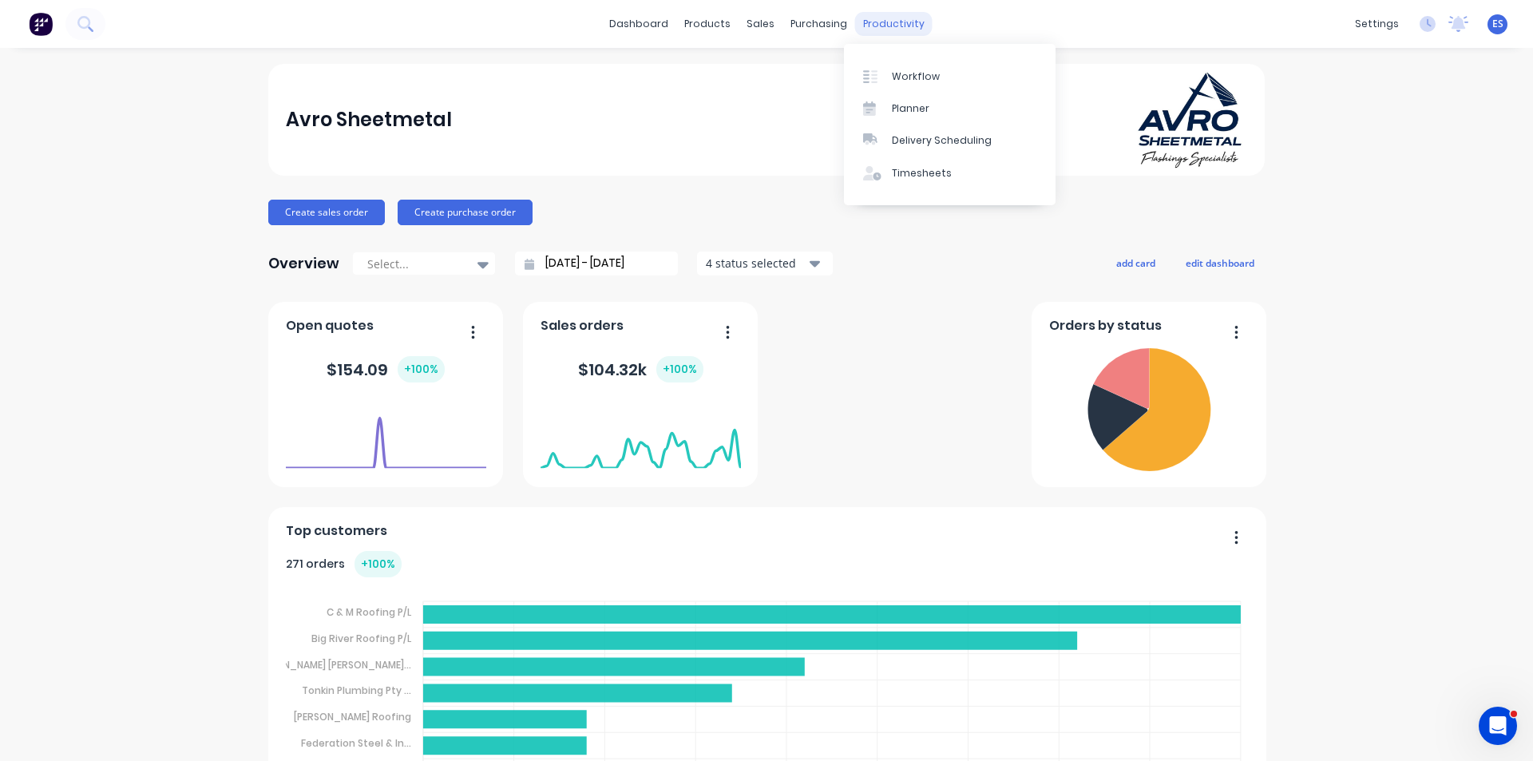
click at [903, 12] on div "productivity" at bounding box center [893, 24] width 77 height 24
click at [909, 85] on link "Workflow" at bounding box center [950, 76] width 212 height 32
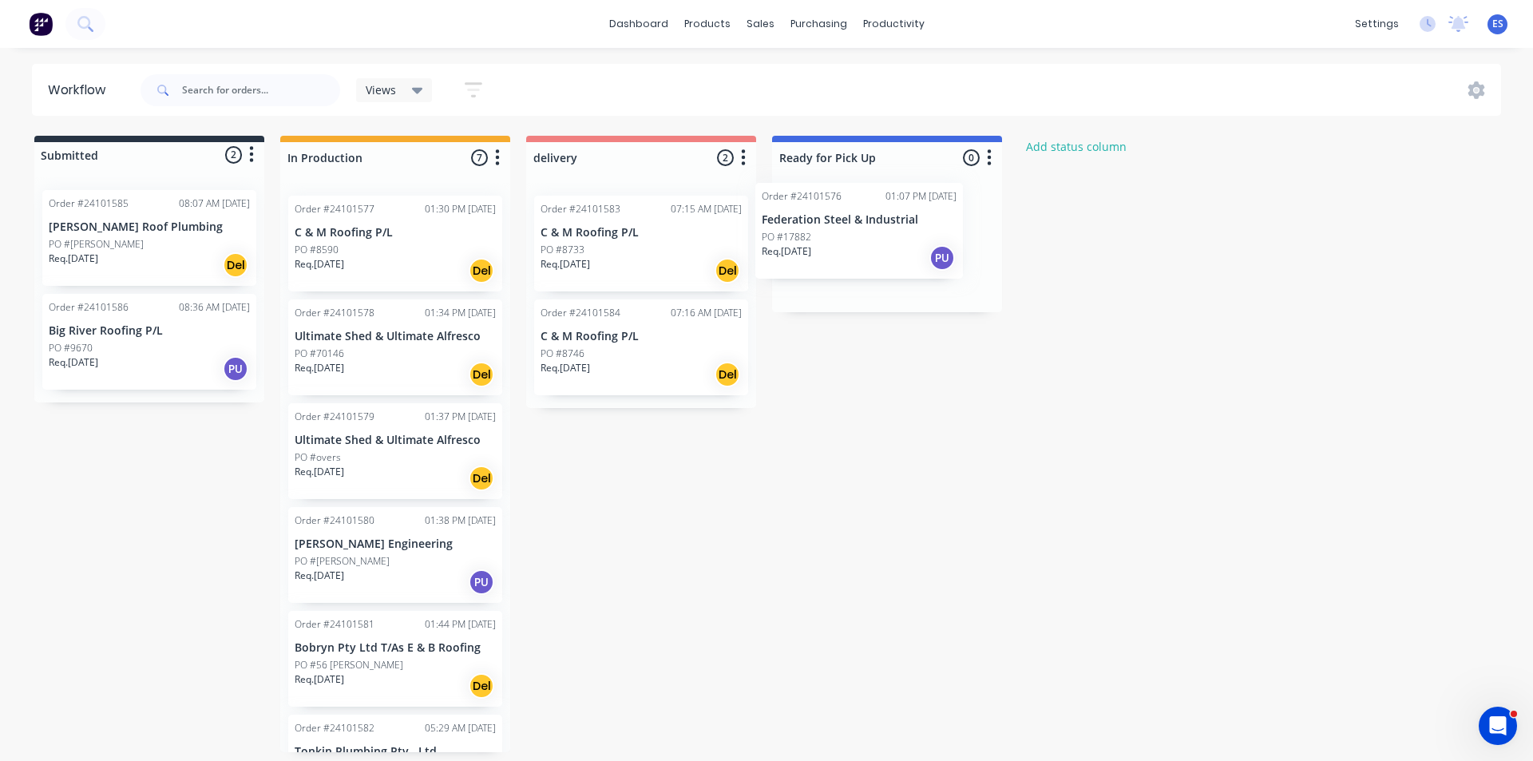
drag, startPoint x: 370, startPoint y: 266, endPoint x: 852, endPoint y: 253, distance: 482.5
click at [852, 253] on div "Submitted 2 Status colour #273444 hex #273444 Save Cancel Summaries Total order…" at bounding box center [740, 444] width 1505 height 617
drag, startPoint x: 852, startPoint y: 253, endPoint x: 839, endPoint y: 252, distance: 13.7
click at [839, 252] on div "Order #24101576 01:07 PM [DATE] Federation Steel & Industrial PO #17882 Req. [D…" at bounding box center [887, 243] width 230 height 121
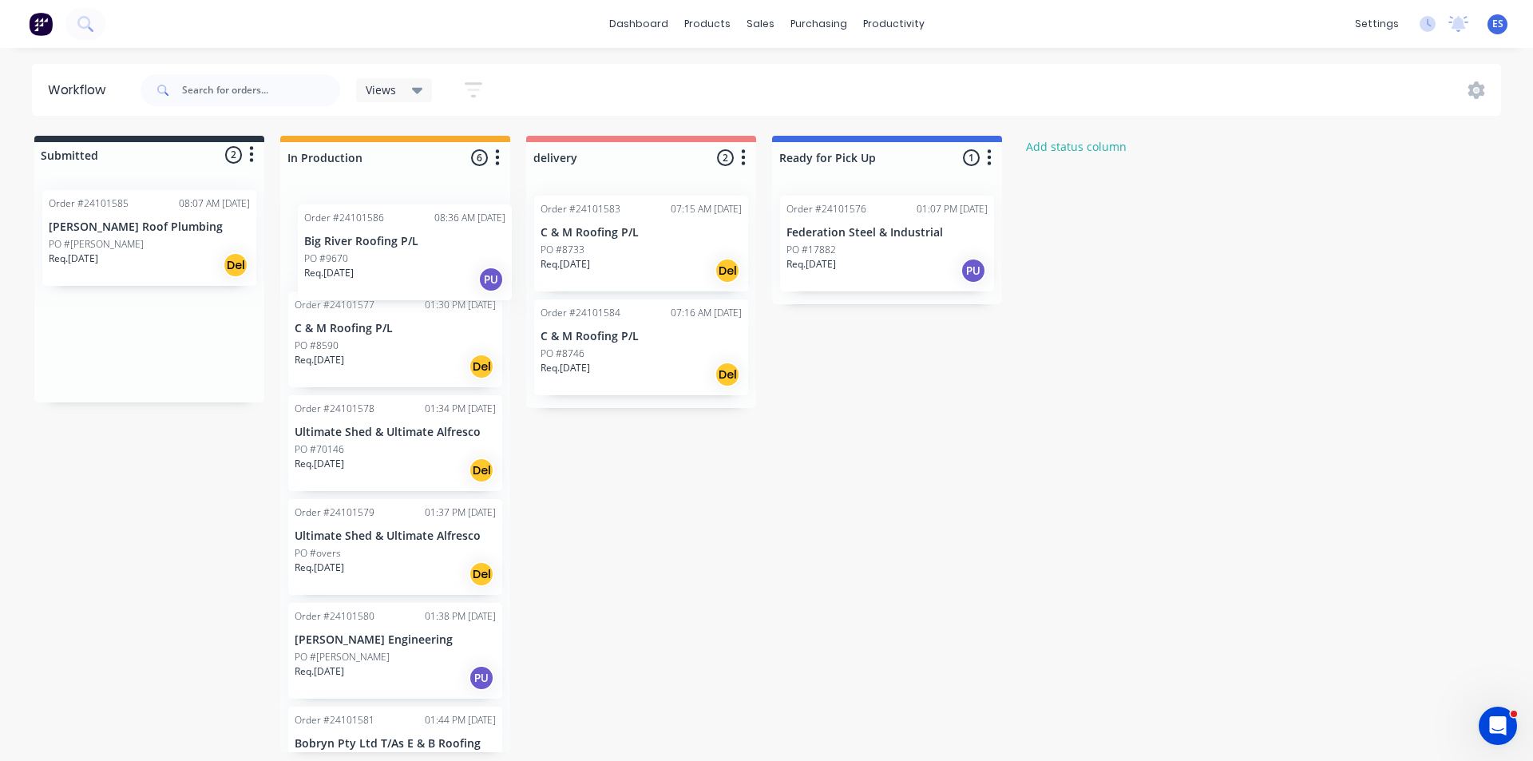
drag, startPoint x: 133, startPoint y: 351, endPoint x: 405, endPoint y: 261, distance: 286.6
click at [405, 261] on div "Submitted 2 Status colour #273444 hex #273444 Save Cancel Summaries Total order…" at bounding box center [740, 444] width 1505 height 617
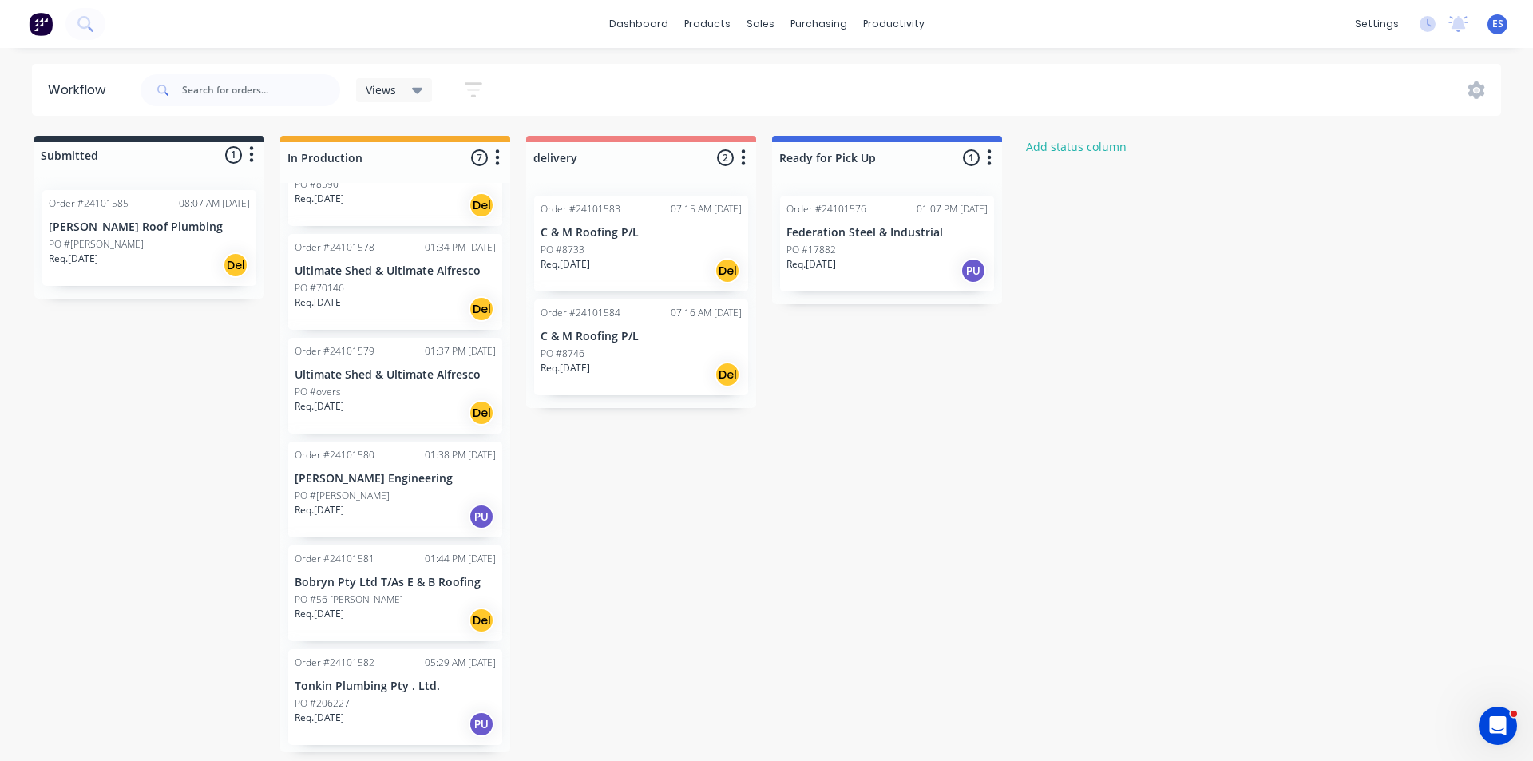
scroll to position [175, 0]
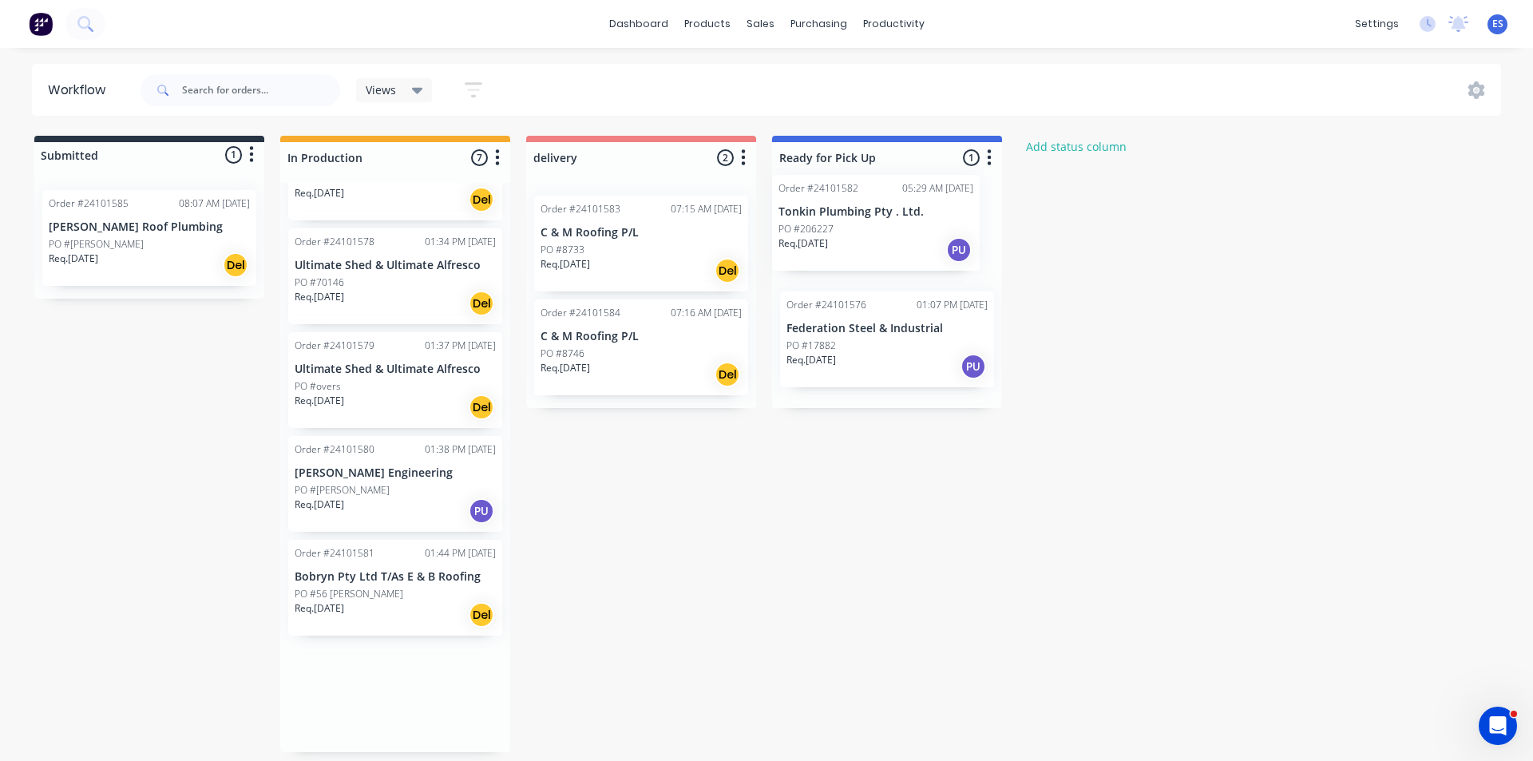
drag, startPoint x: 383, startPoint y: 724, endPoint x: 871, endPoint y: 254, distance: 677.8
click at [871, 254] on div "Submitted 1 Status colour #273444 hex #273444 Save Cancel Summaries Total order…" at bounding box center [740, 444] width 1505 height 617
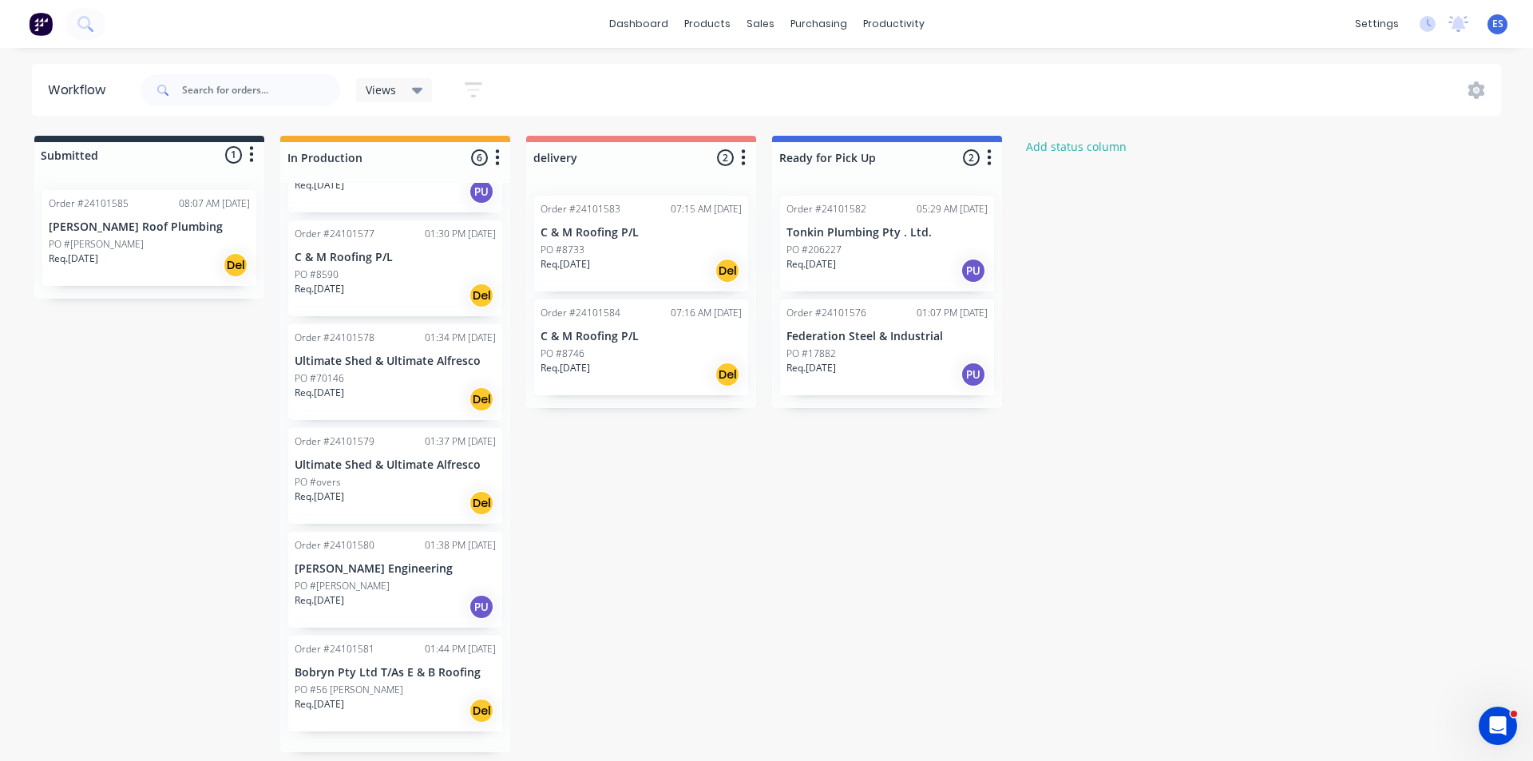
scroll to position [71, 0]
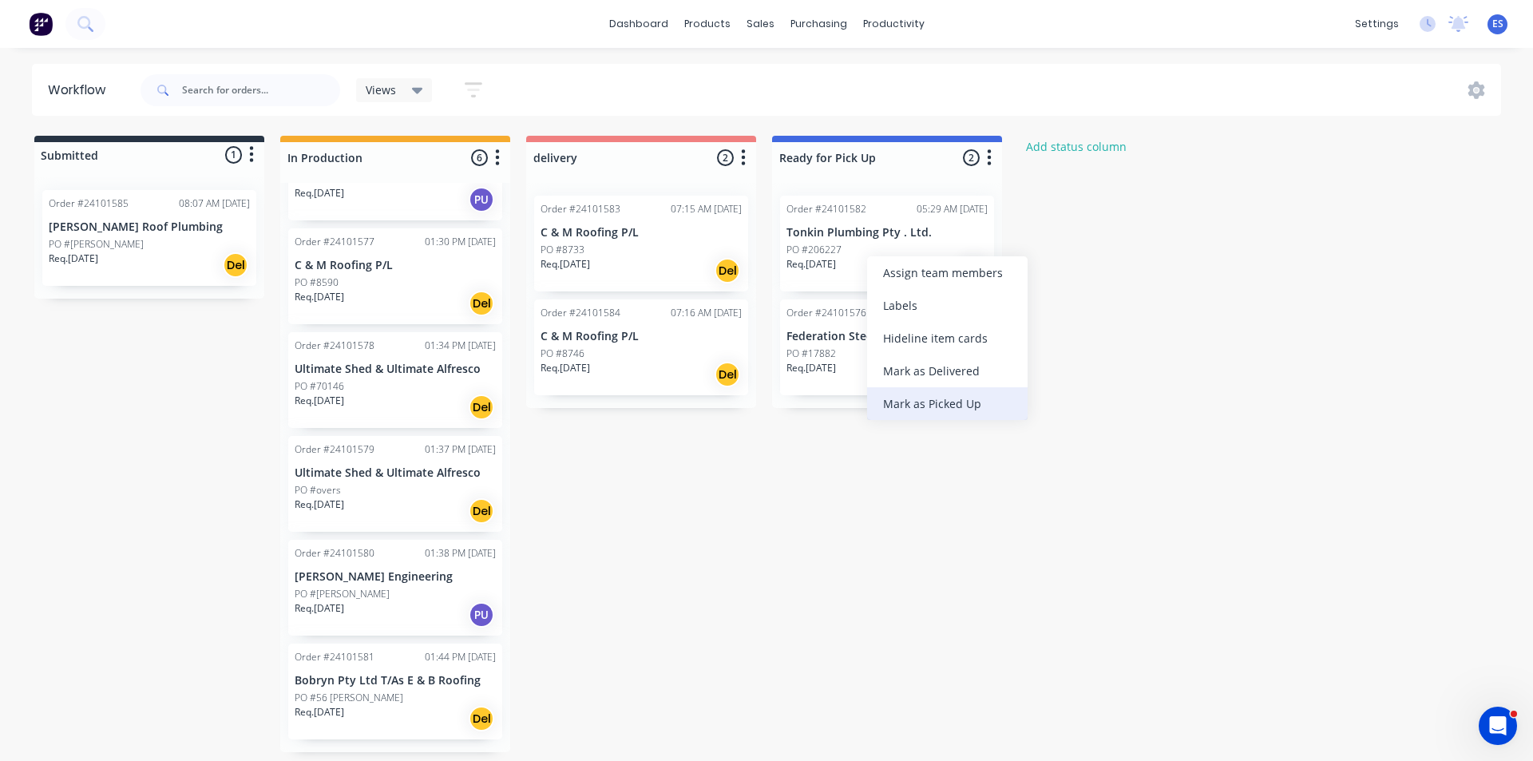
click at [932, 398] on div "Mark as Picked Up" at bounding box center [947, 403] width 161 height 33
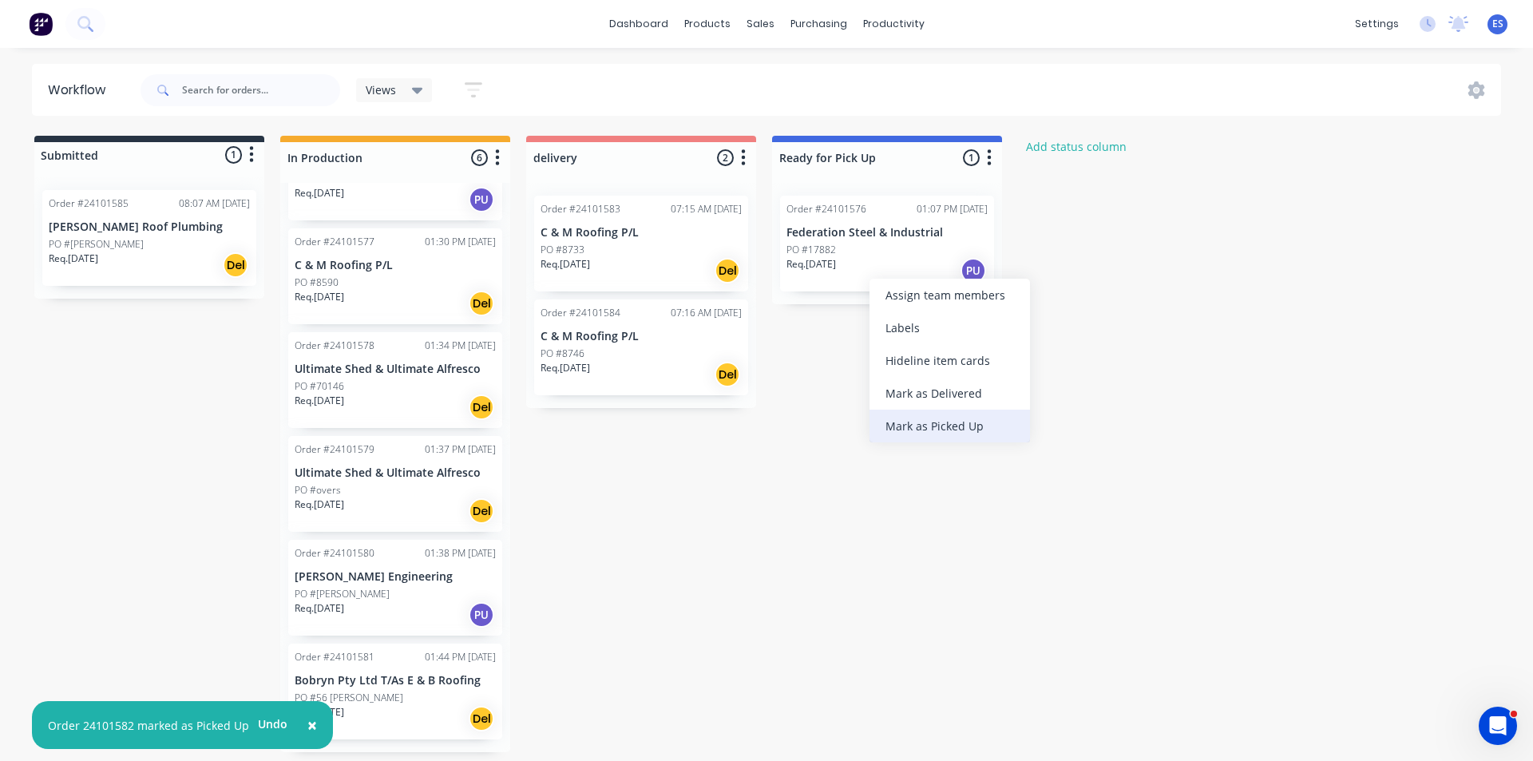
click at [934, 429] on div "Mark as Picked Up" at bounding box center [950, 426] width 161 height 33
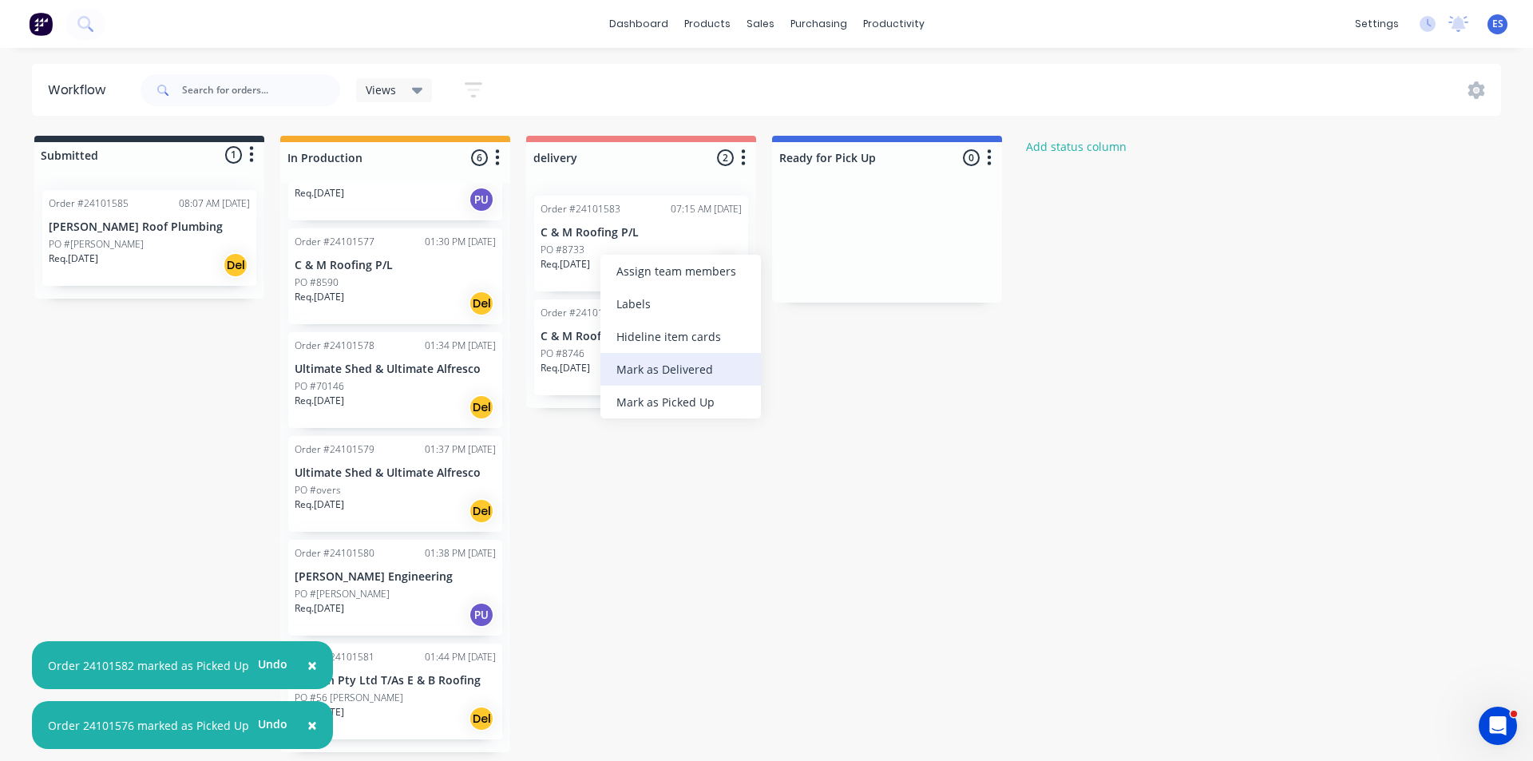
click at [694, 363] on div "Mark as Delivered" at bounding box center [681, 369] width 161 height 33
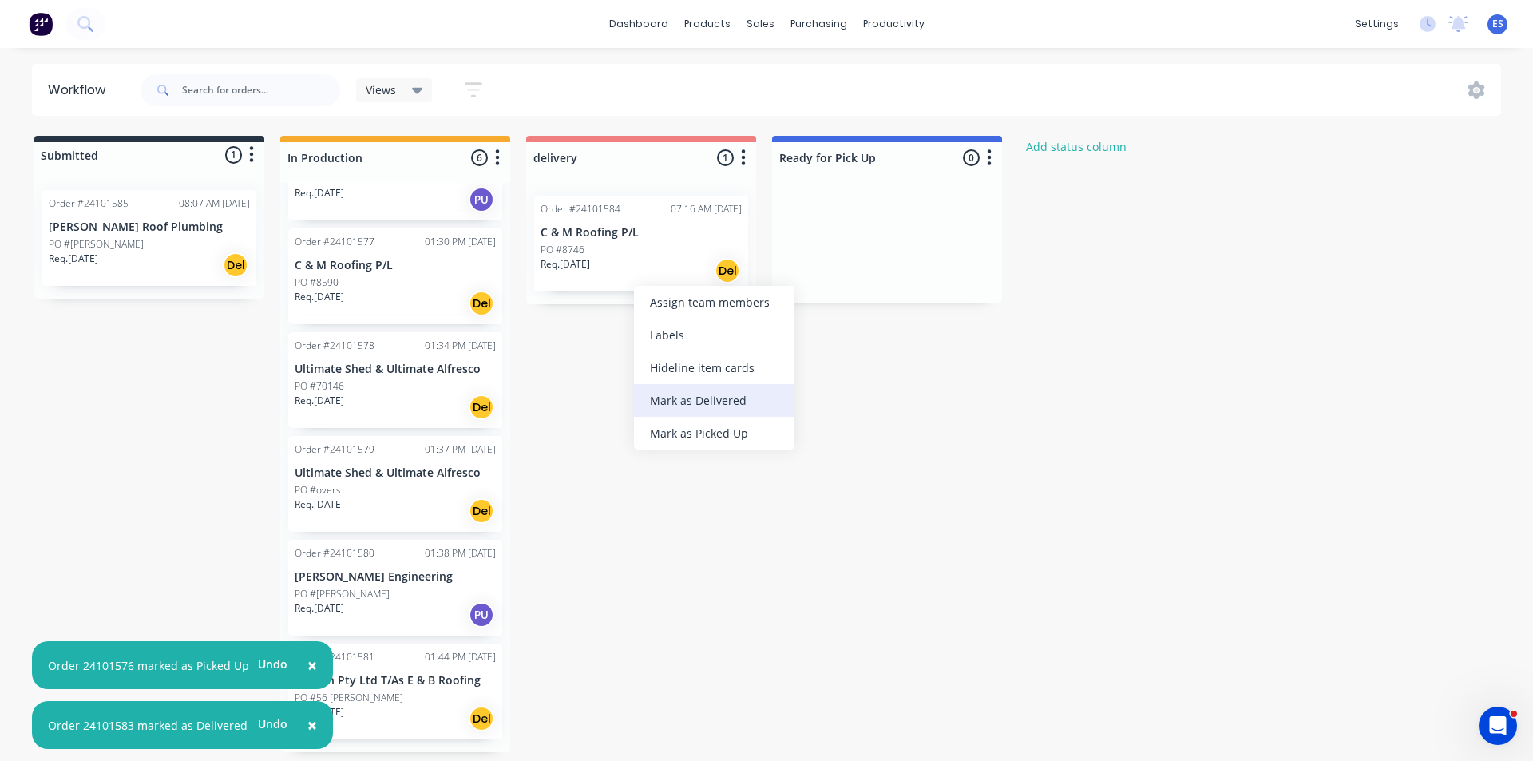
click at [717, 402] on div "Mark as Delivered" at bounding box center [714, 400] width 161 height 33
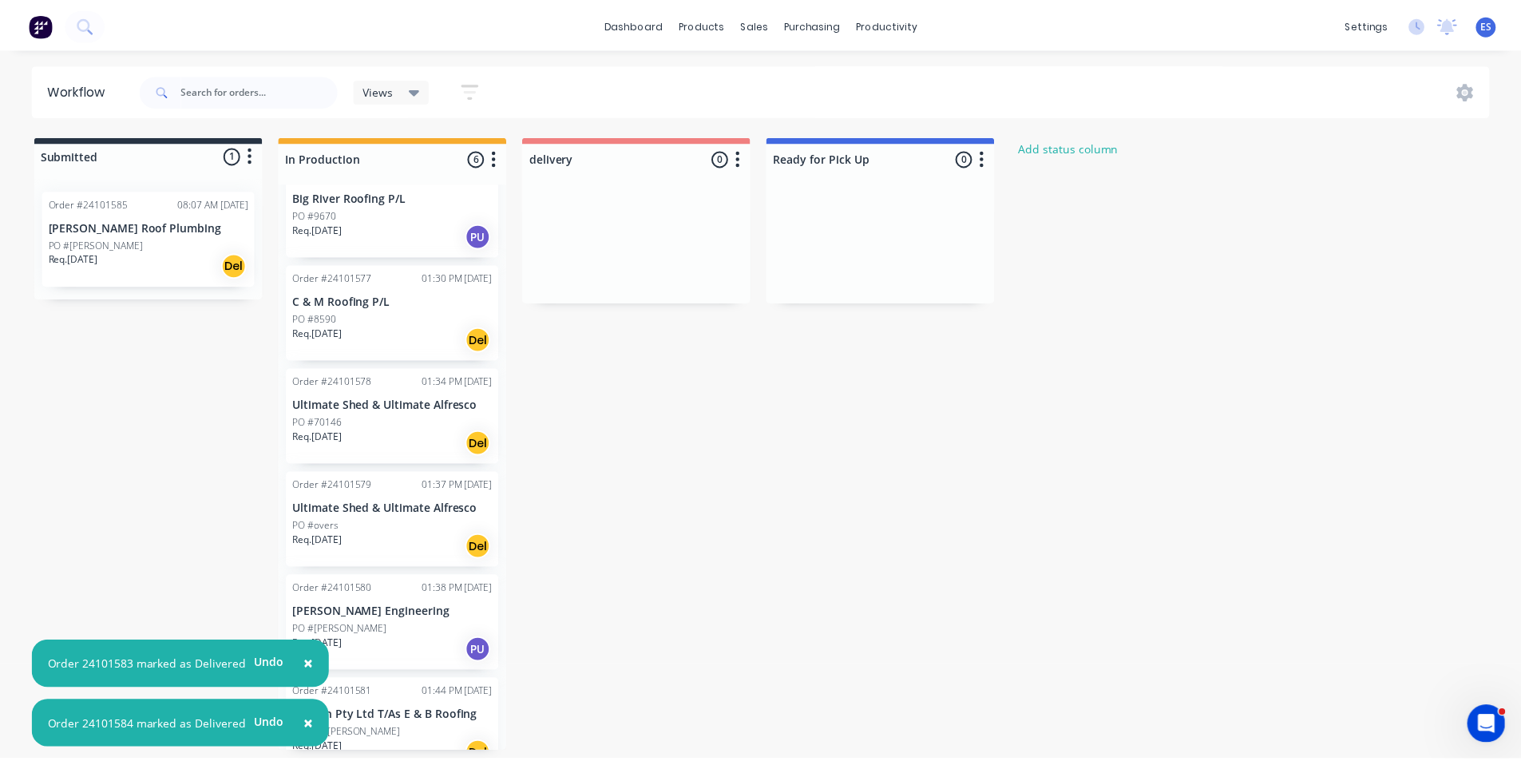
scroll to position [0, 0]
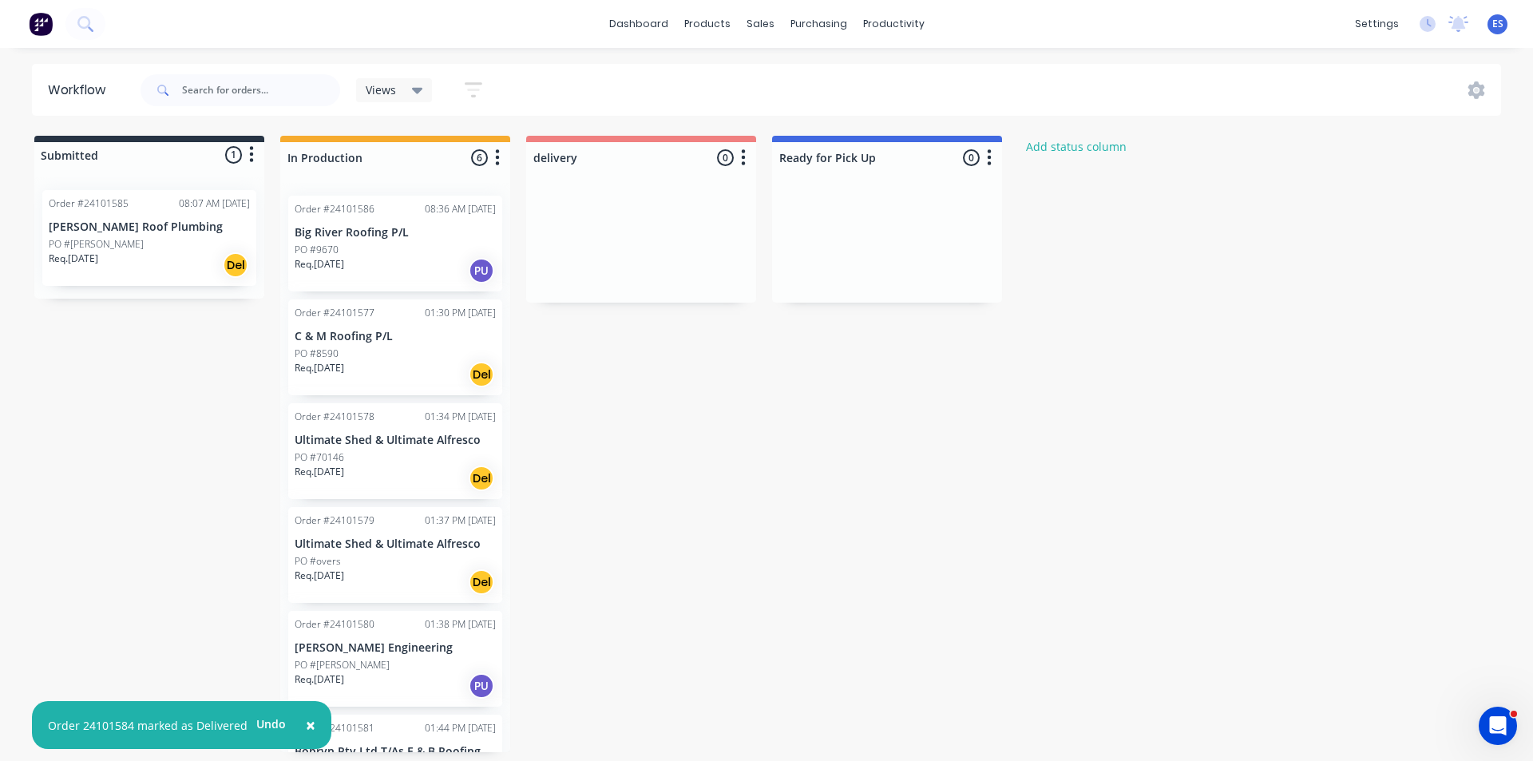
click at [371, 467] on div "Req. [DATE] Del" at bounding box center [395, 478] width 201 height 27
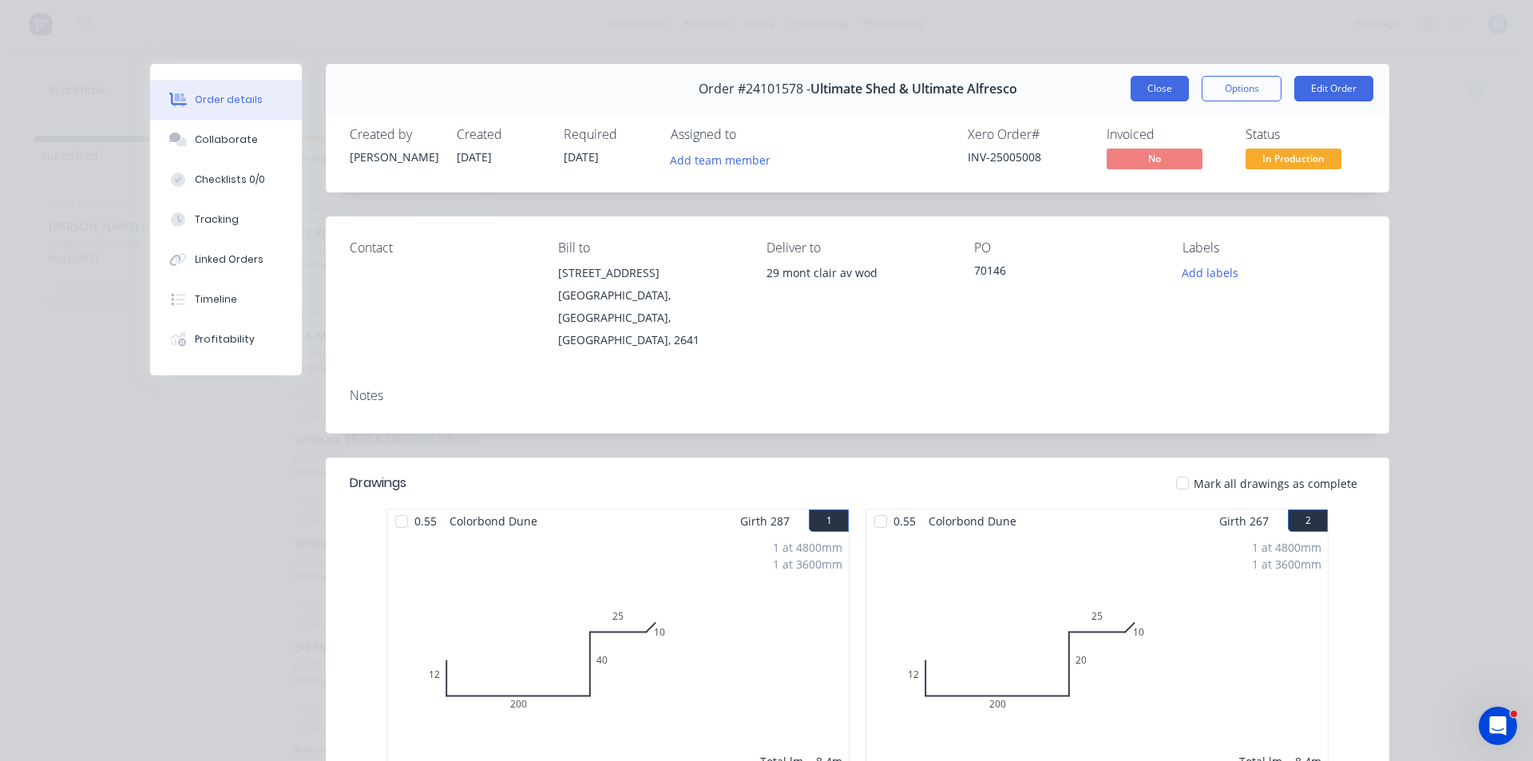
click at [1152, 85] on button "Close" at bounding box center [1160, 89] width 58 height 26
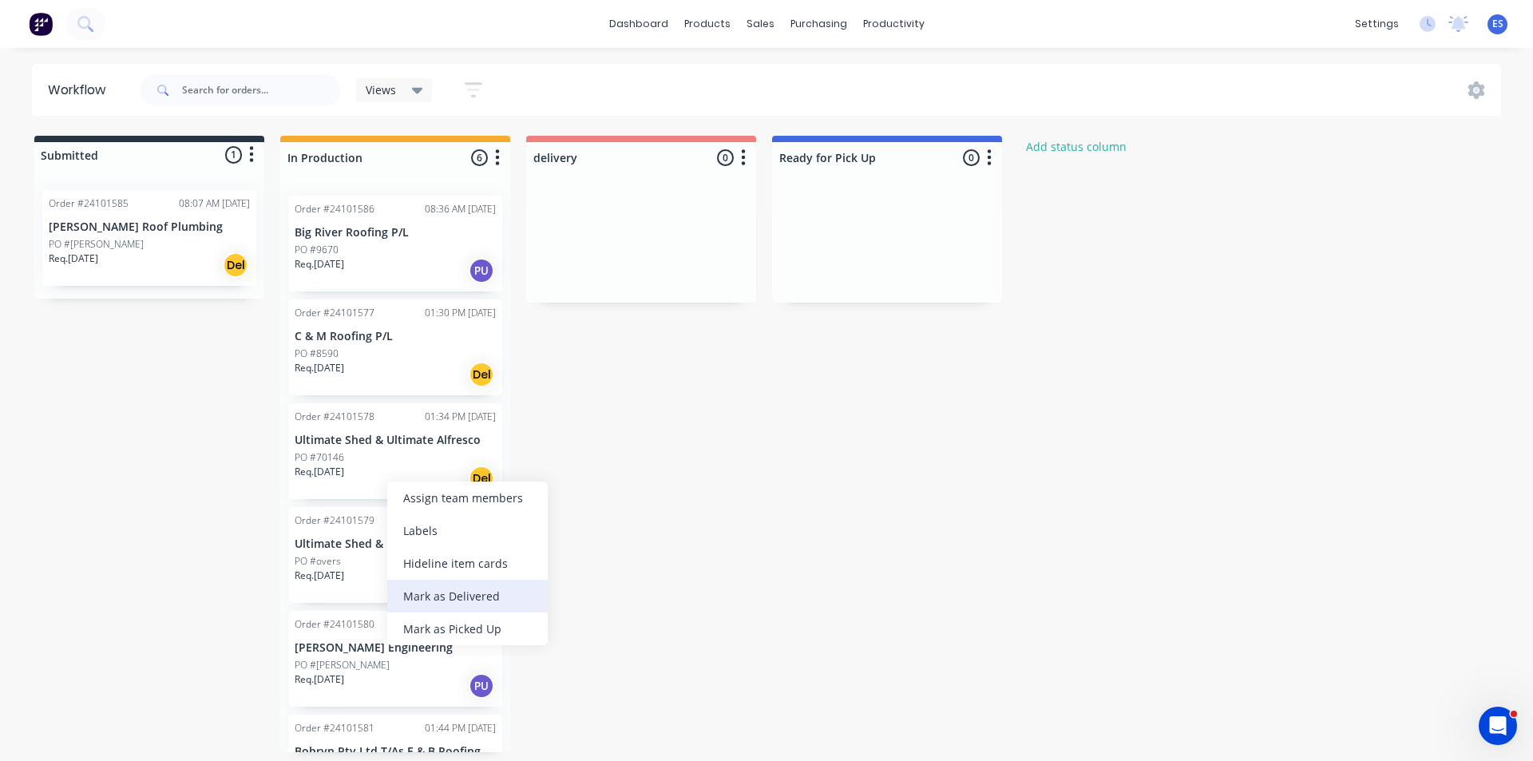
click at [483, 596] on div "Mark as Delivered" at bounding box center [467, 596] width 161 height 33
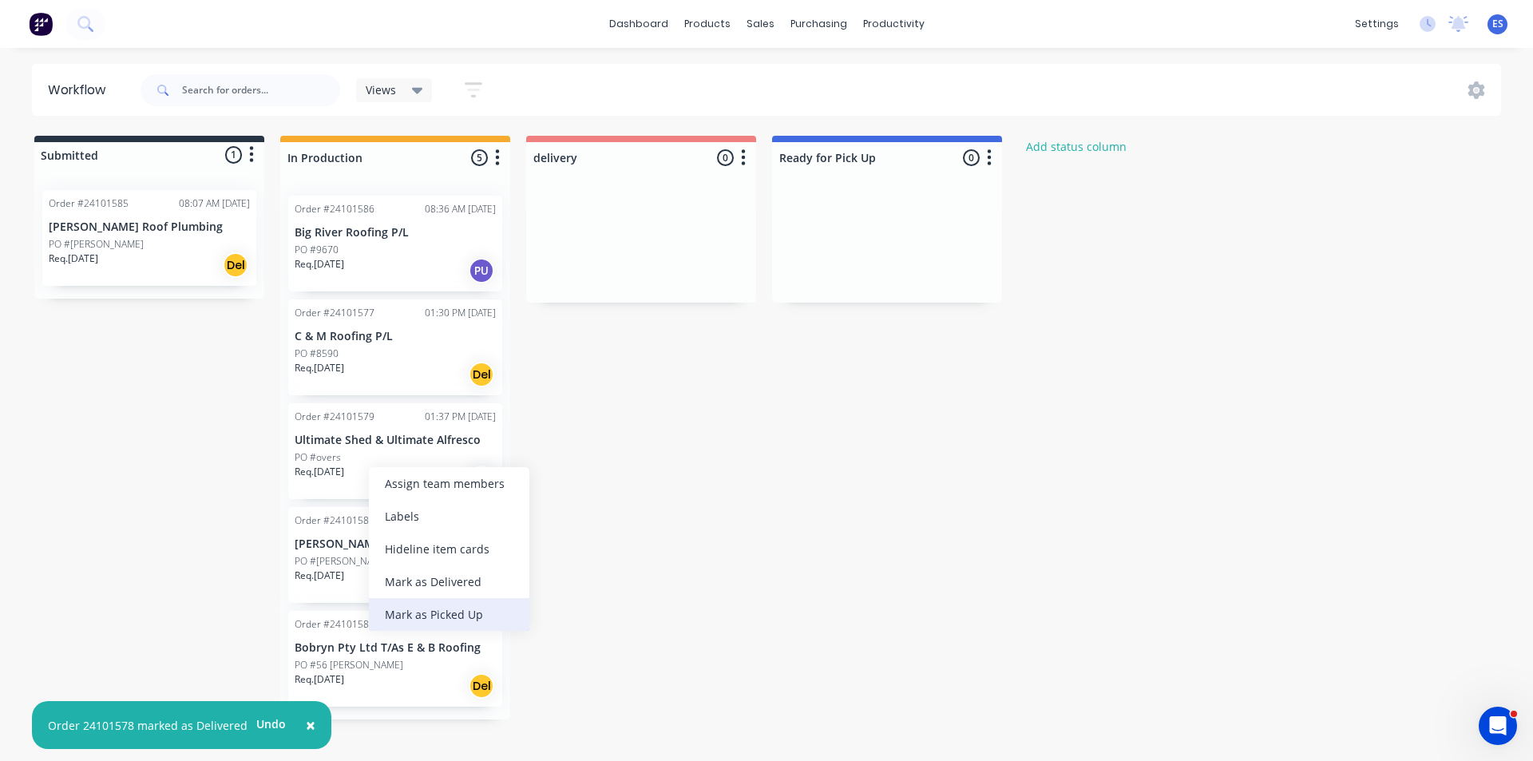
click at [448, 617] on div "Mark as Picked Up" at bounding box center [449, 614] width 161 height 33
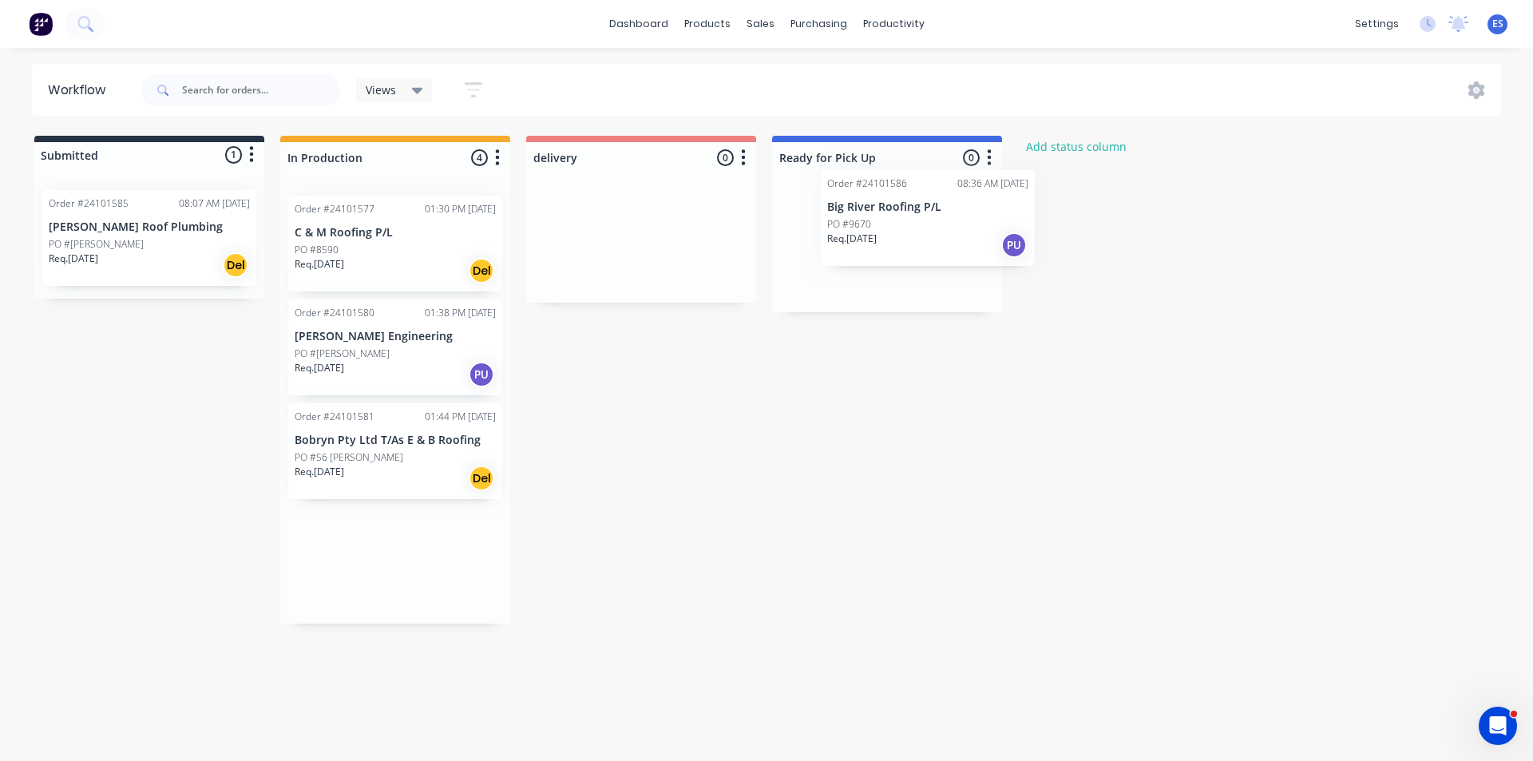
drag, startPoint x: 370, startPoint y: 266, endPoint x: 902, endPoint y: 242, distance: 533.2
click at [903, 242] on div "Submitted 1 Status colour #273444 hex #273444 Save Cancel Summaries Total order…" at bounding box center [740, 380] width 1505 height 488
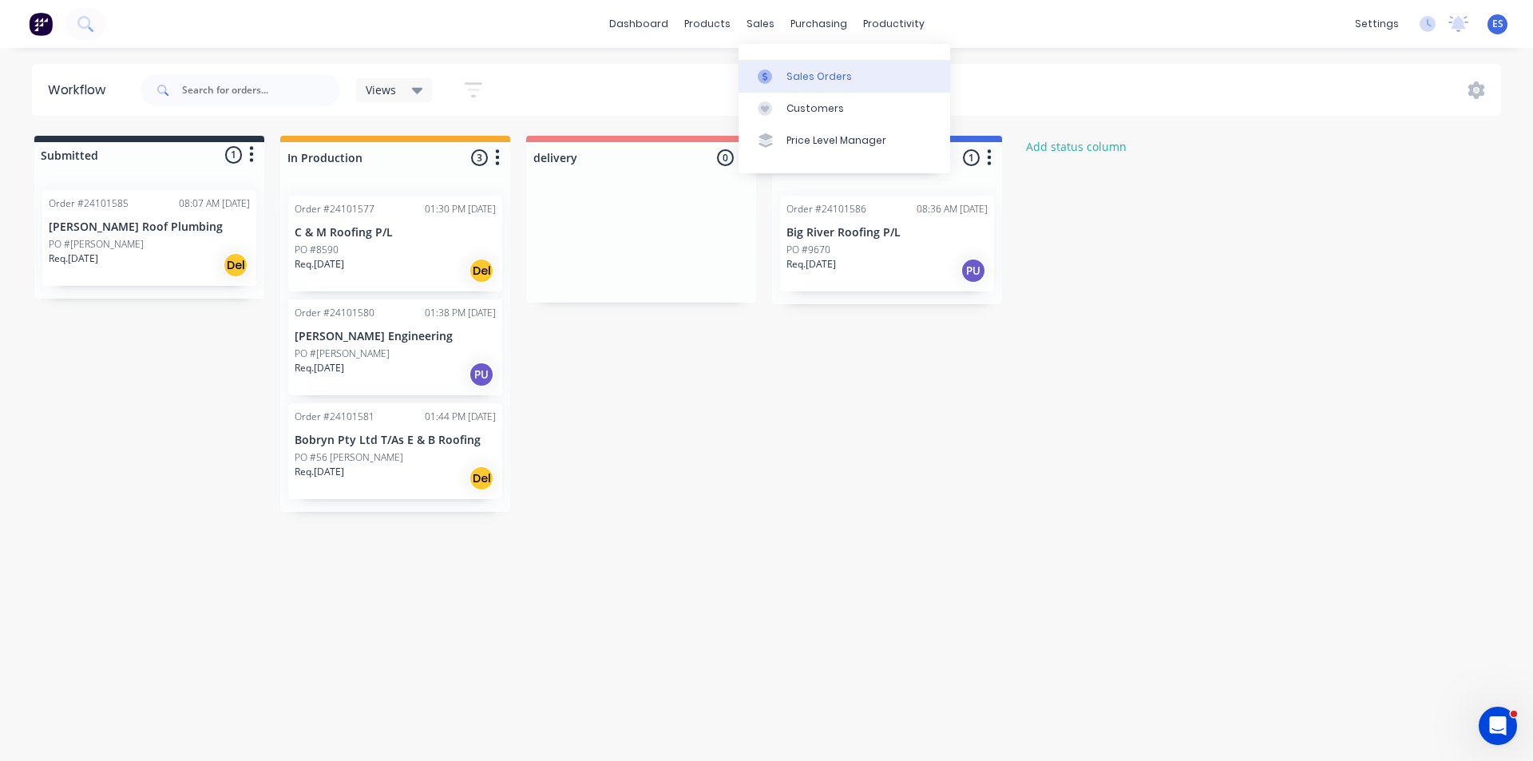
click at [781, 63] on link "Sales Orders" at bounding box center [845, 76] width 212 height 32
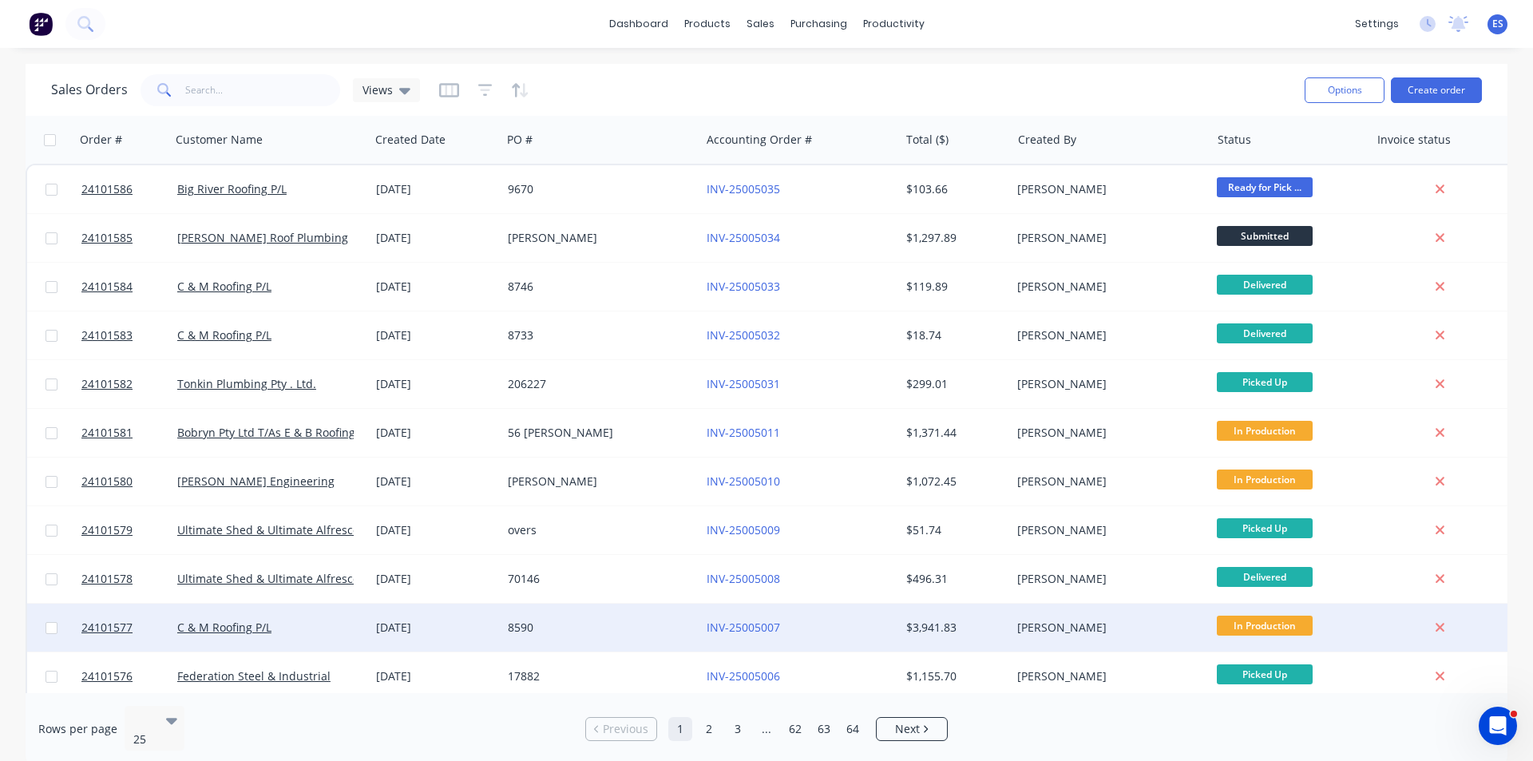
click at [652, 632] on div "8590" at bounding box center [596, 628] width 177 height 16
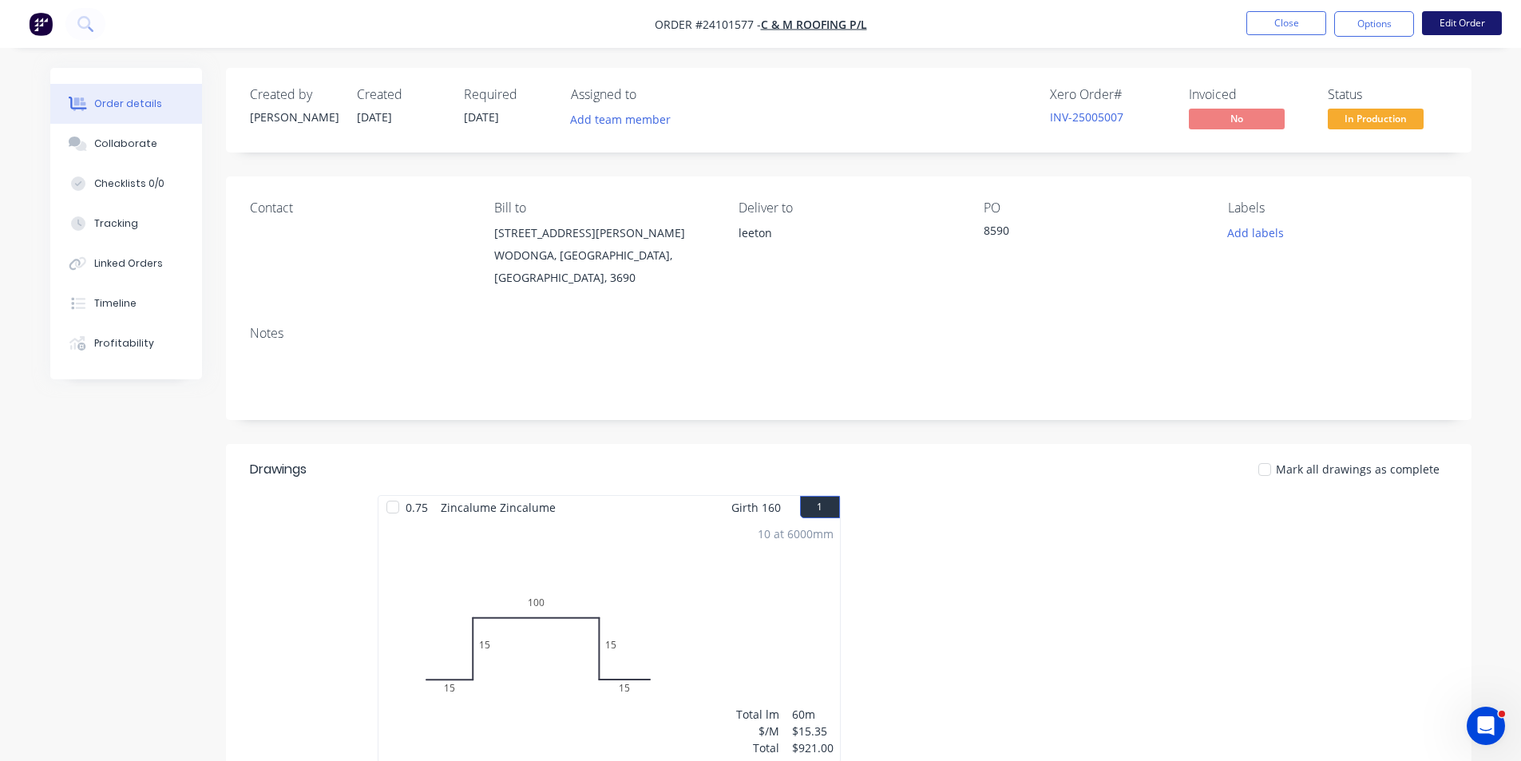
click at [1462, 15] on button "Edit Order" at bounding box center [1462, 23] width 80 height 24
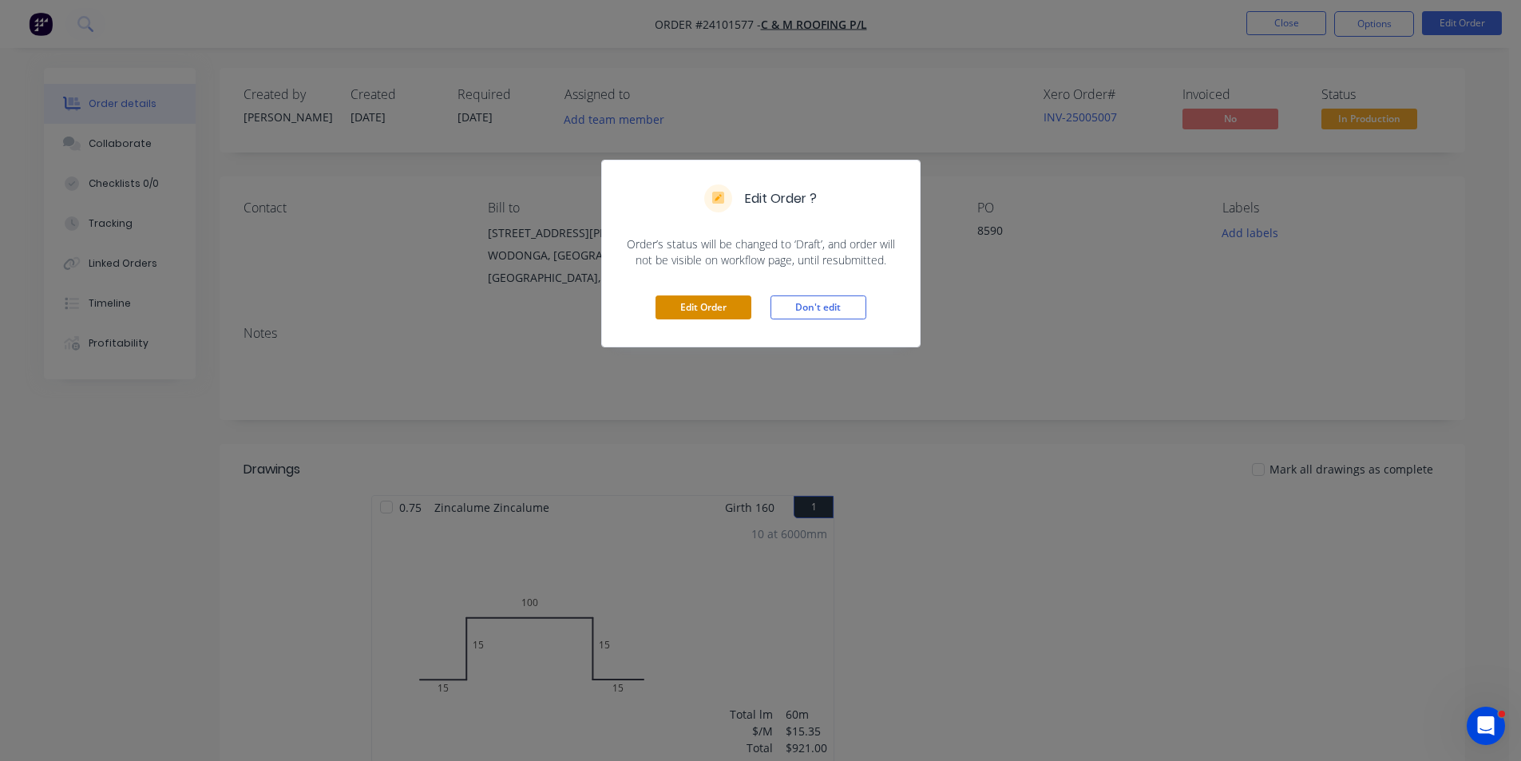
click at [720, 304] on button "Edit Order" at bounding box center [704, 307] width 96 height 24
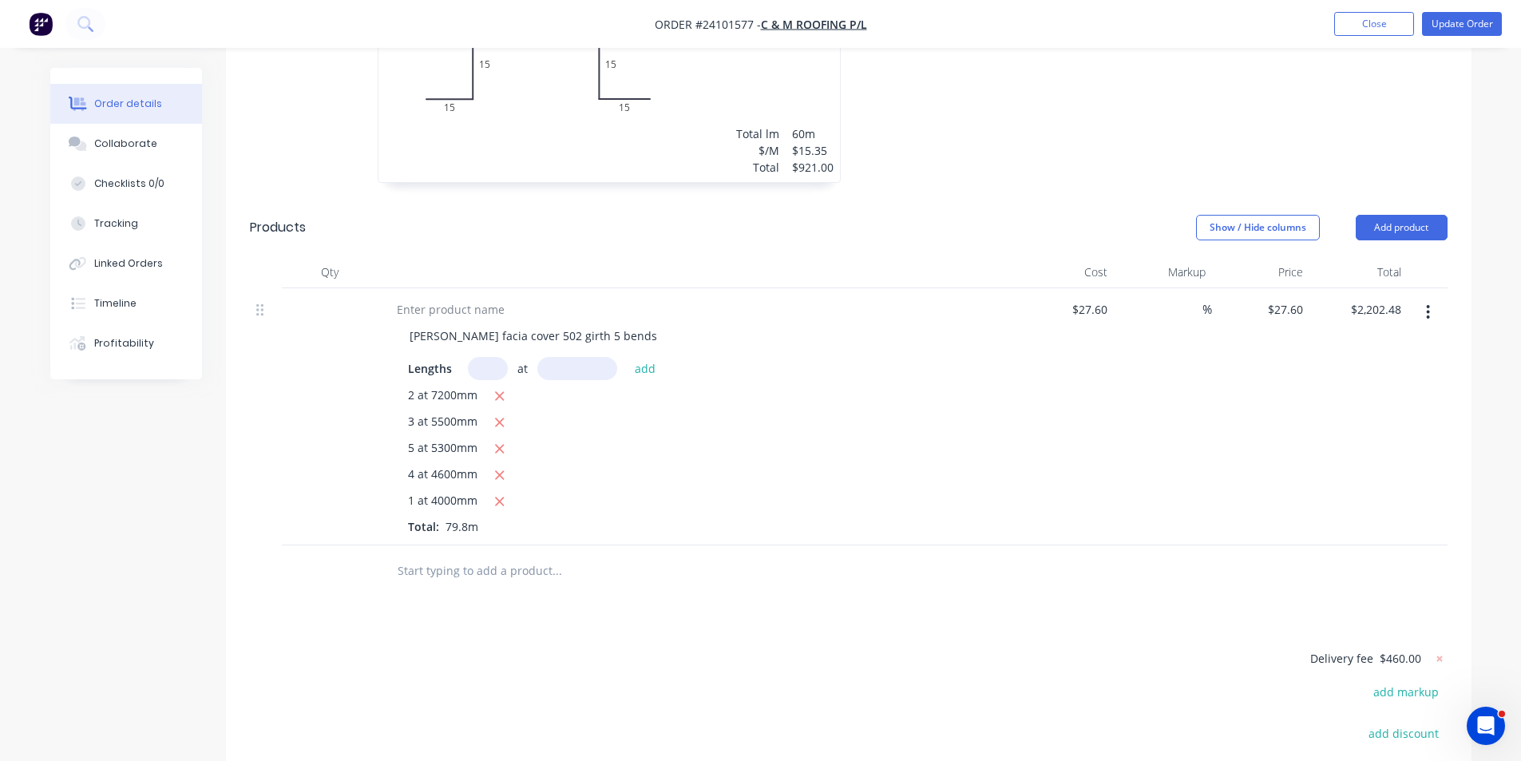
scroll to position [719, 0]
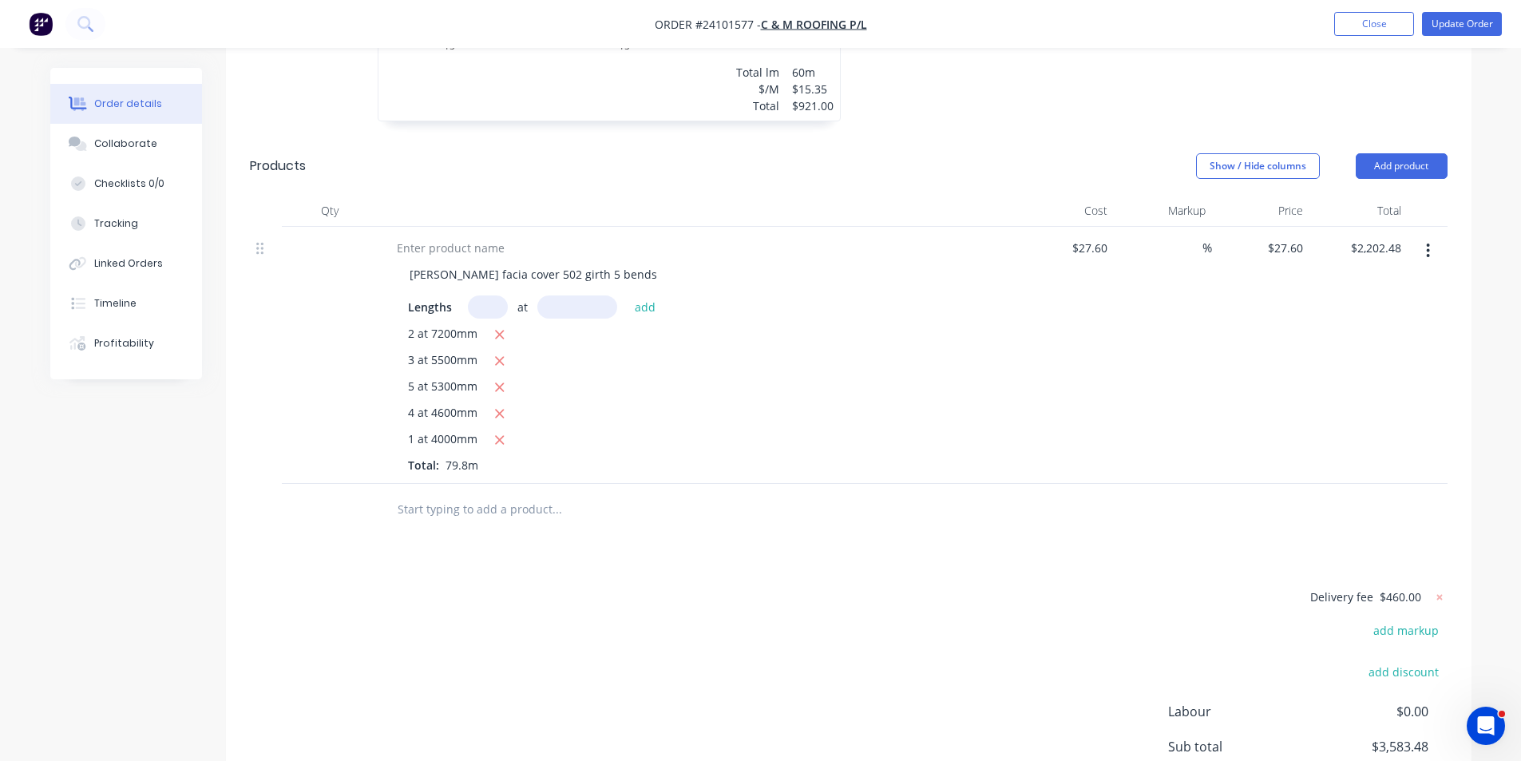
click at [477, 295] on input "text" at bounding box center [488, 306] width 40 height 23
type input "1"
click at [575, 295] on input "text" at bounding box center [577, 306] width 80 height 23
type input "4000"
click at [627, 295] on button "add" at bounding box center [646, 306] width 38 height 22
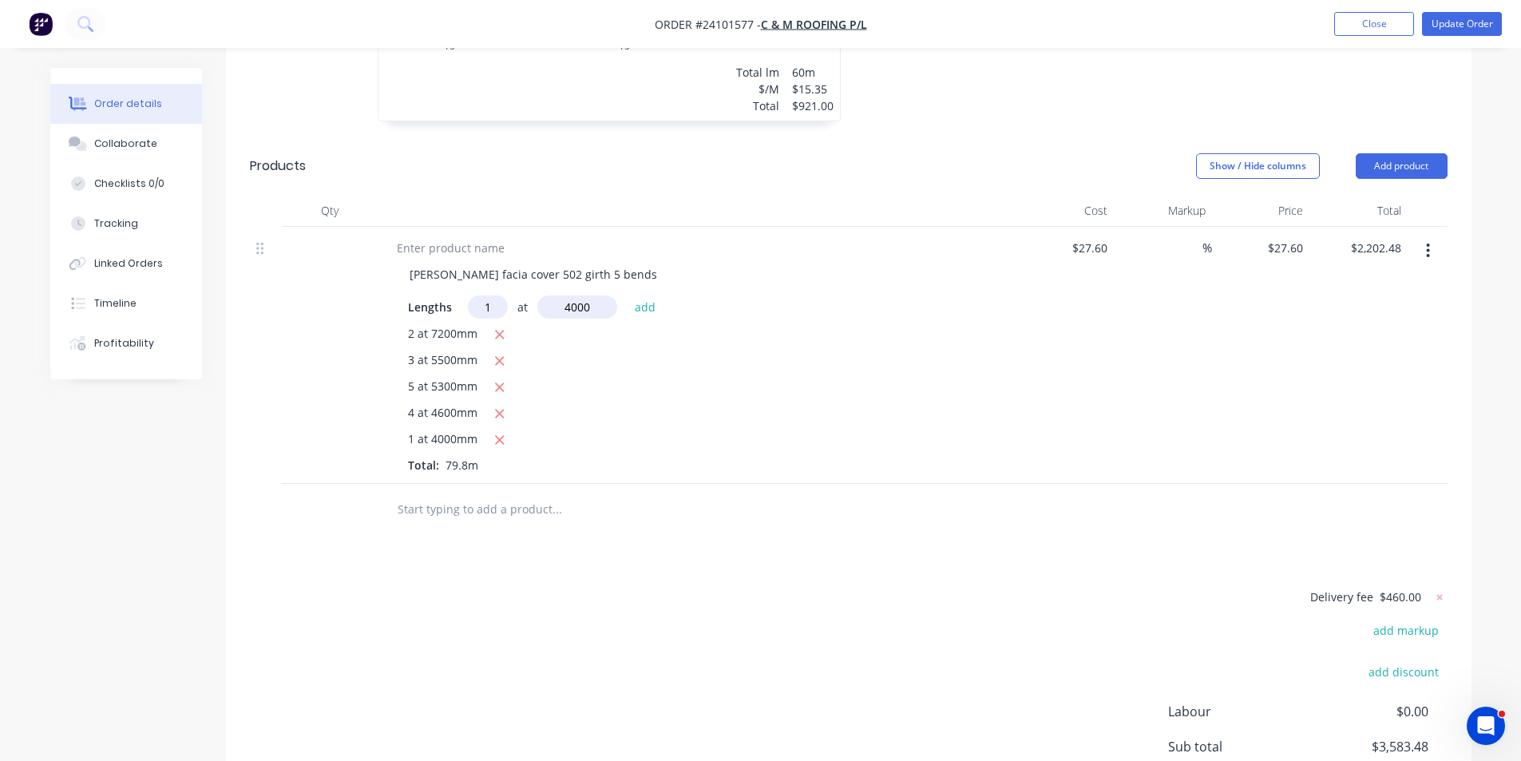
type input "$2,312.88"
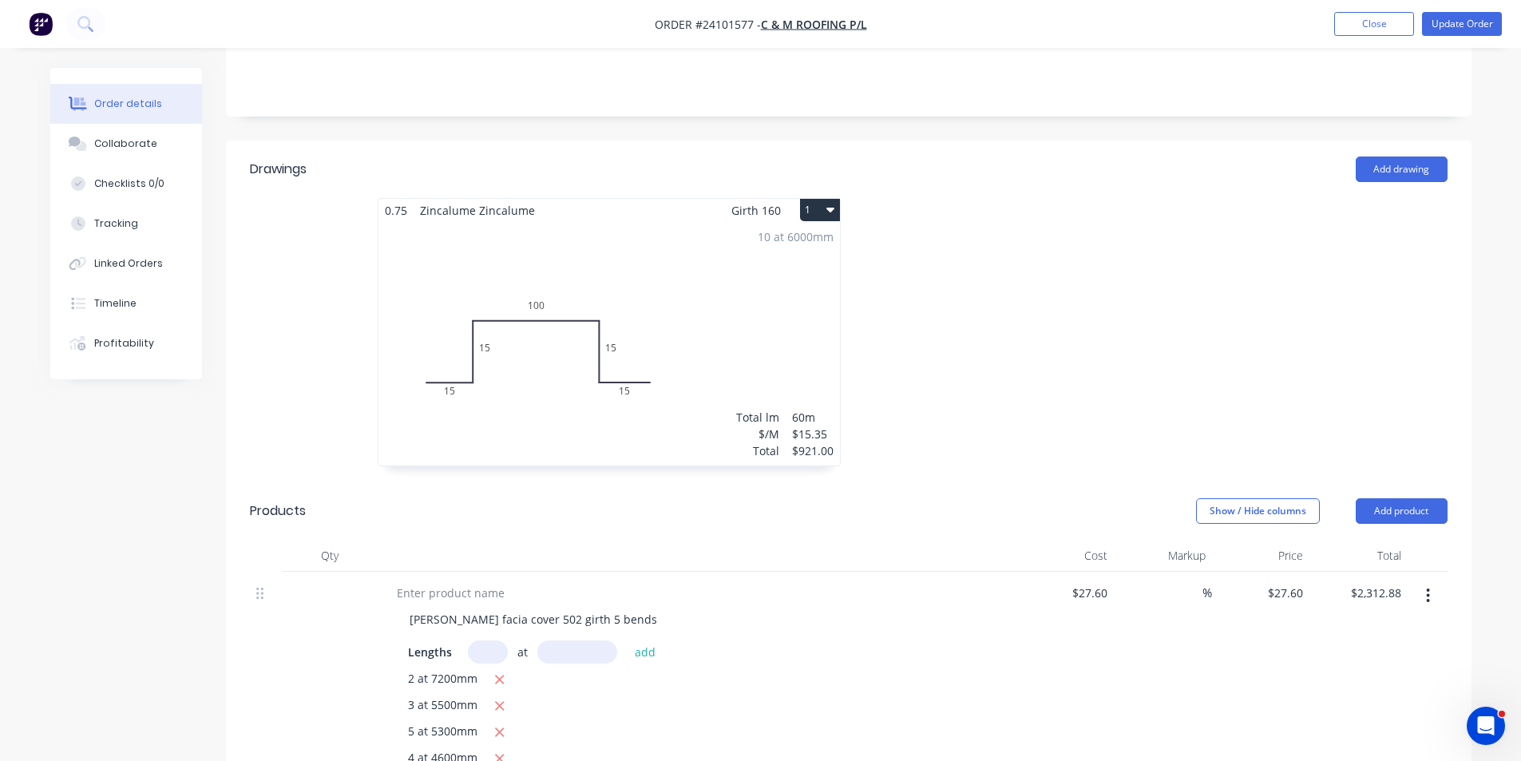
scroll to position [373, 0]
click at [1443, 31] on button "Update Order" at bounding box center [1462, 24] width 80 height 24
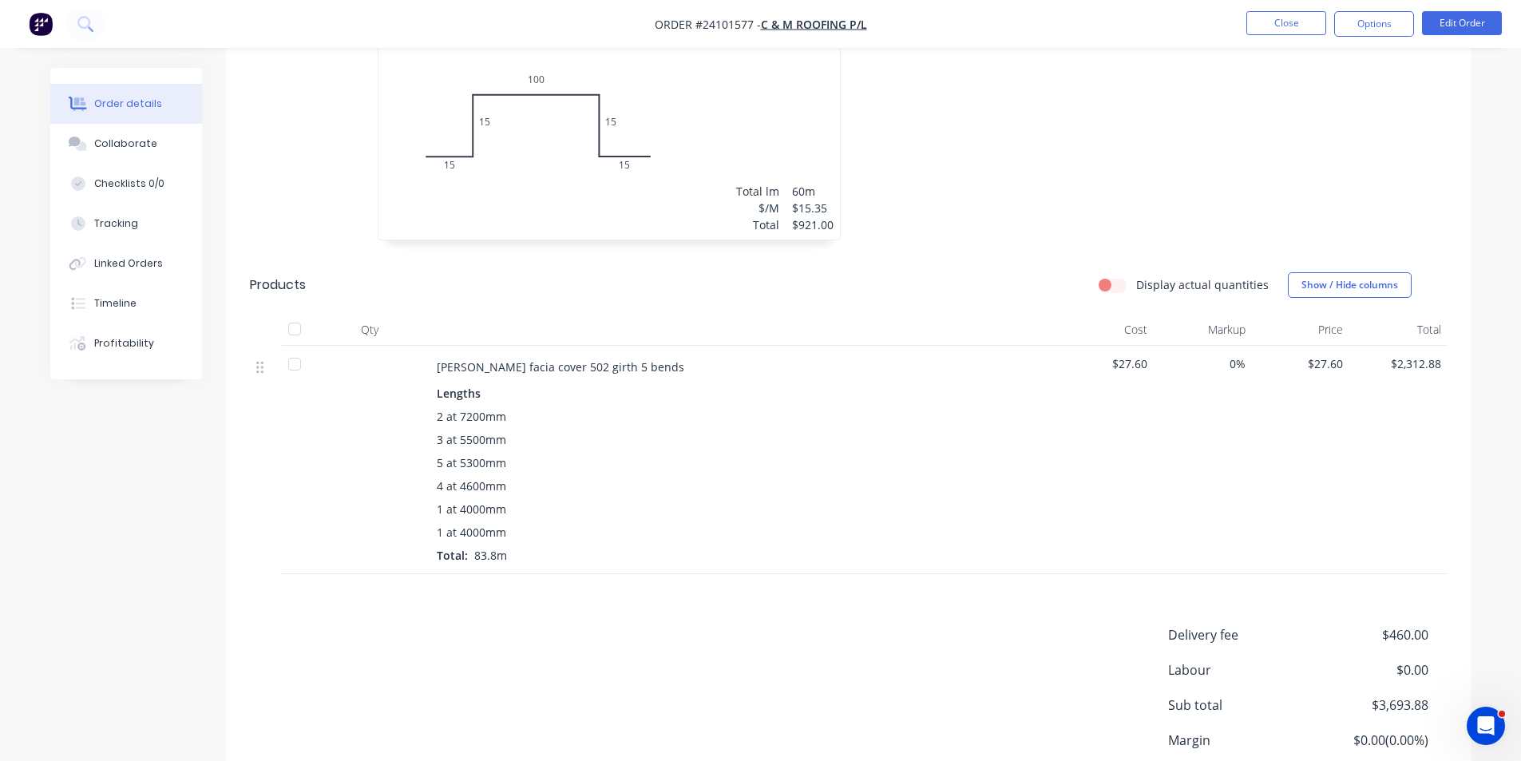
scroll to position [479, 0]
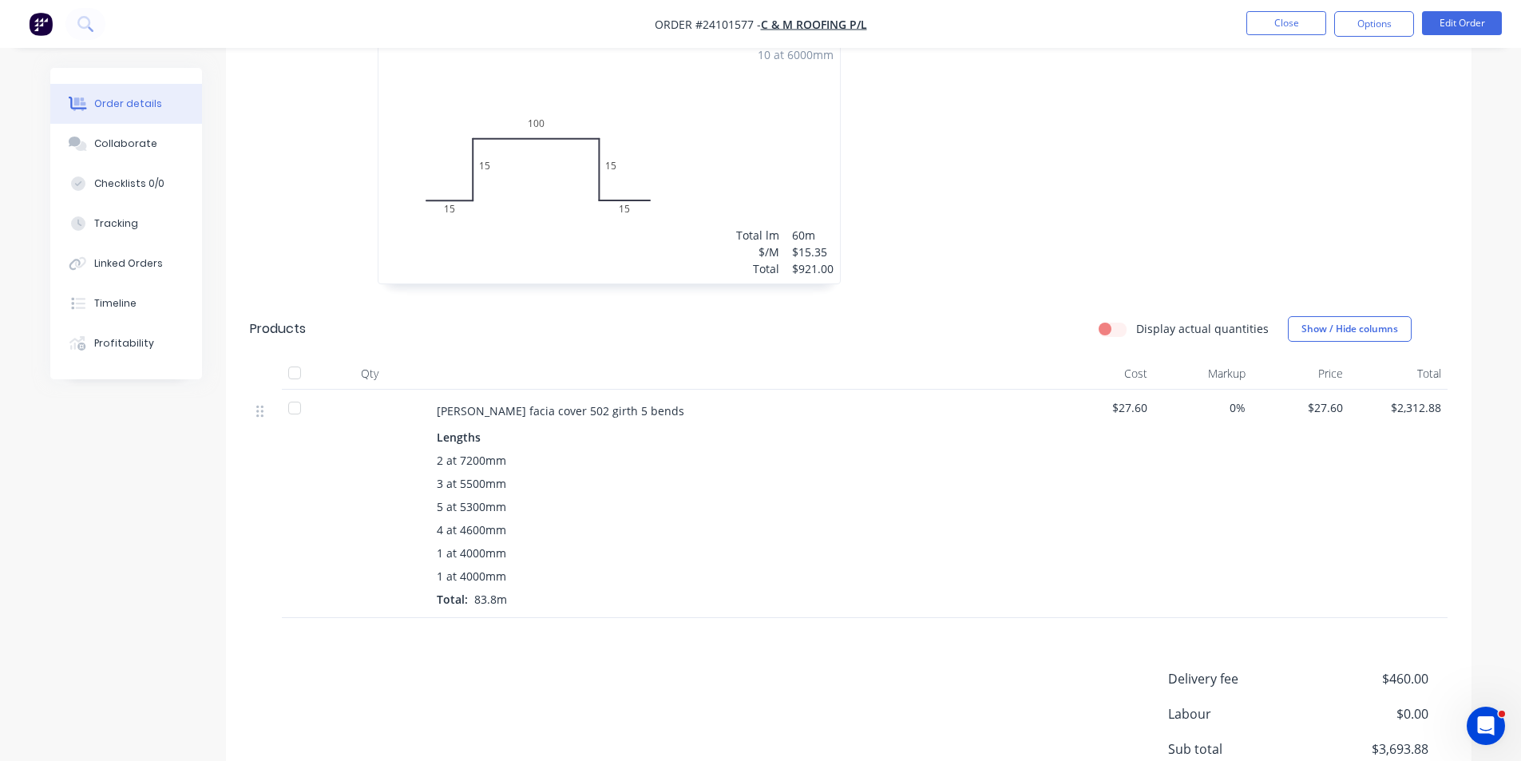
click at [45, 29] on img "button" at bounding box center [41, 24] width 24 height 24
